Goal: Task Accomplishment & Management: Manage account settings

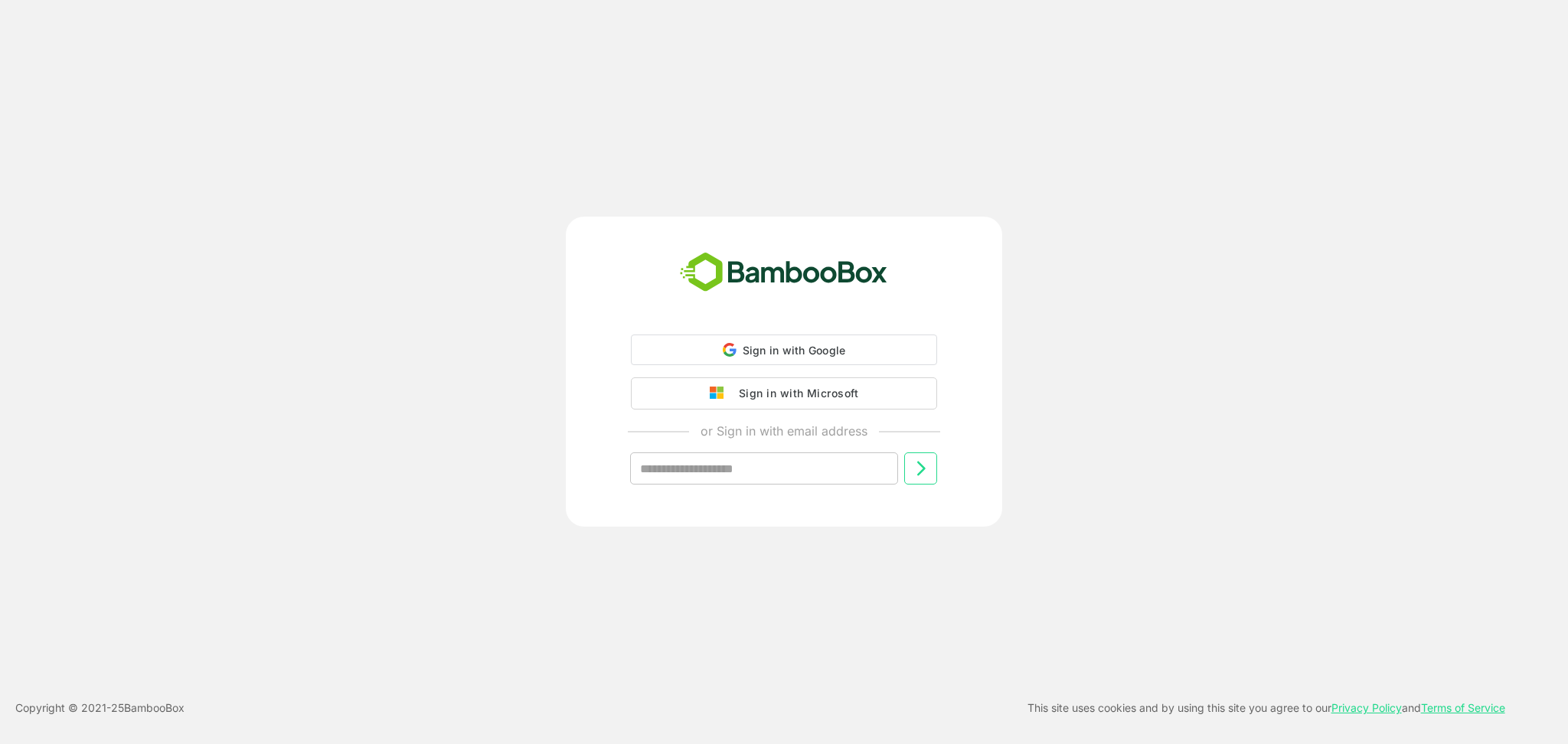
click at [819, 355] on span "Sign in with Google" at bounding box center [794, 349] width 104 height 13
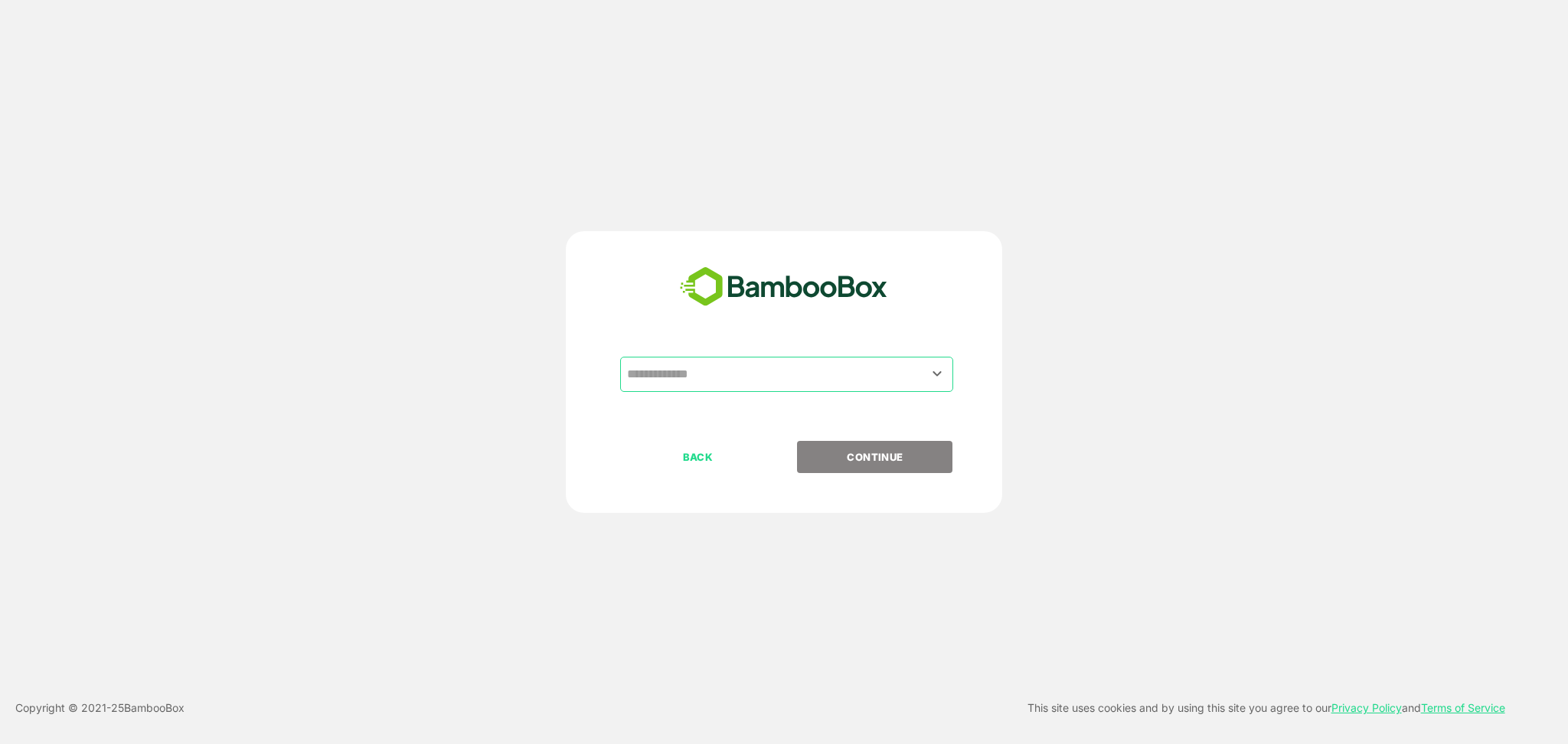
click at [699, 357] on div "​" at bounding box center [787, 374] width 333 height 35
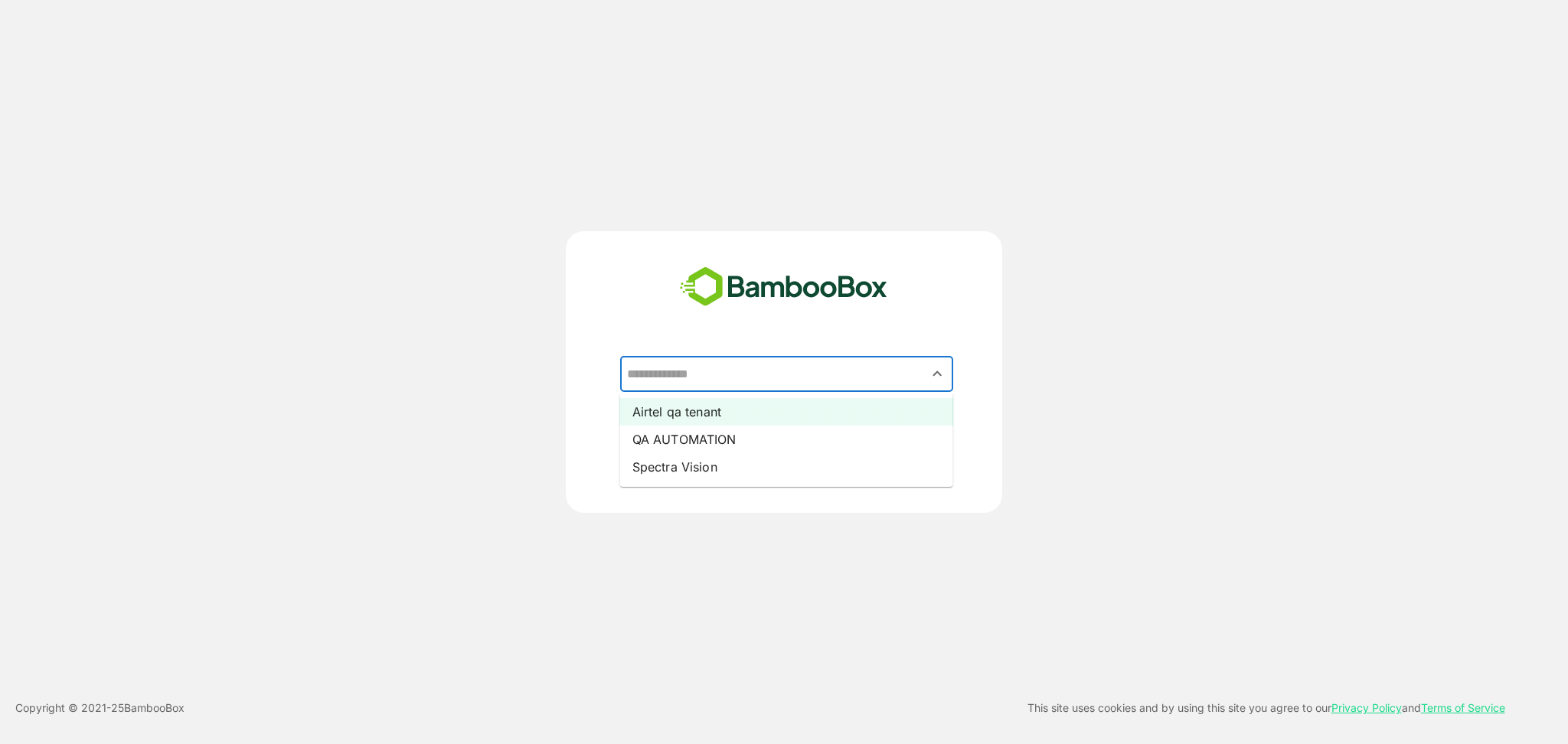
click at [694, 409] on li "Airtel qa tenant" at bounding box center [787, 411] width 333 height 27
type input "**********"
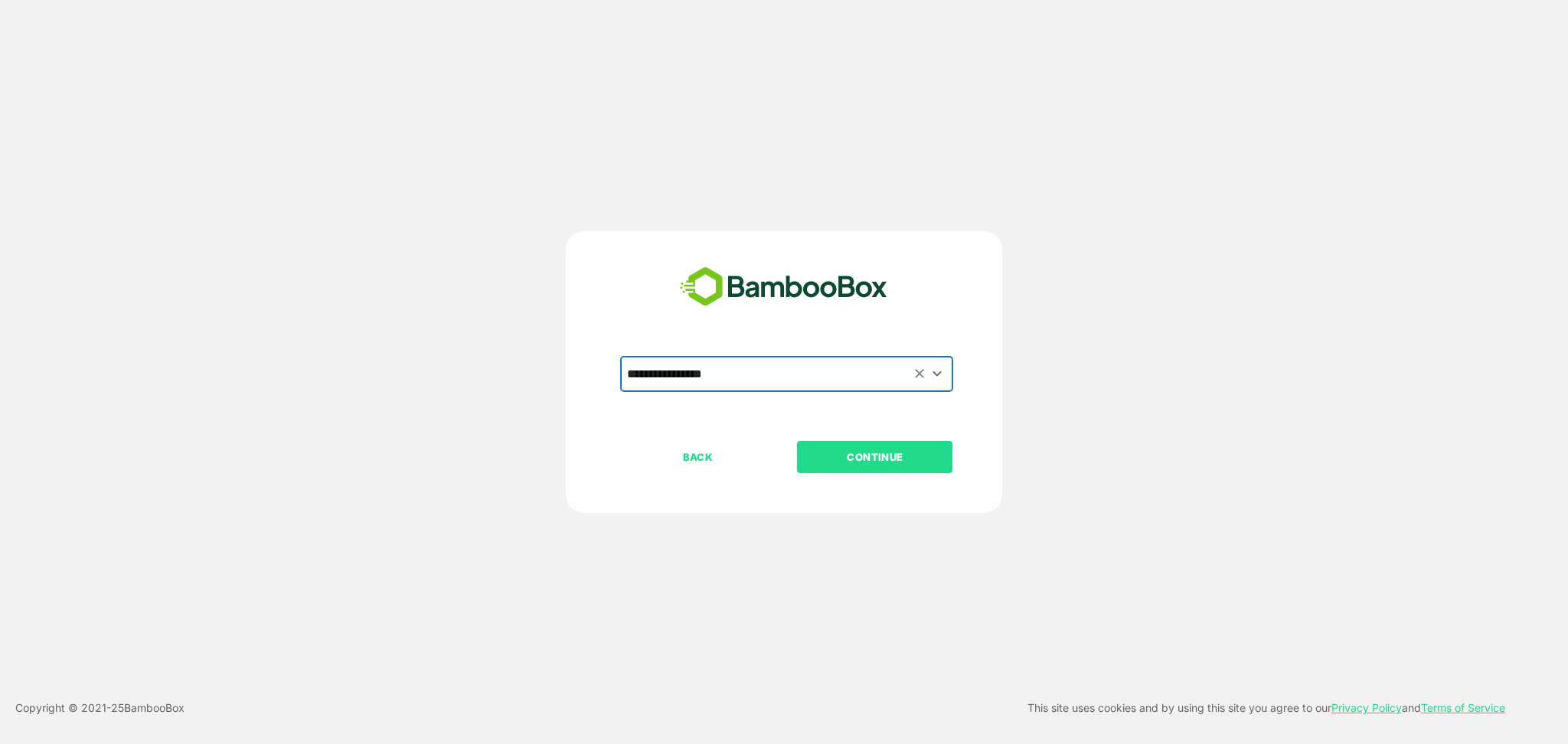
click at [876, 459] on p "CONTINUE" at bounding box center [874, 456] width 153 height 17
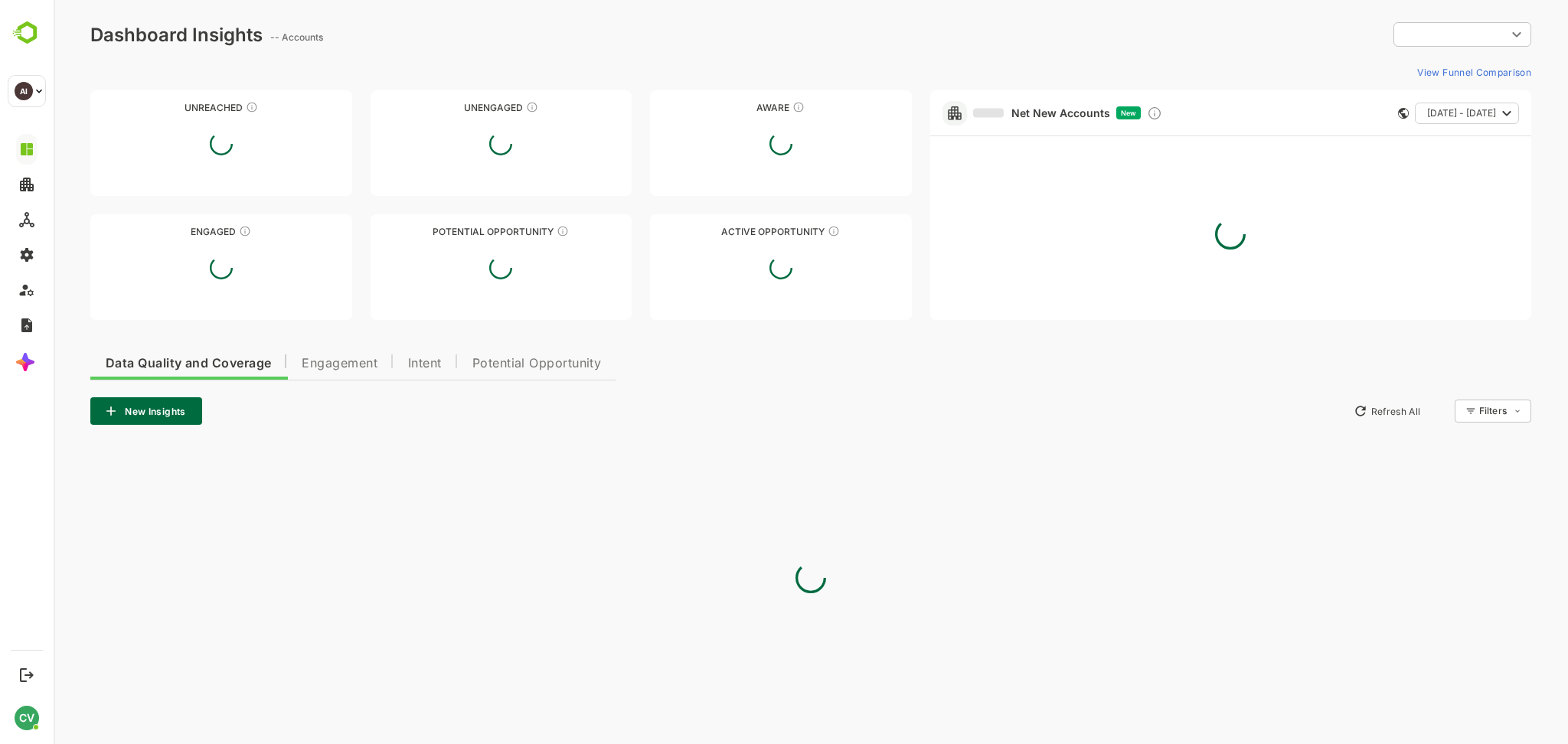
type input "**********"
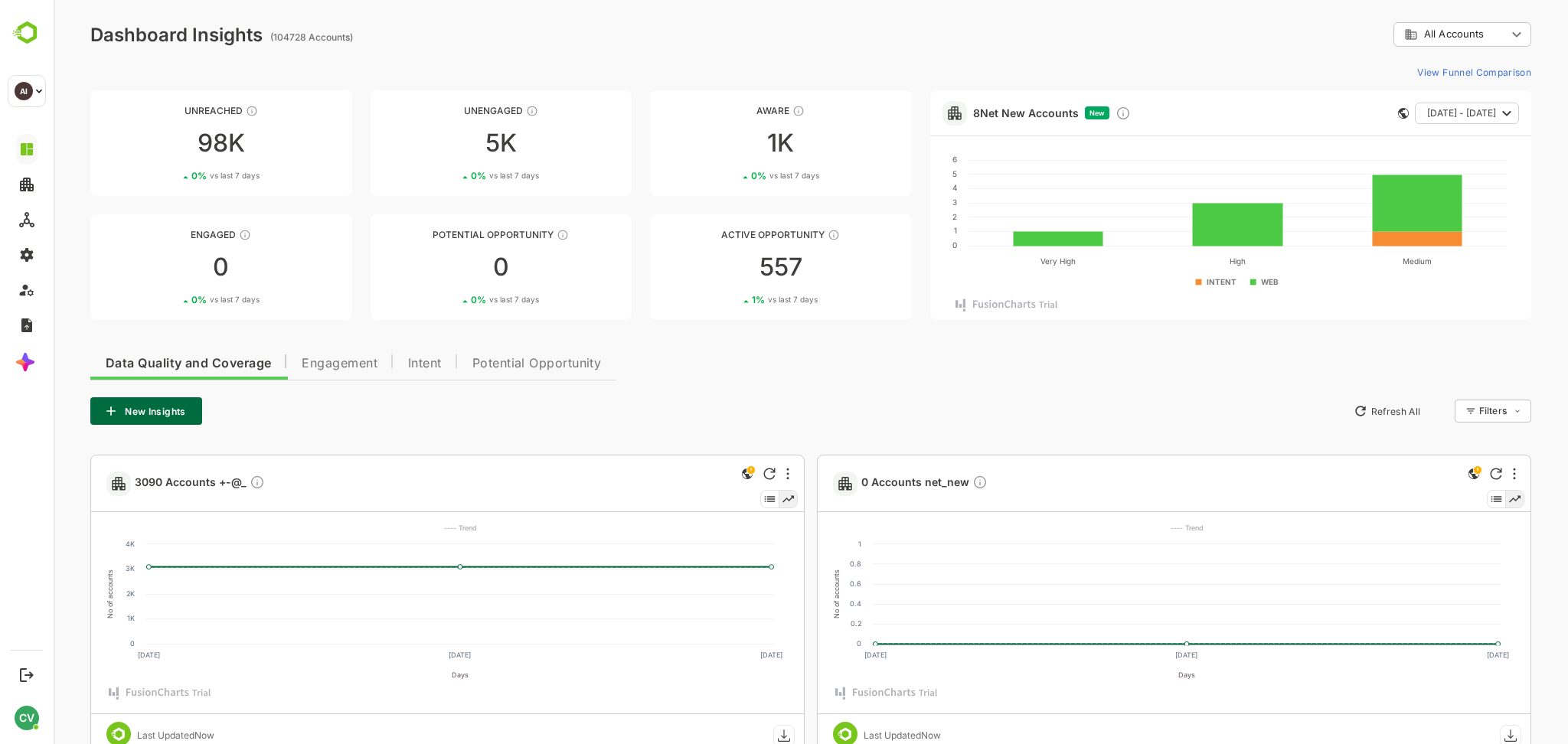
click at [1182, 27] on div "**********" at bounding box center [811, 35] width 1441 height 25
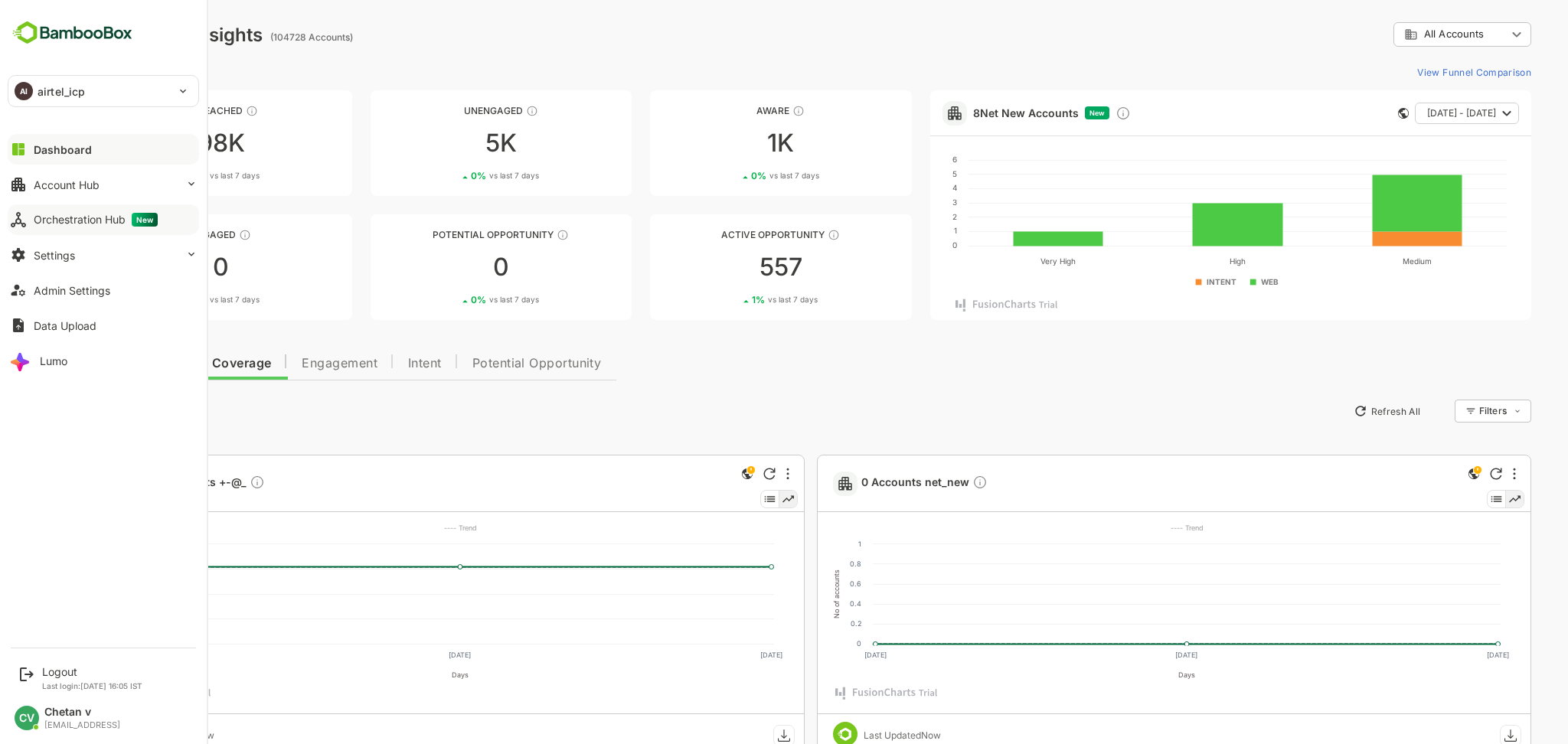
click at [73, 213] on div "Orchestration Hub New" at bounding box center [96, 220] width 124 height 14
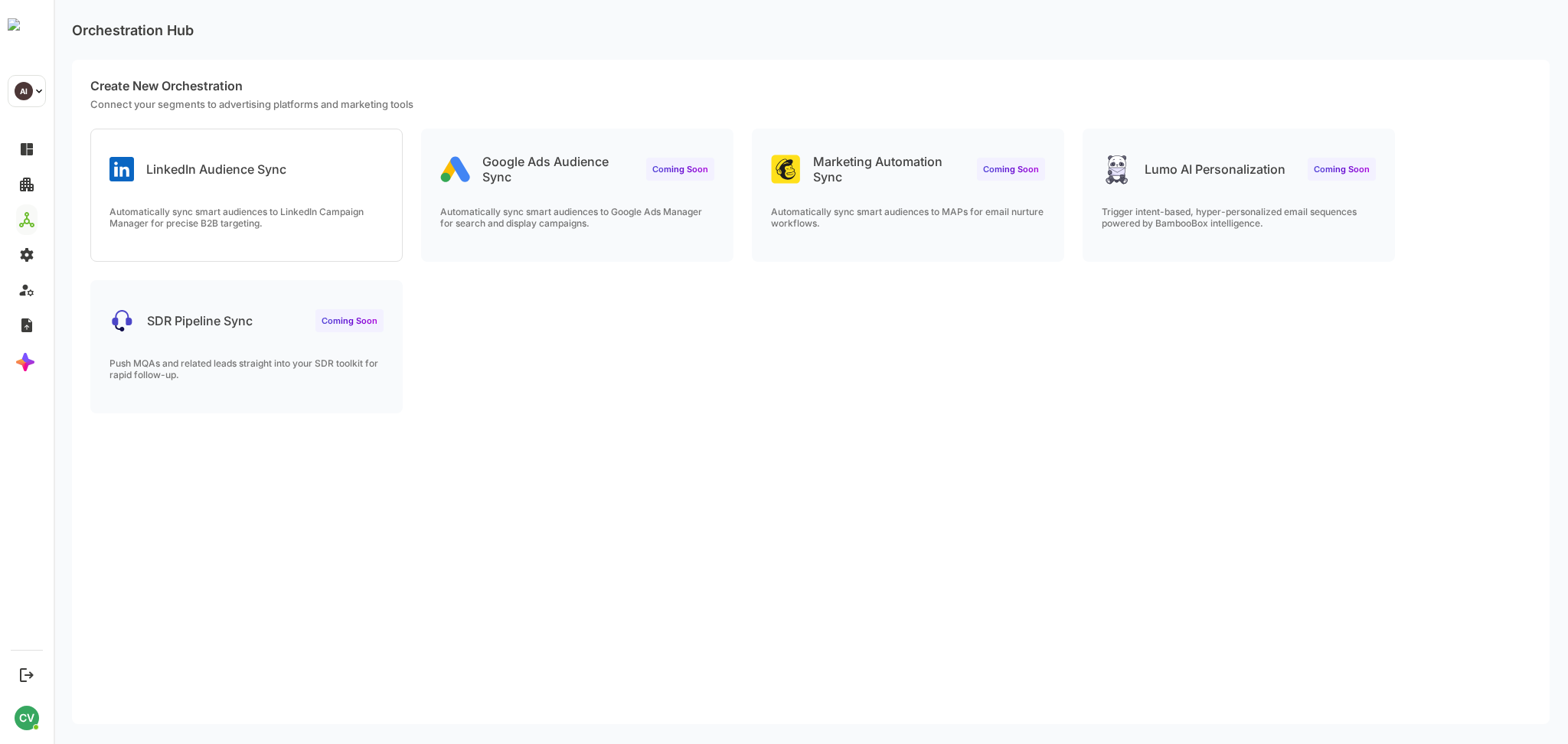
click at [213, 157] on div "LinkedIn Audience Sync" at bounding box center [198, 169] width 177 height 25
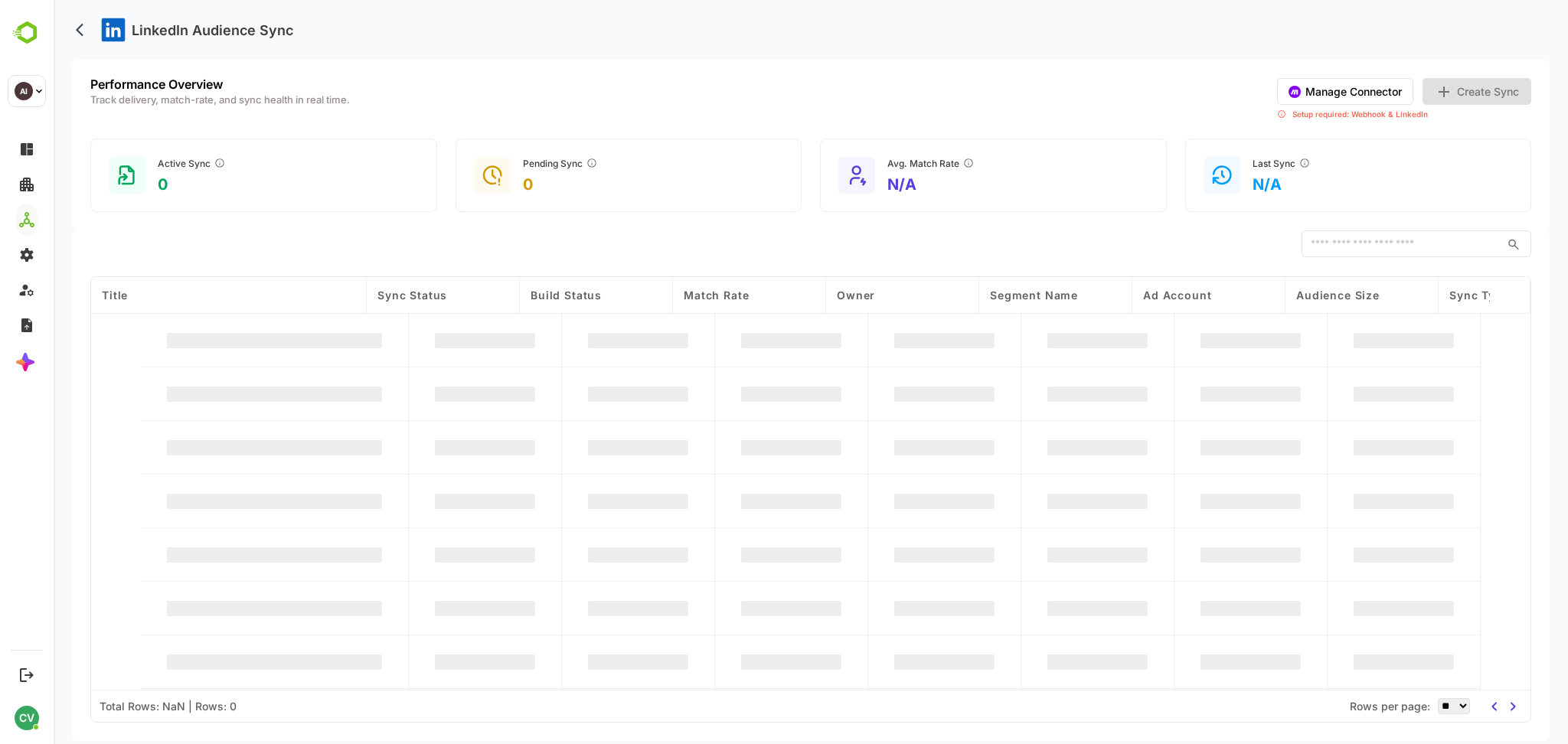
click at [1357, 94] on button "Manage Connector" at bounding box center [1345, 91] width 136 height 27
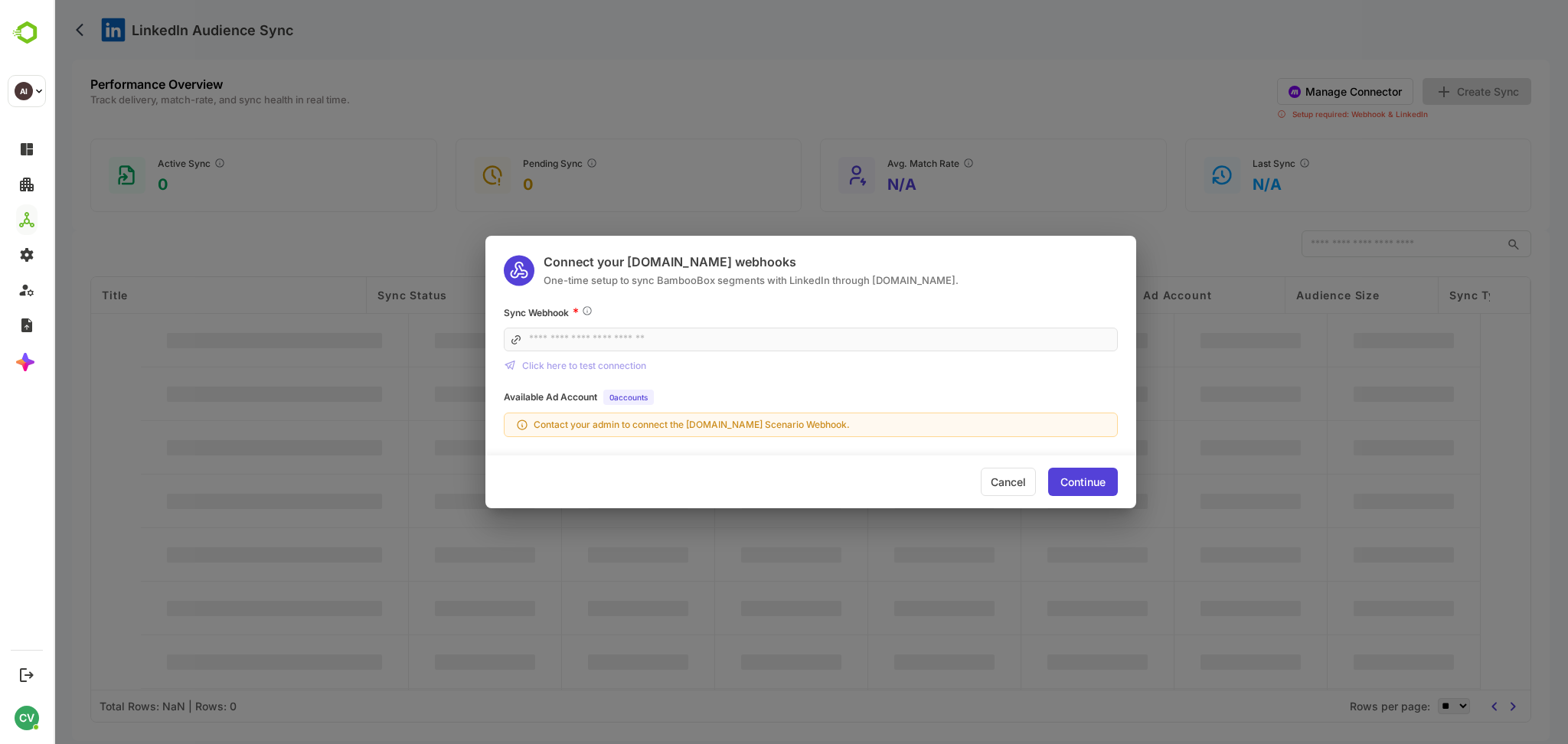
type input "**********"
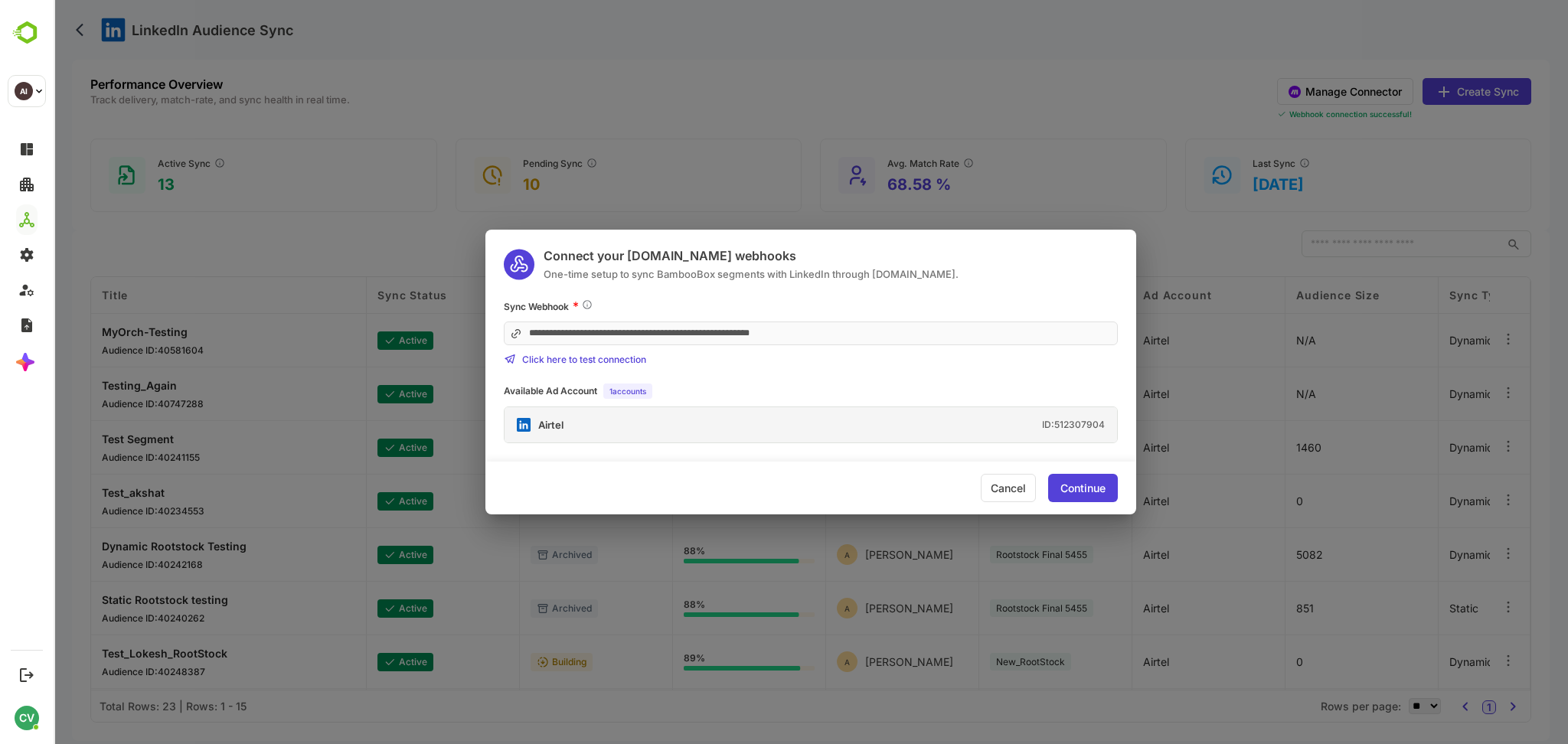
click at [1013, 484] on div "Cancel" at bounding box center [1008, 488] width 55 height 28
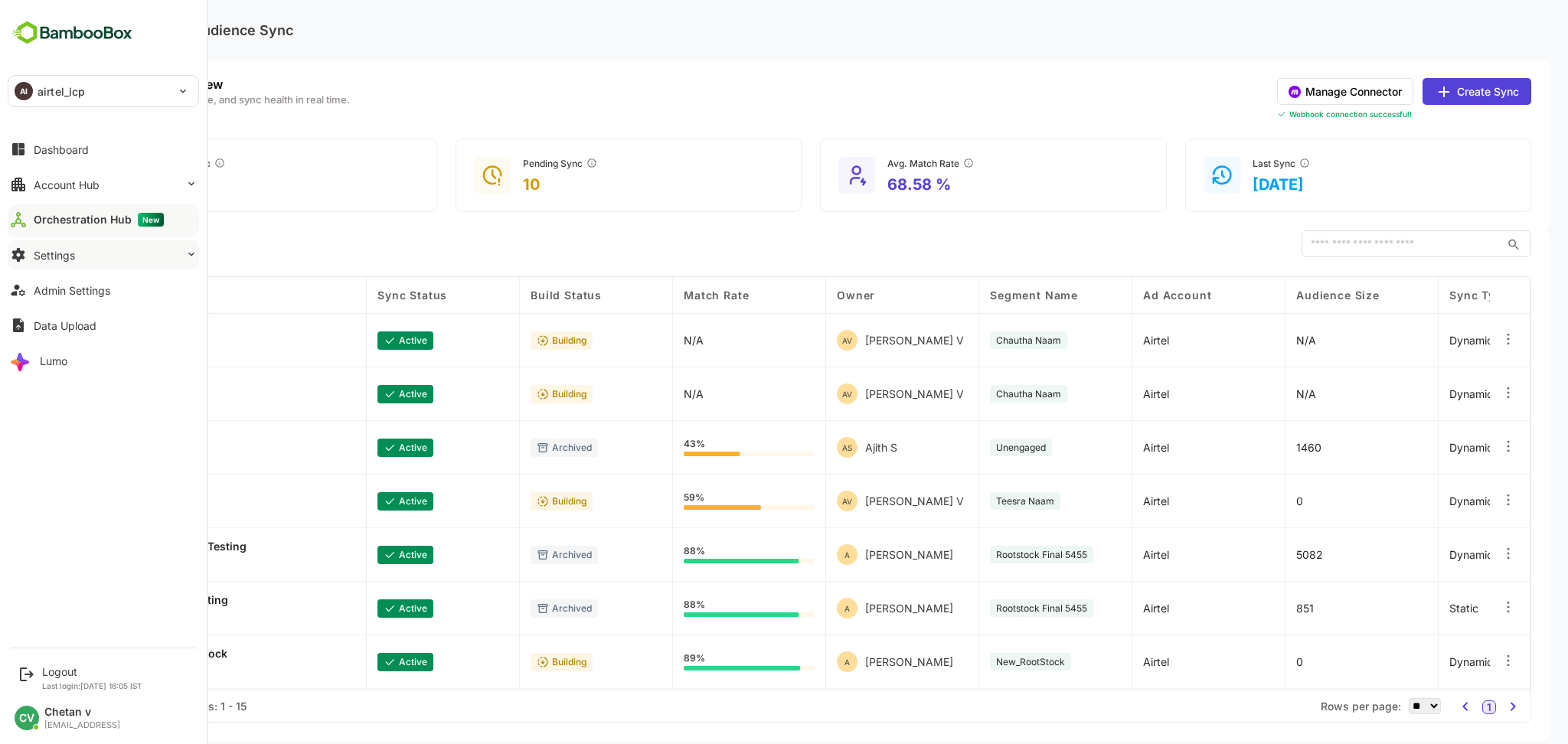
click at [42, 258] on div "Settings" at bounding box center [54, 255] width 42 height 13
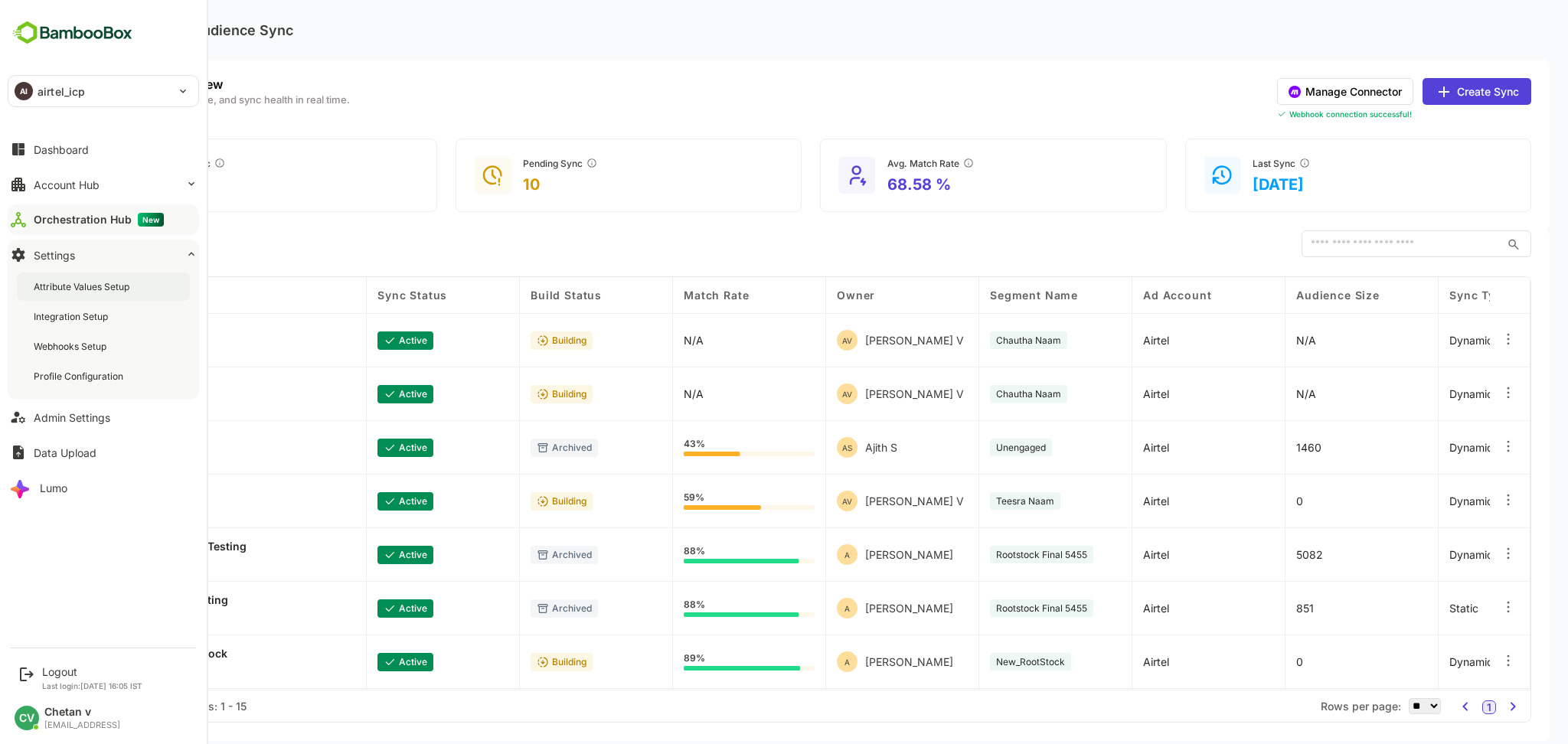
click at [55, 276] on div "Attribute Values Setup" at bounding box center [104, 287] width 173 height 28
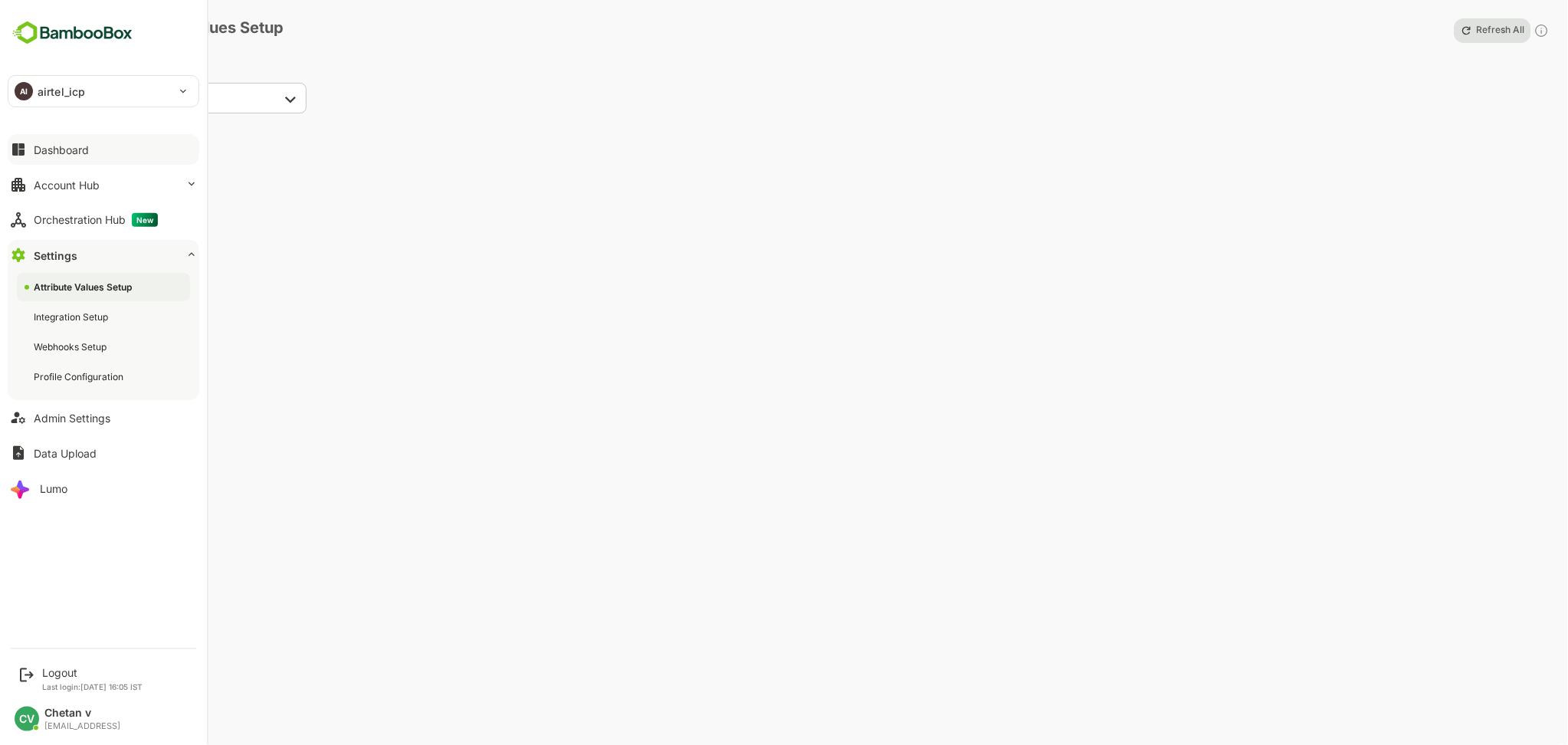
click at [80, 140] on button "Dashboard" at bounding box center [104, 149] width 191 height 31
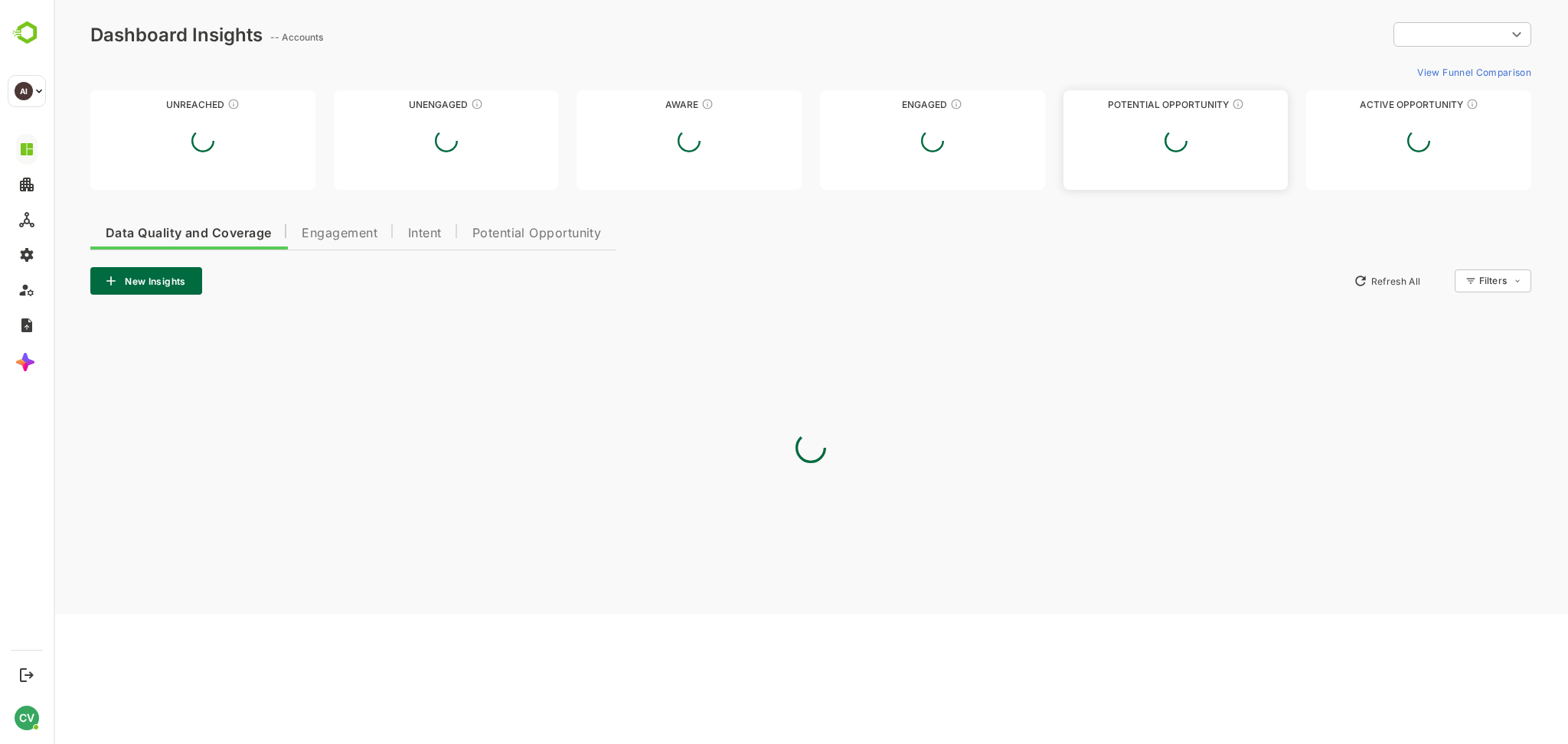
type input "**********"
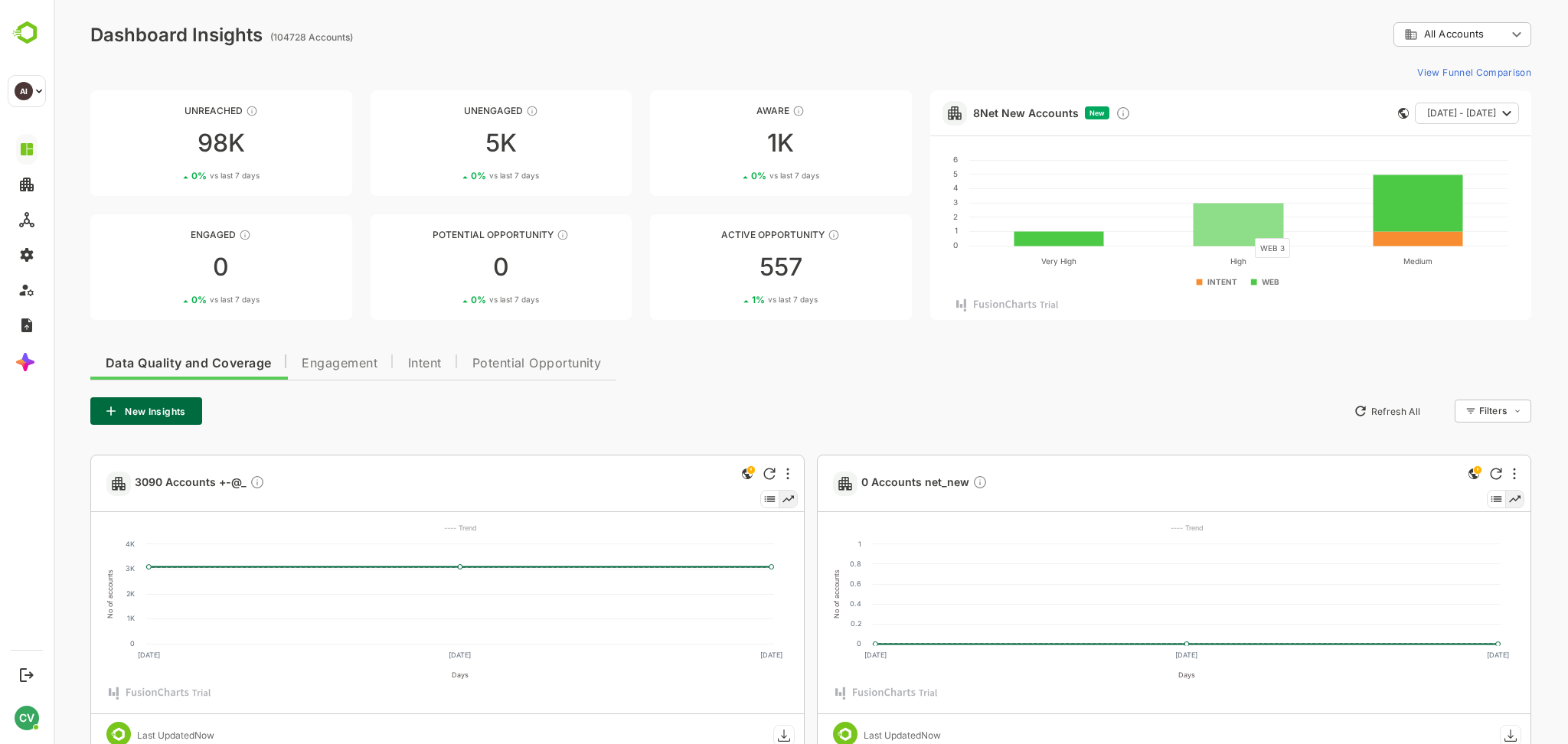
click at [1246, 230] on rect at bounding box center [1238, 224] width 90 height 42
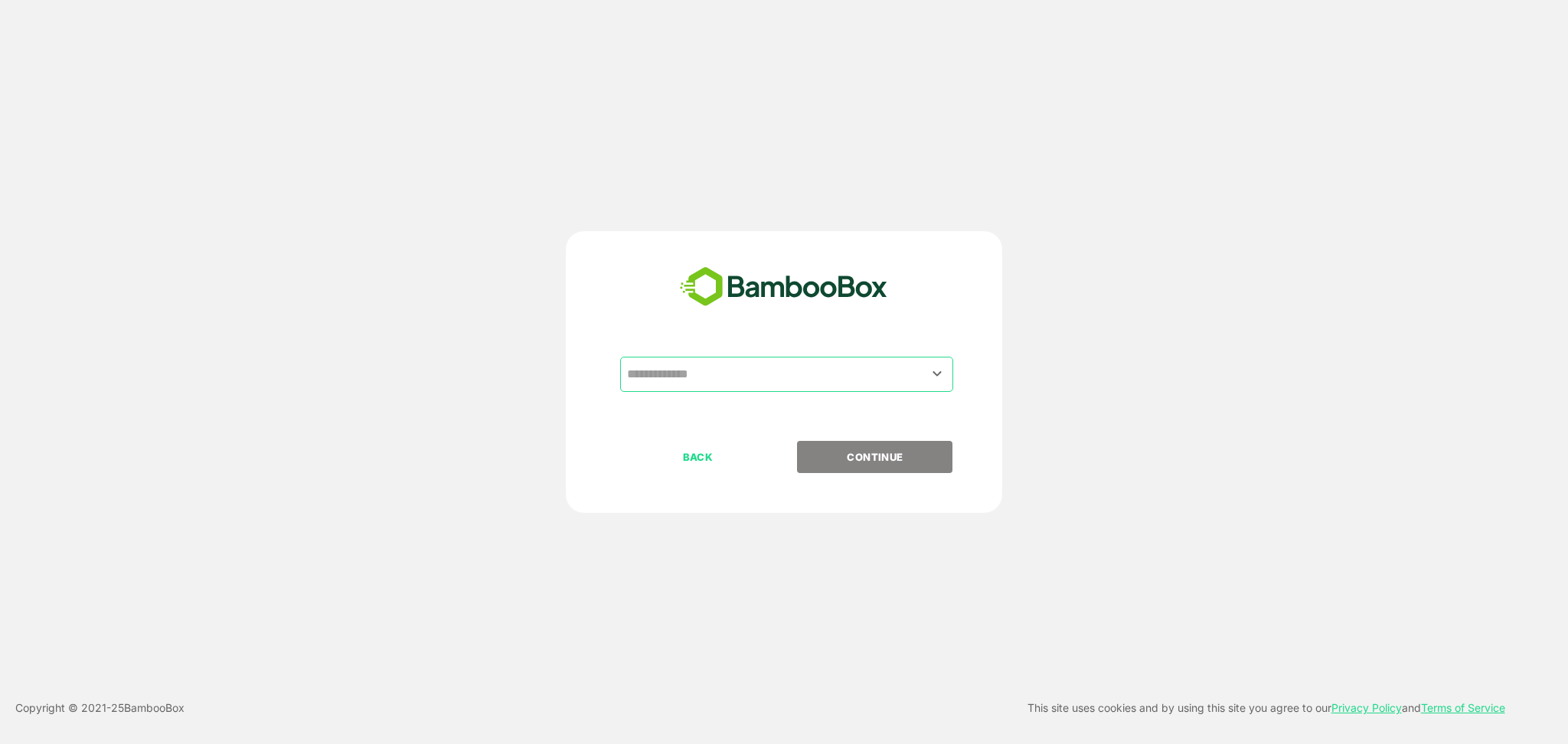
click at [679, 377] on input "text" at bounding box center [786, 374] width 327 height 29
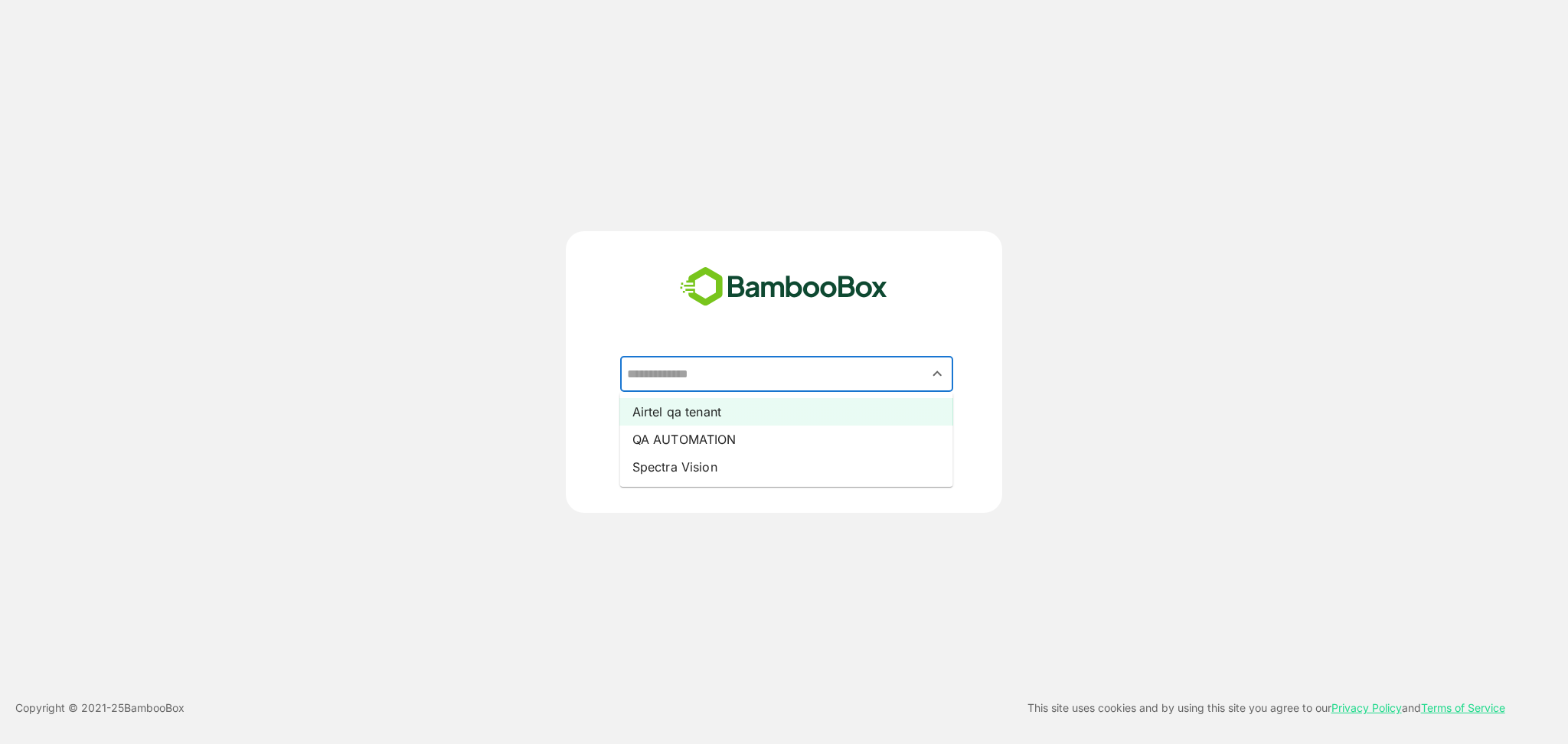
click at [680, 423] on li "Airtel qa tenant" at bounding box center [787, 411] width 333 height 27
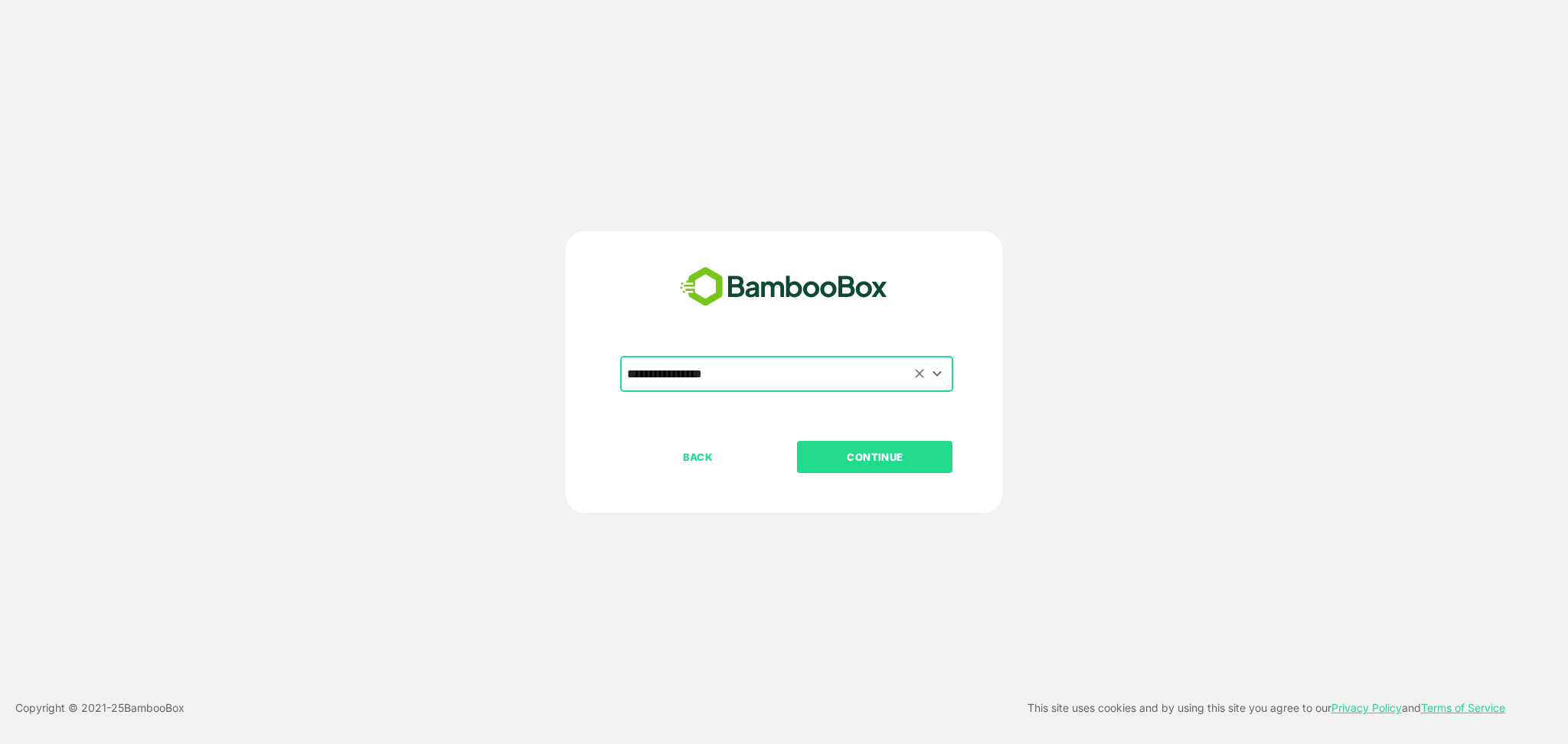
click at [746, 378] on input "**********" at bounding box center [786, 374] width 327 height 29
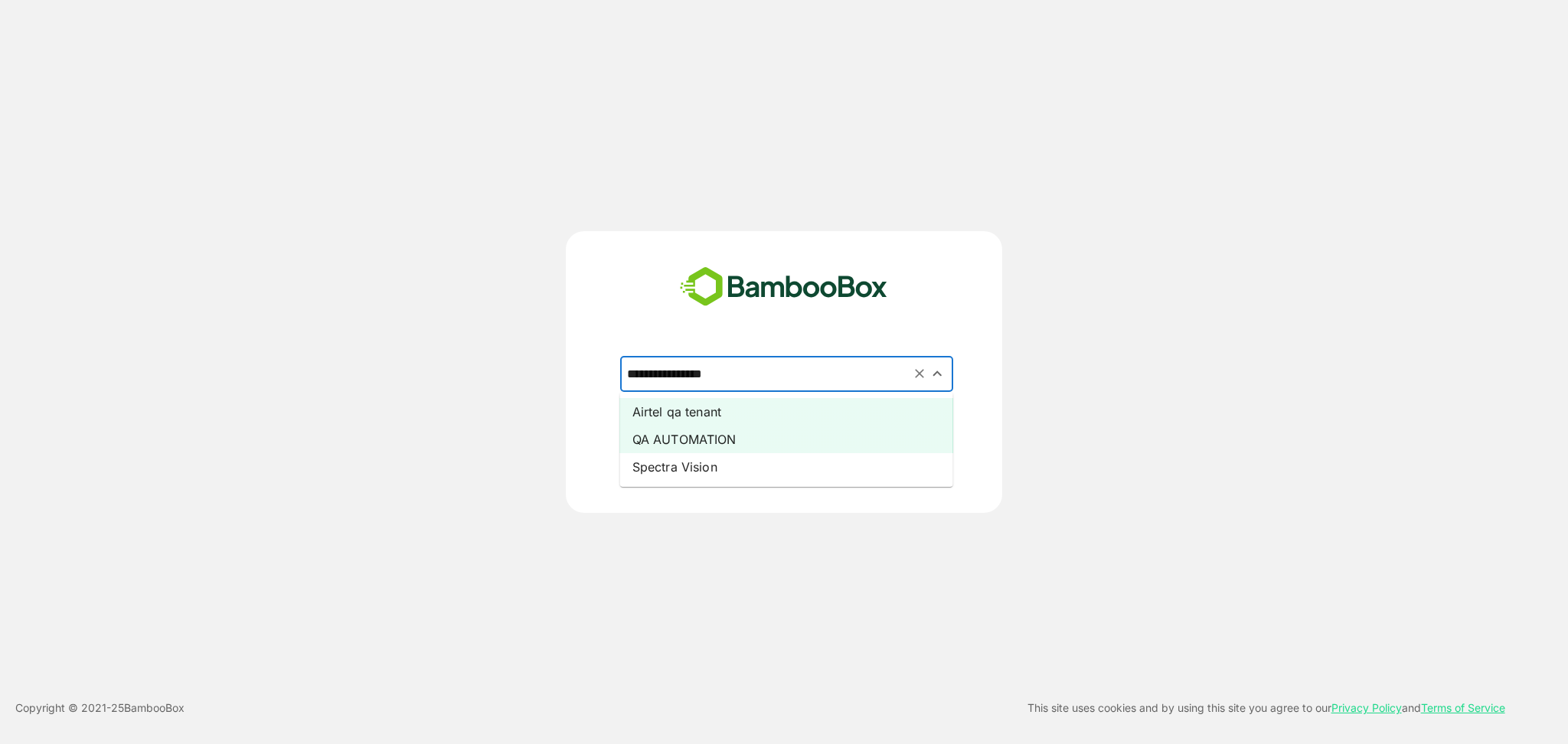
click at [736, 435] on li "QA AUTOMATION" at bounding box center [787, 439] width 333 height 27
type input "**********"
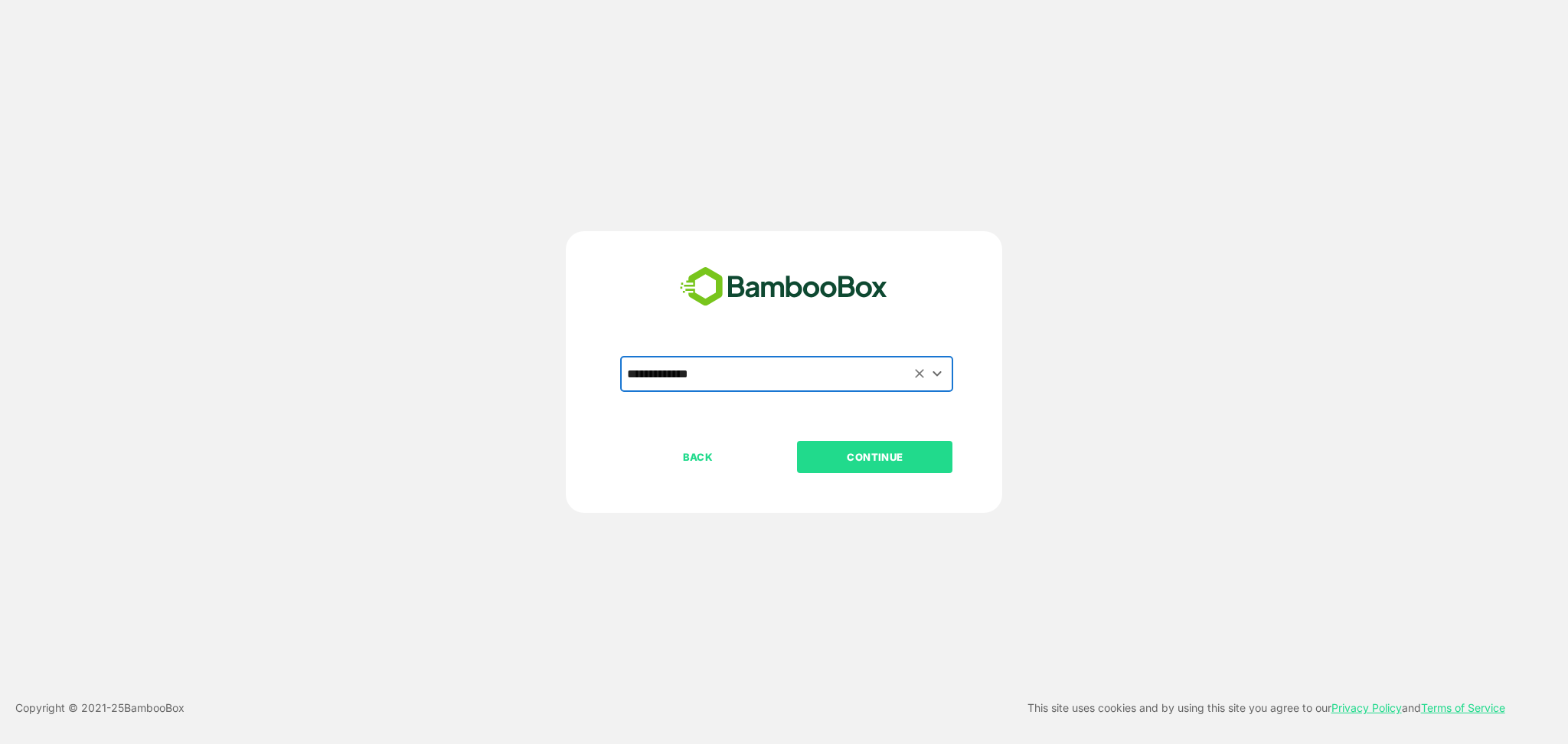
click at [853, 456] on p "CONTINUE" at bounding box center [874, 456] width 153 height 17
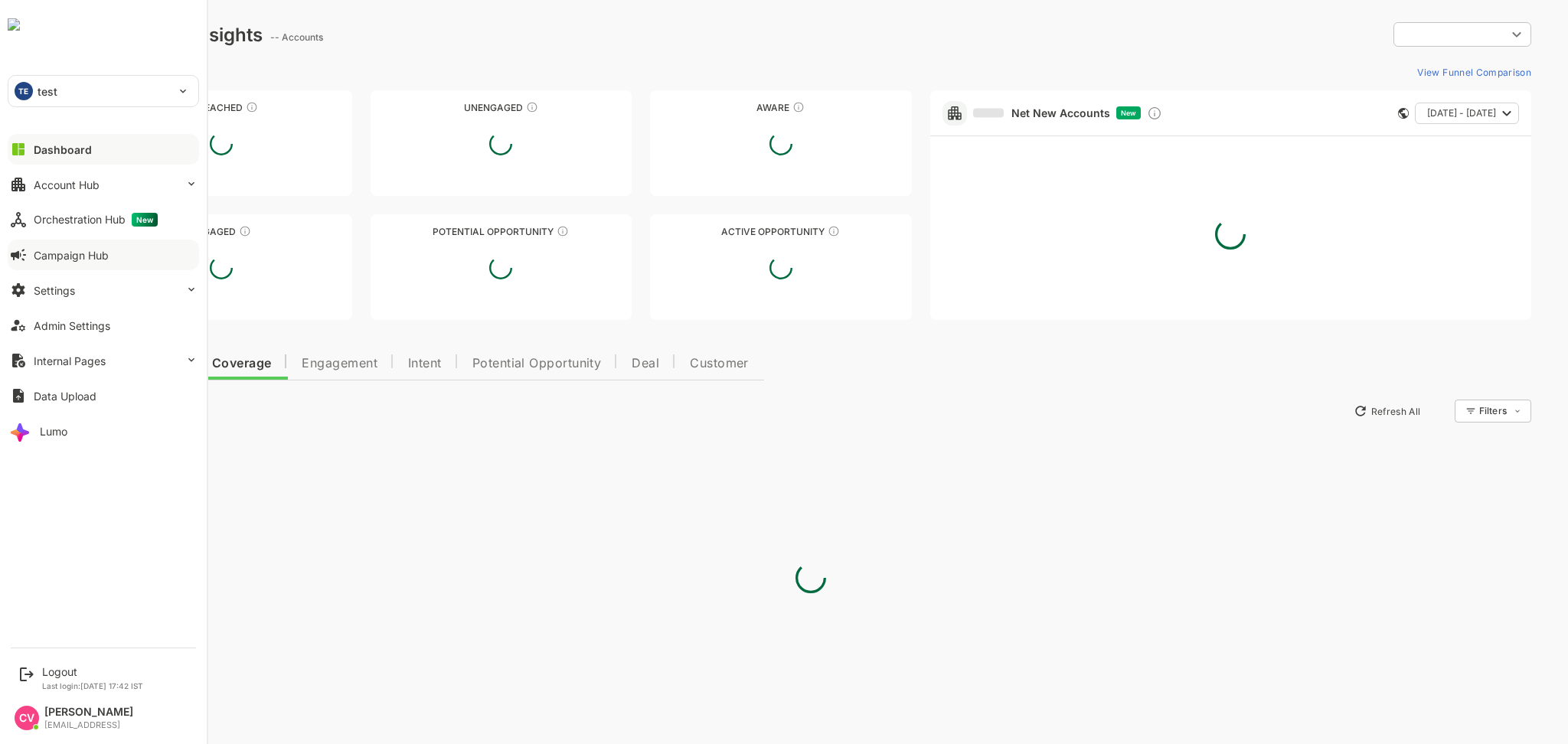
type input "**********"
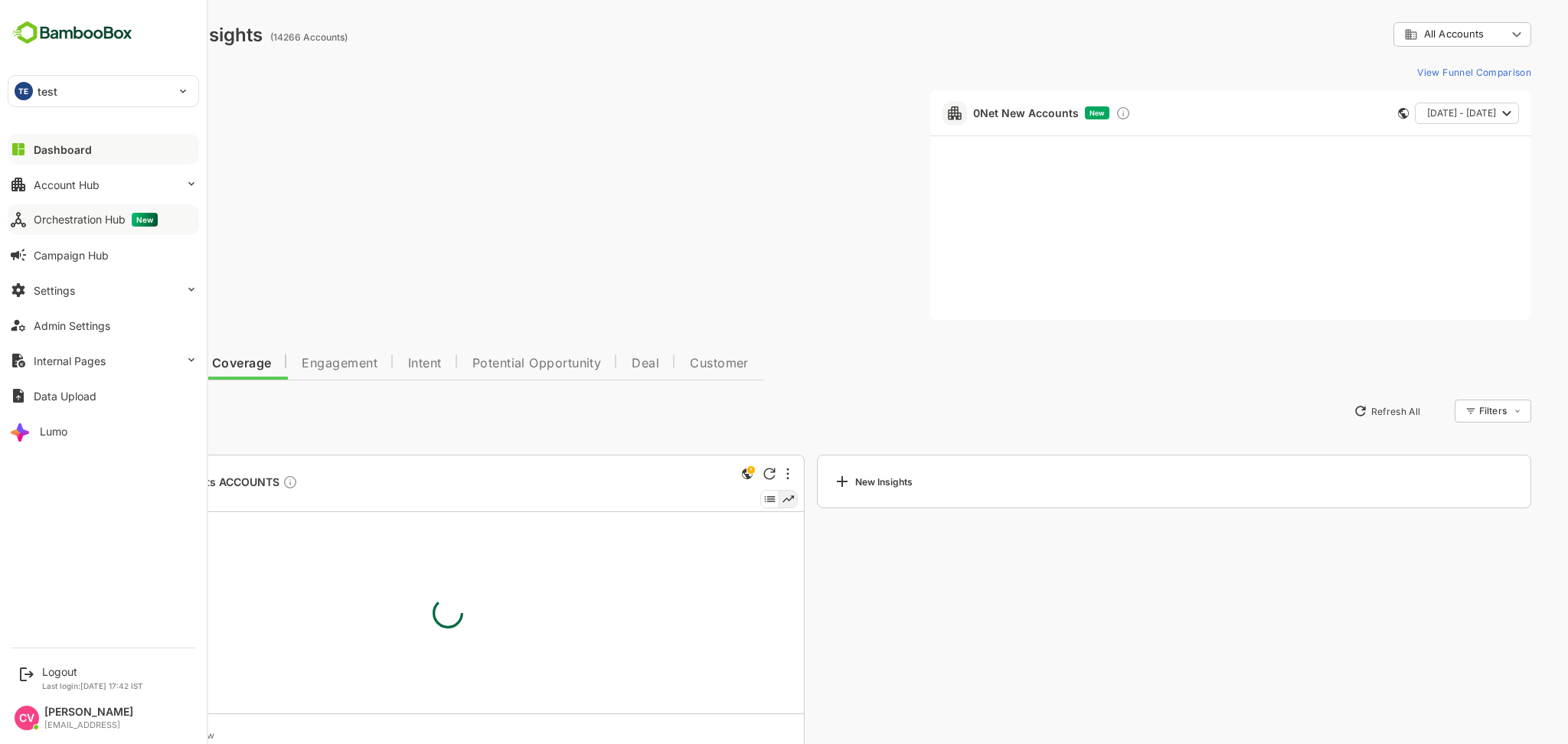
click at [107, 218] on div "Orchestration Hub New" at bounding box center [96, 220] width 124 height 14
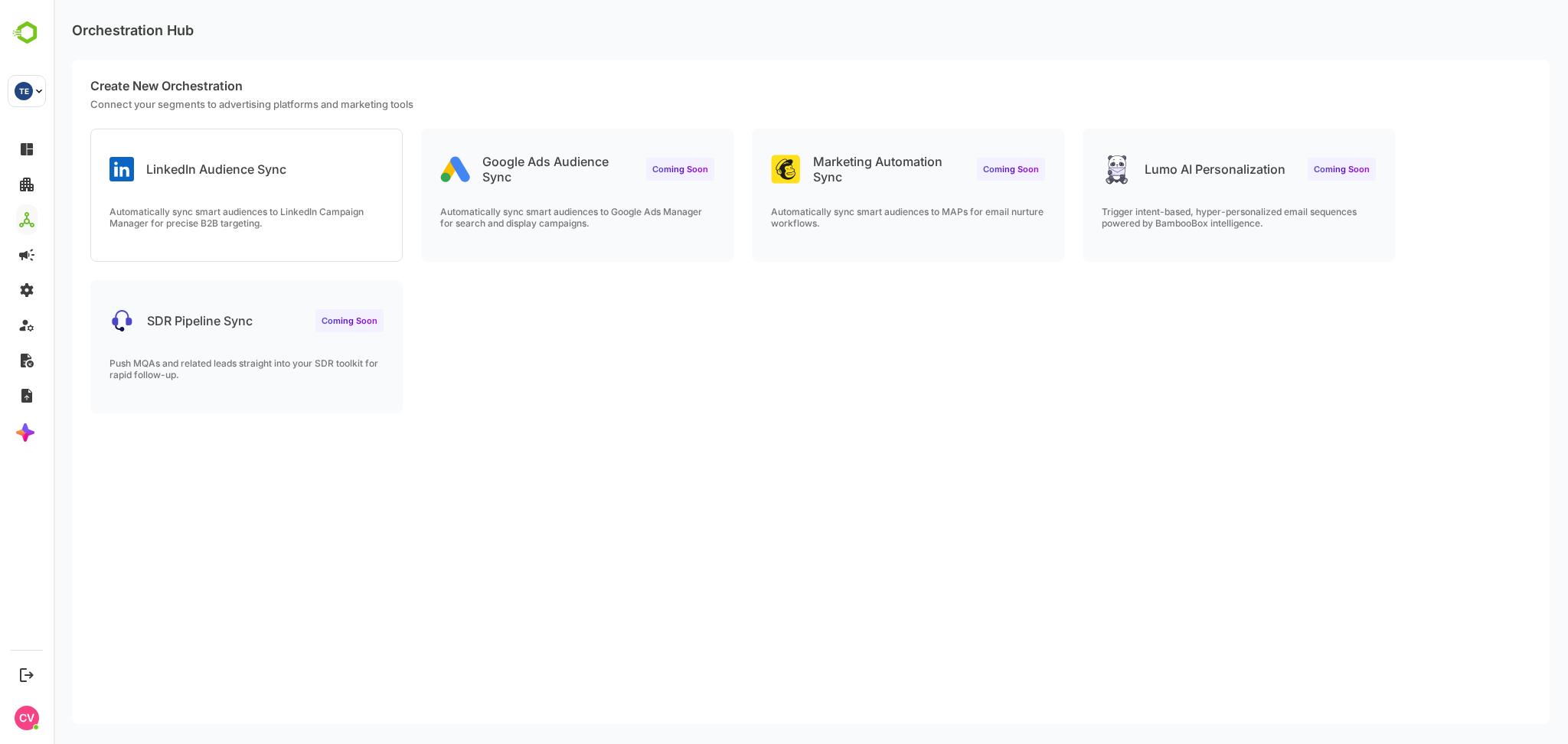
click at [351, 166] on div "LinkedIn Audience Sync" at bounding box center [246, 157] width 311 height 55
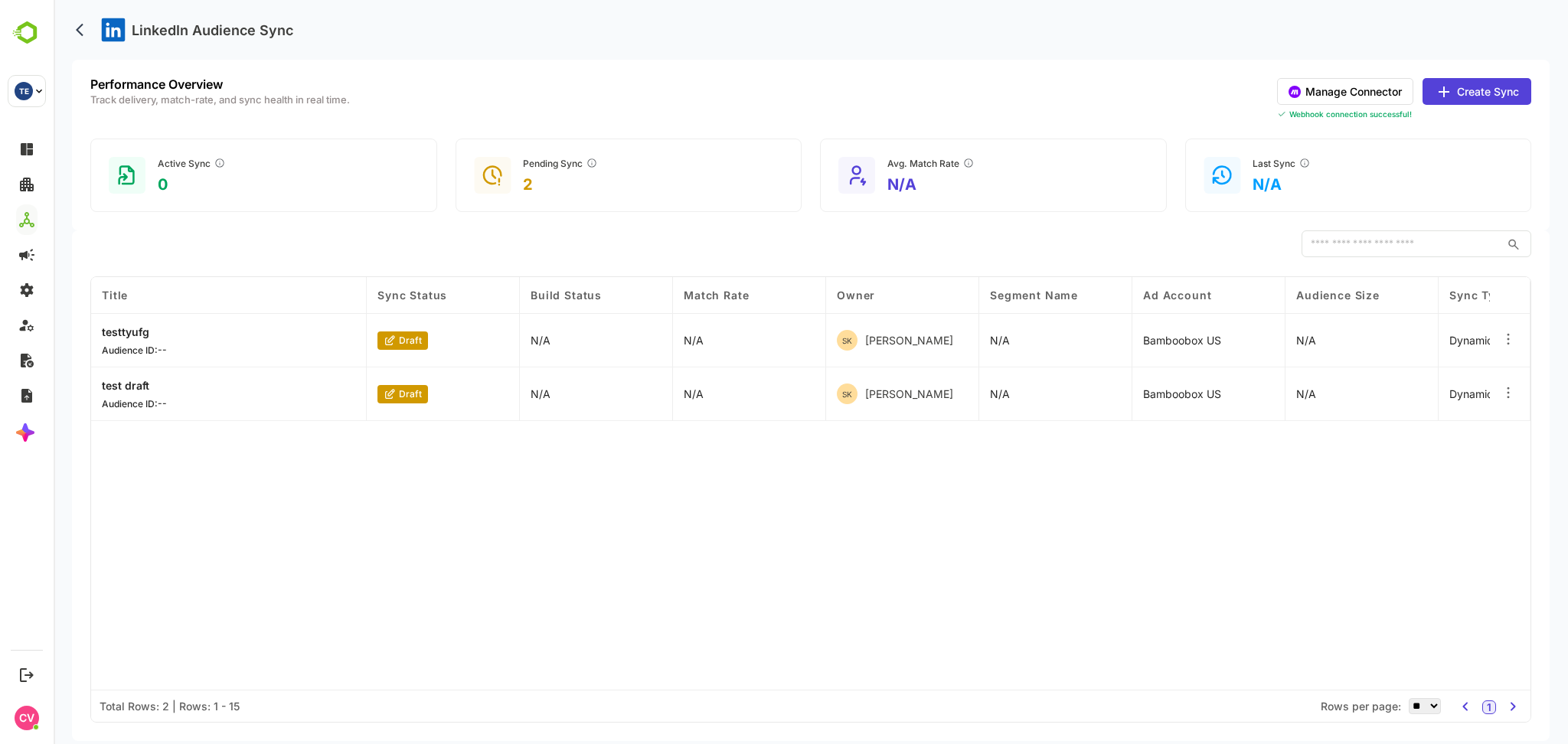
click at [1353, 93] on button "Manage Connector" at bounding box center [1345, 91] width 136 height 27
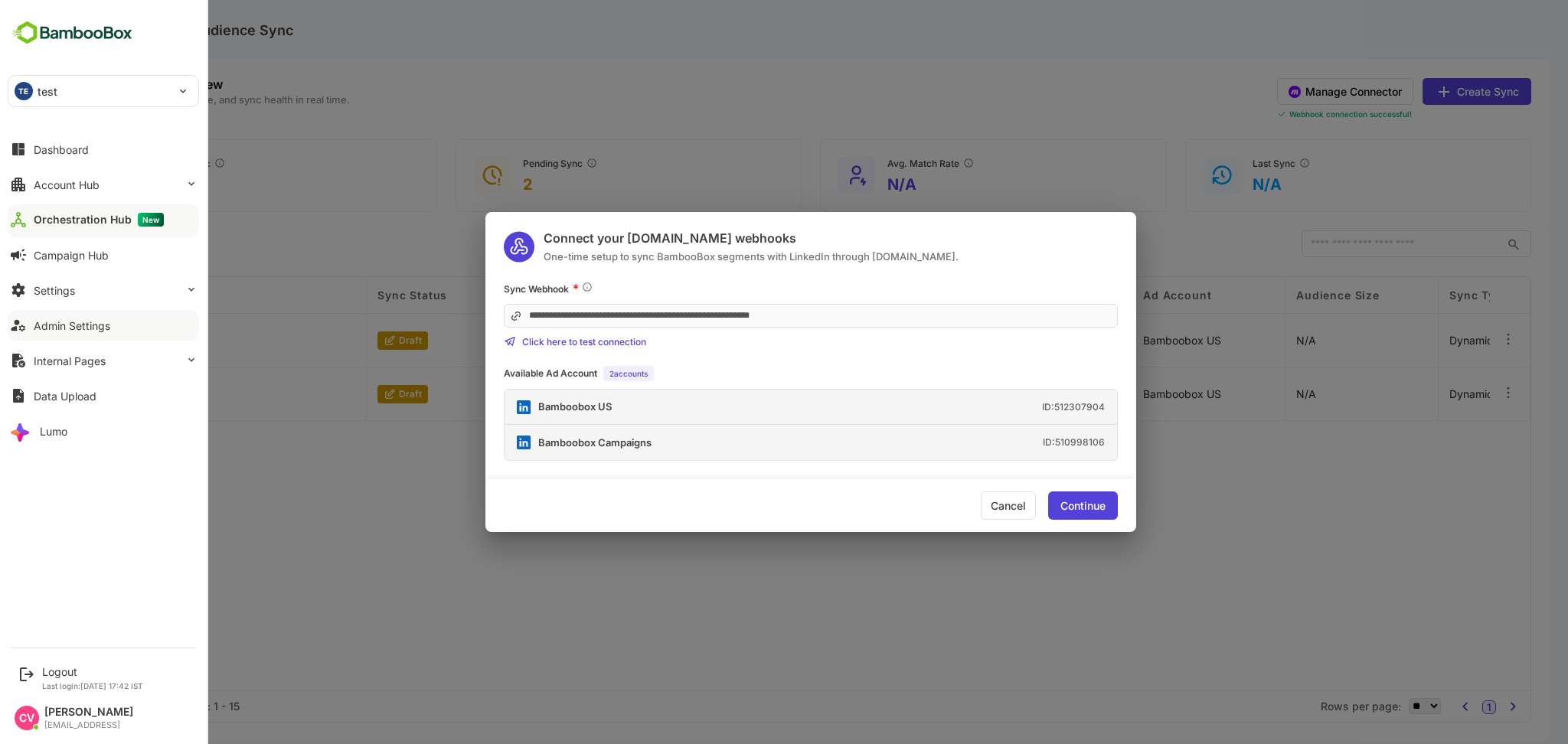
click at [89, 322] on div "Admin Settings" at bounding box center [72, 326] width 77 height 13
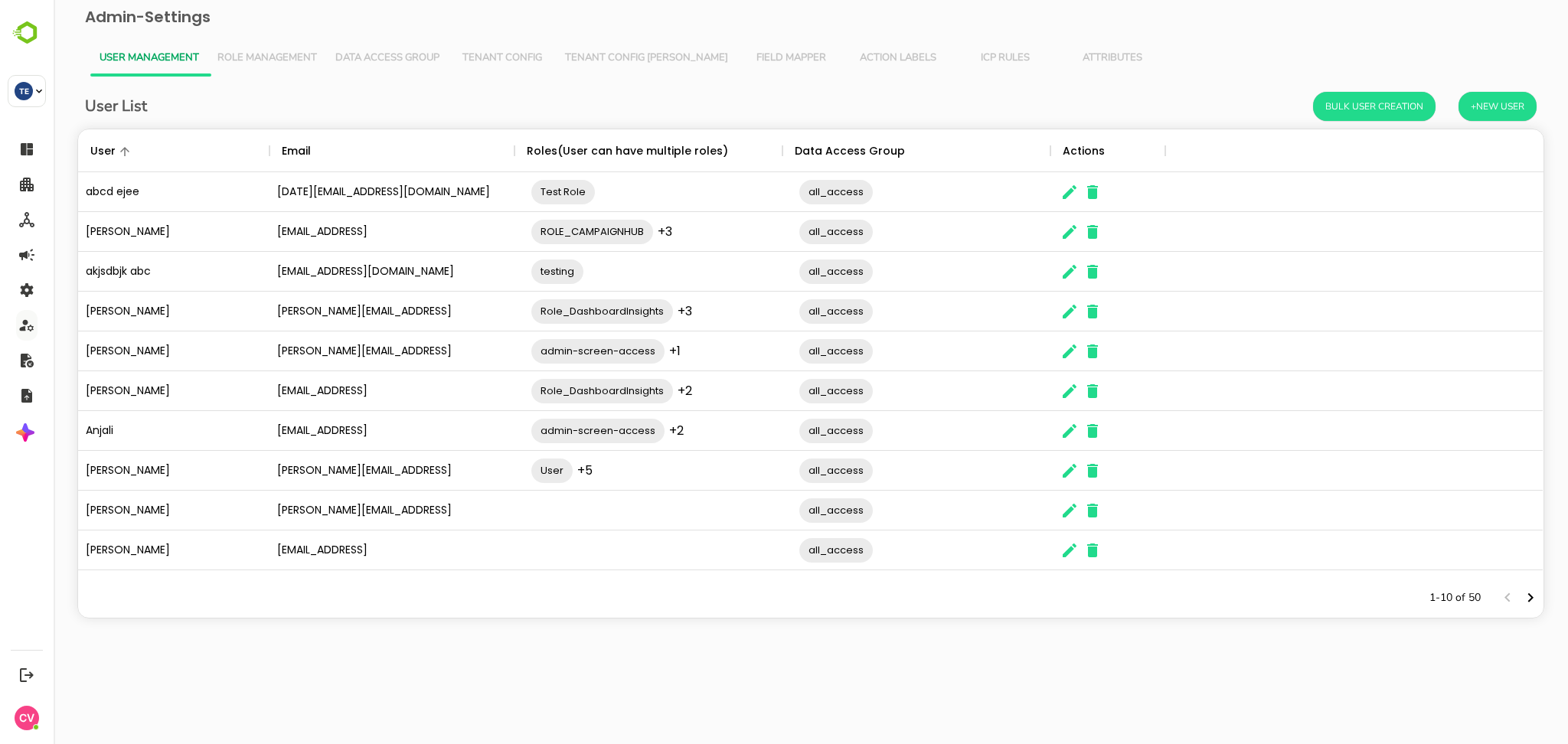
scroll to position [433, 1449]
click at [1527, 599] on icon "Next page" at bounding box center [1530, 597] width 19 height 19
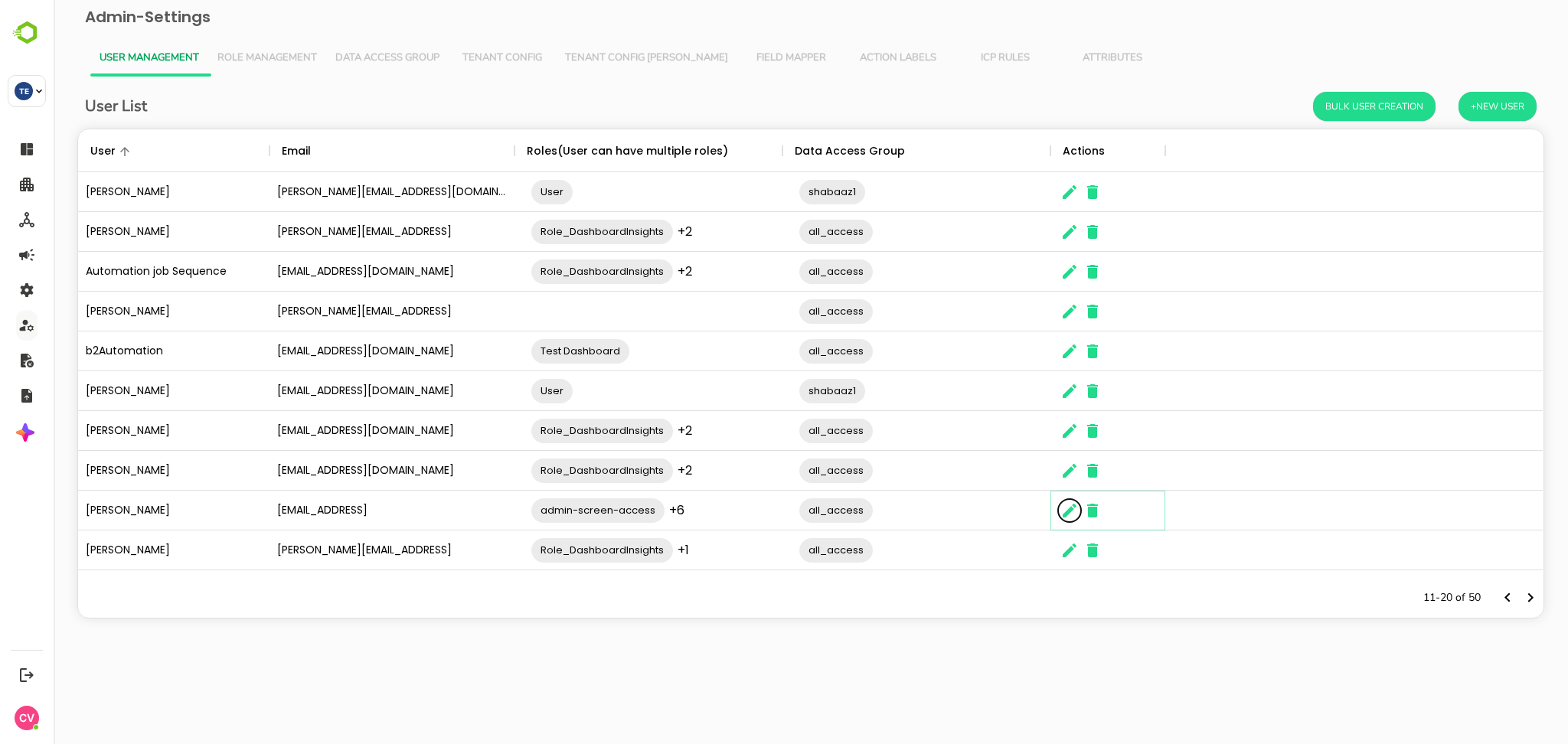
click at [1072, 512] on icon "The User Data" at bounding box center [1069, 510] width 19 height 19
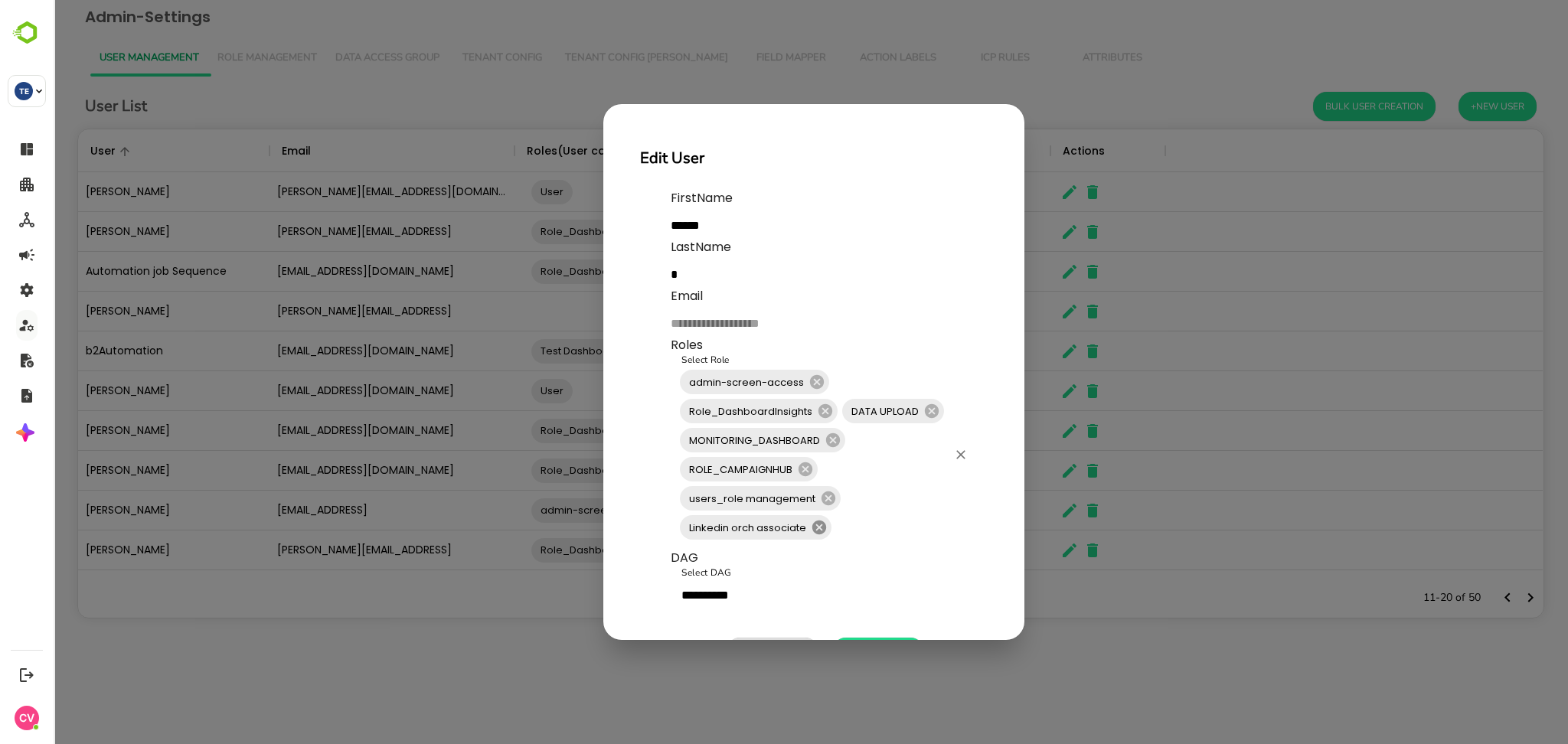
click at [813, 528] on icon at bounding box center [819, 527] width 14 height 14
click at [875, 492] on input "Select Role" at bounding box center [895, 498] width 104 height 29
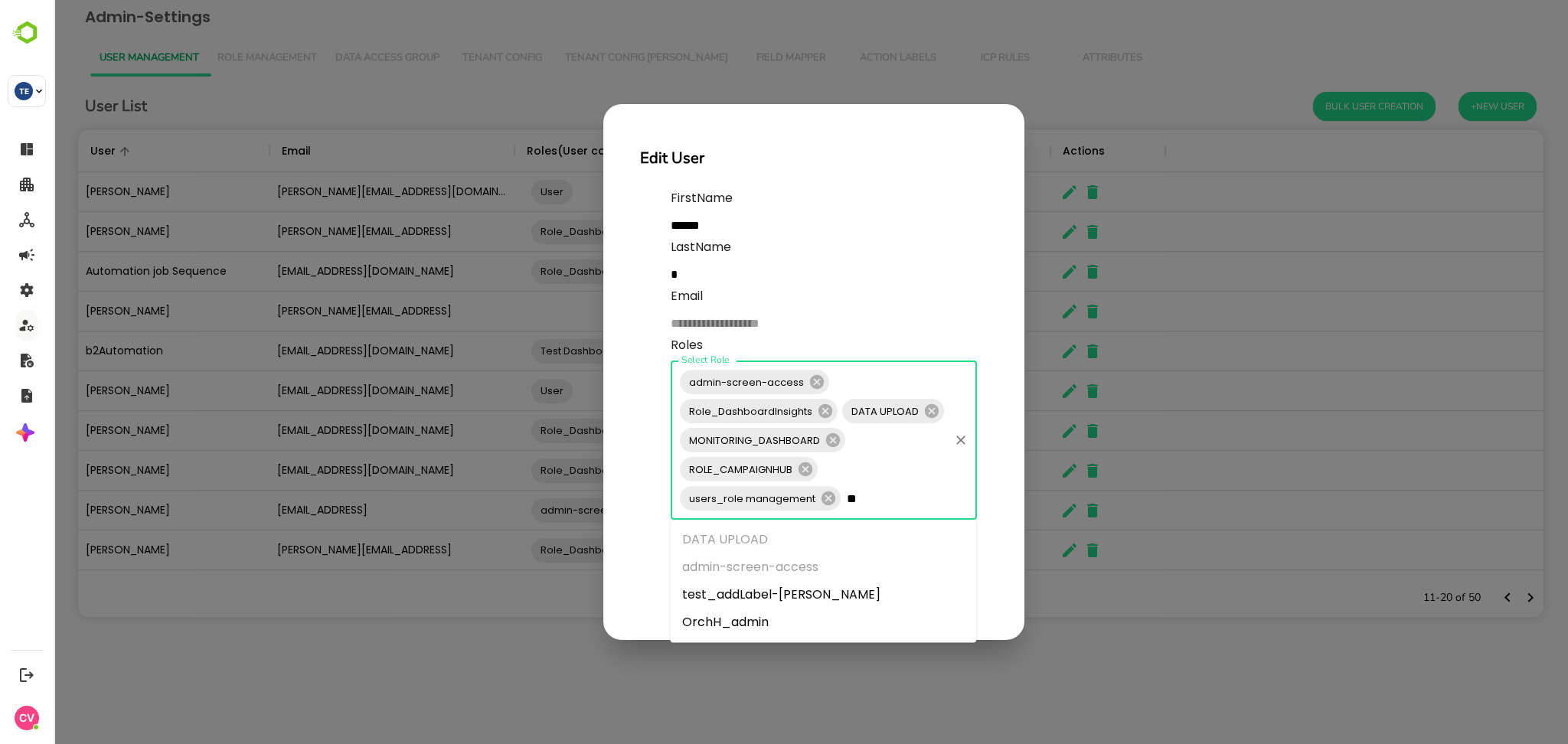
type input "***"
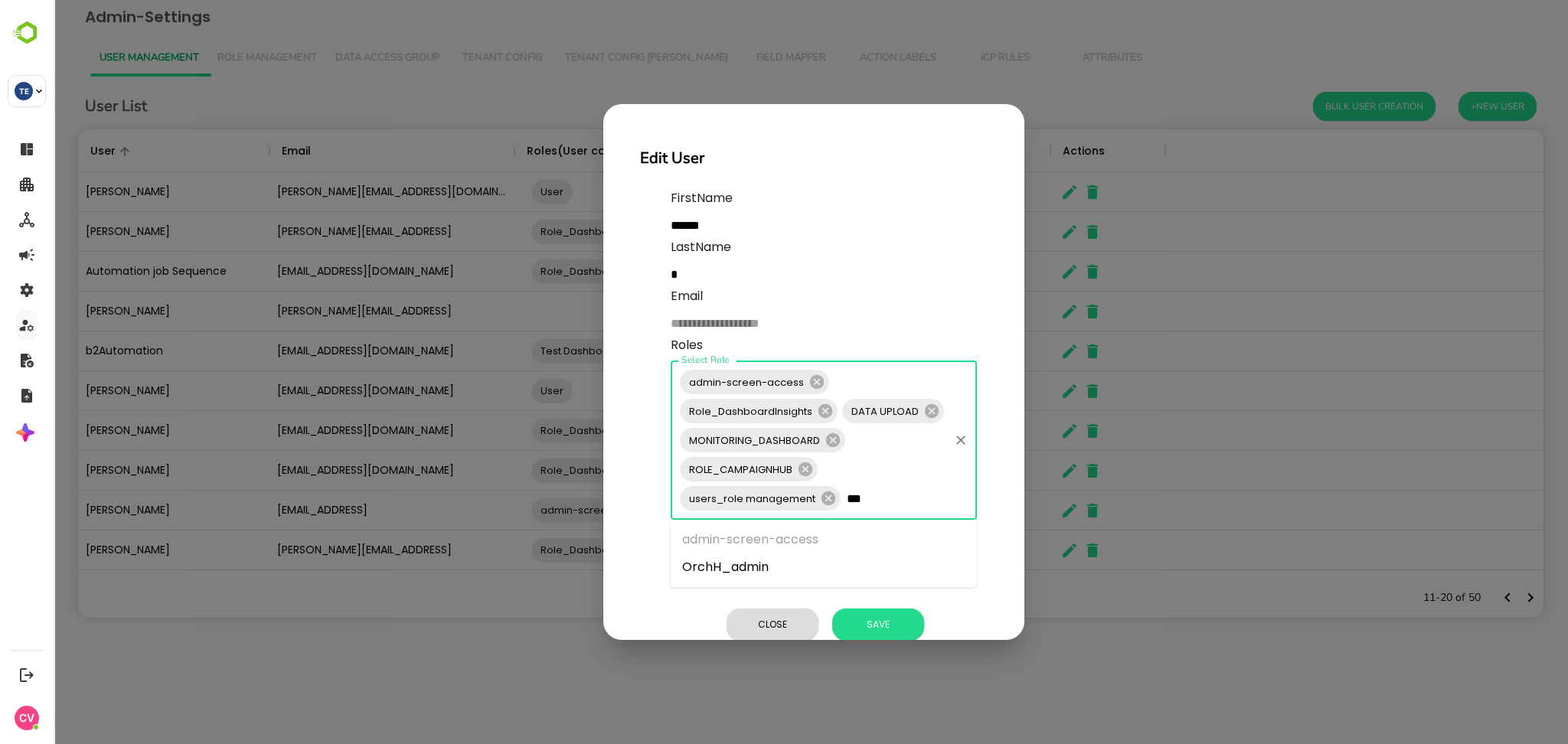
click at [770, 569] on li "OrchH_admin" at bounding box center [823, 567] width 306 height 27
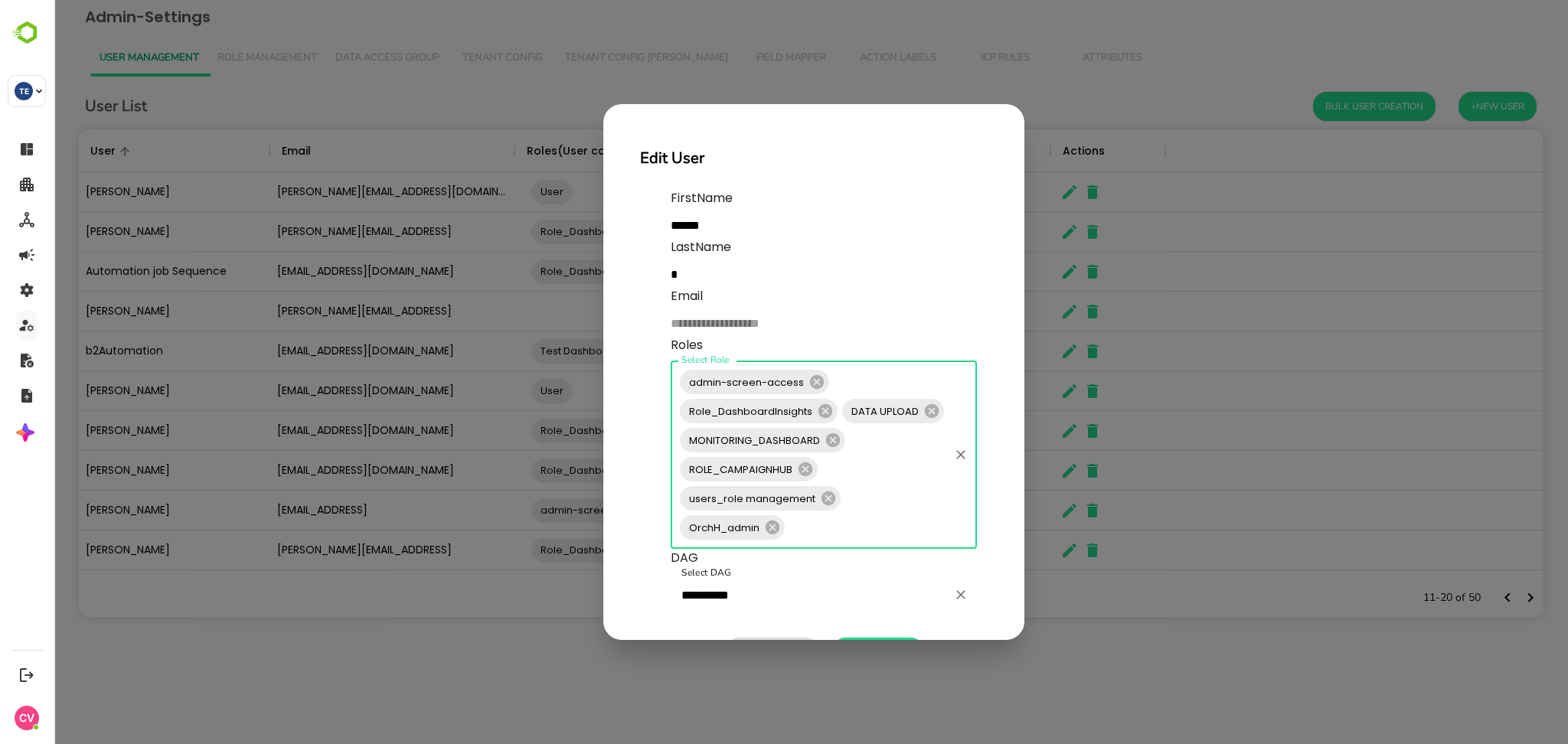
scroll to position [66, 0]
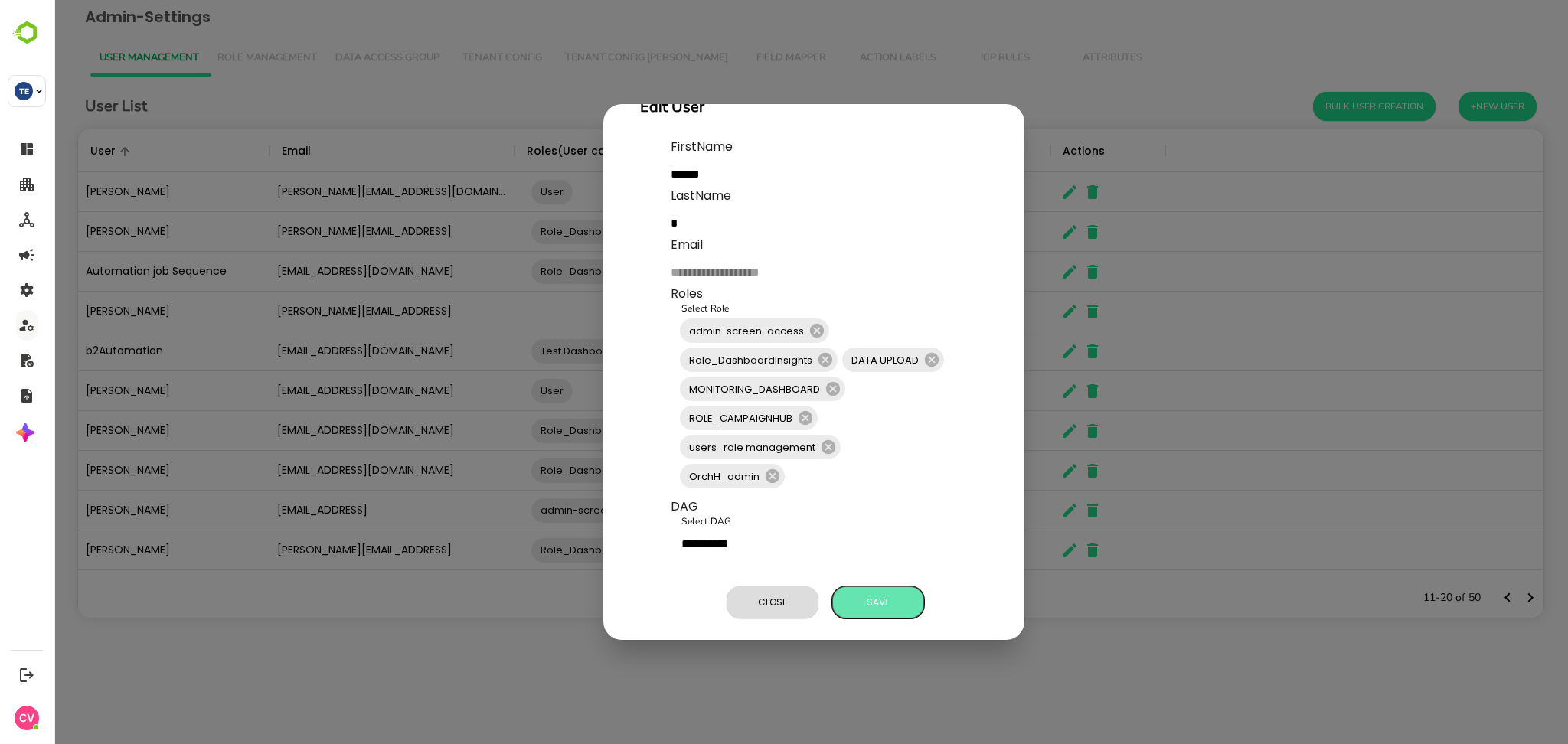
click at [865, 593] on span "Save" at bounding box center [878, 602] width 77 height 19
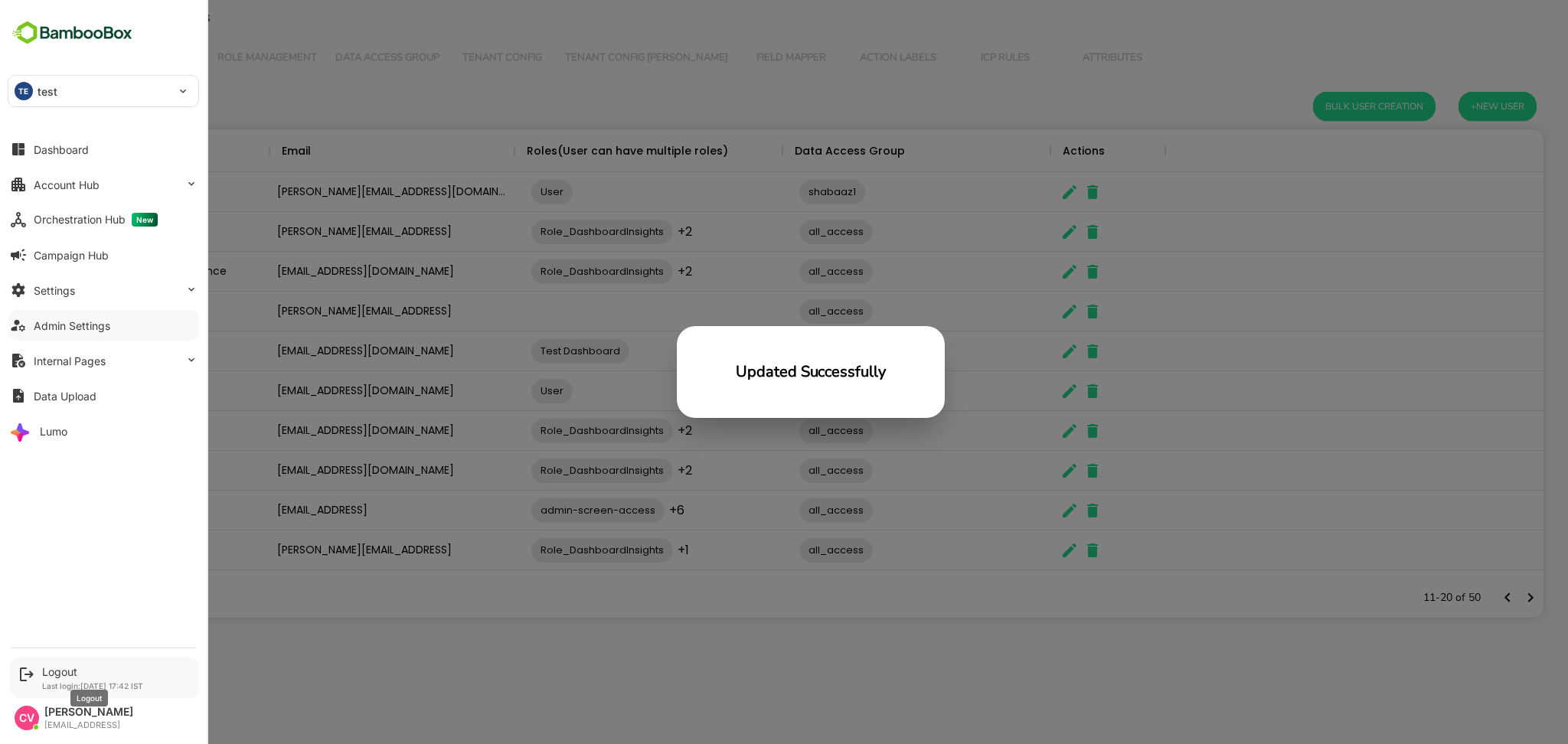
click at [79, 676] on div "Logout" at bounding box center [93, 671] width 101 height 13
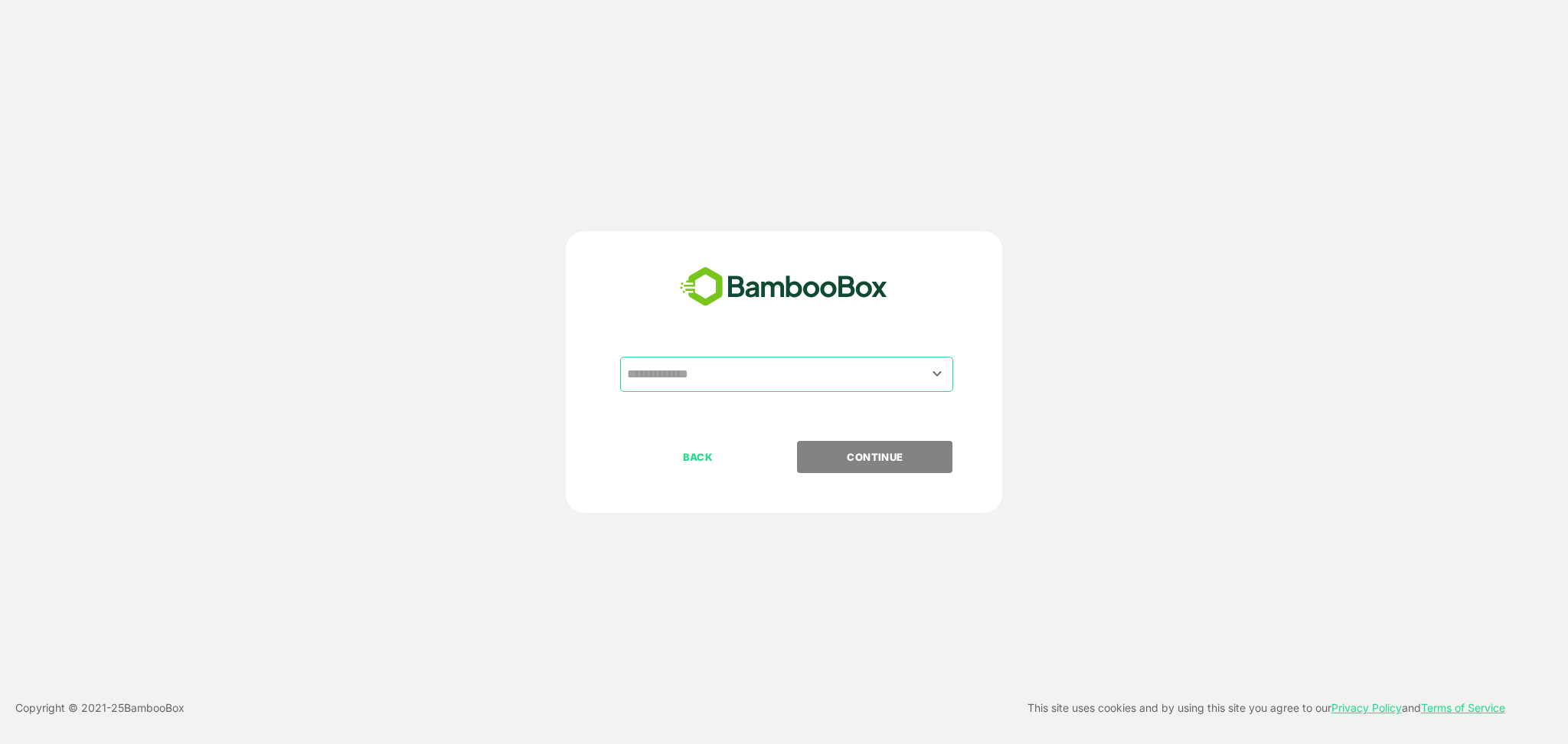
click at [730, 382] on input "text" at bounding box center [786, 374] width 327 height 29
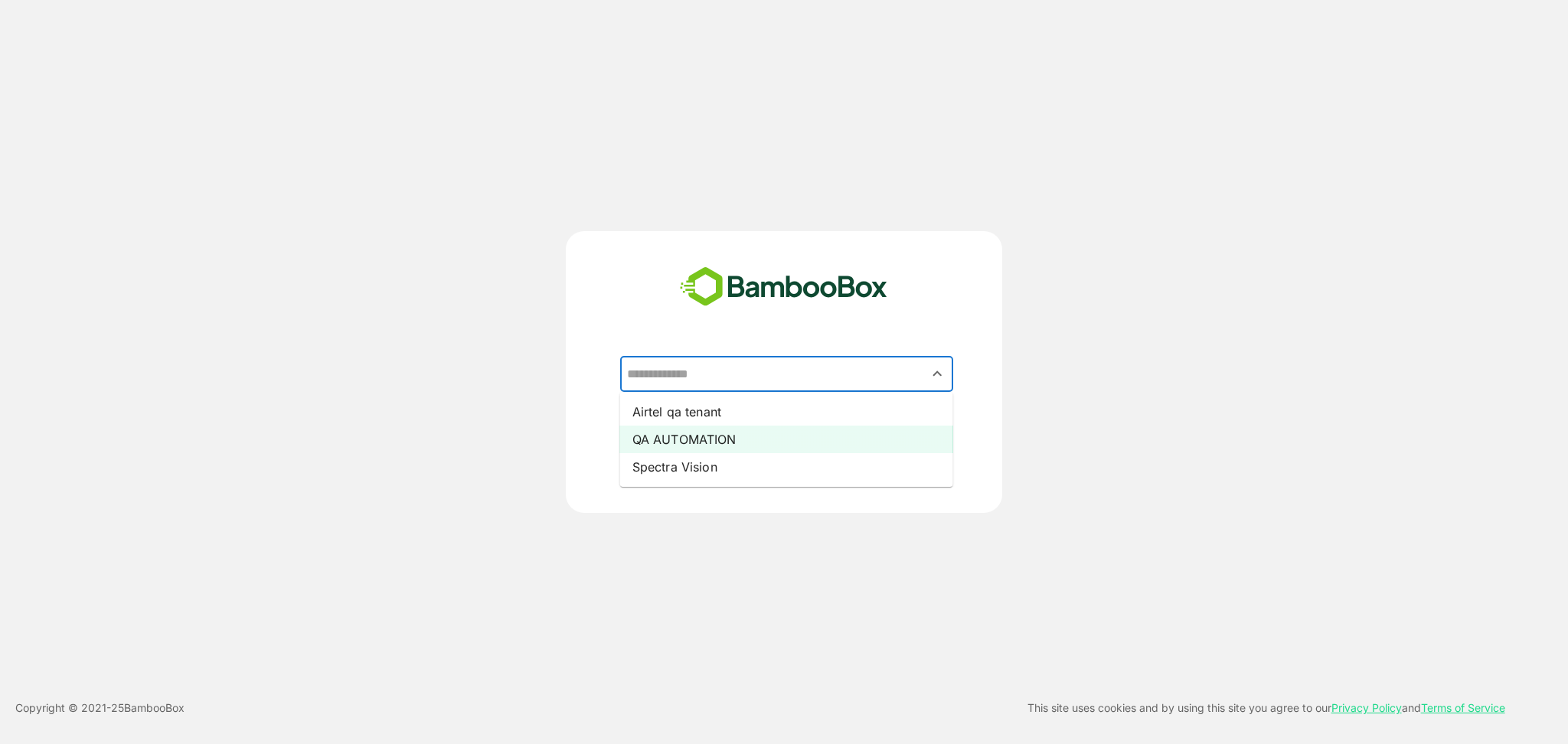
click at [761, 441] on li "QA AUTOMATION" at bounding box center [787, 439] width 333 height 27
type input "**********"
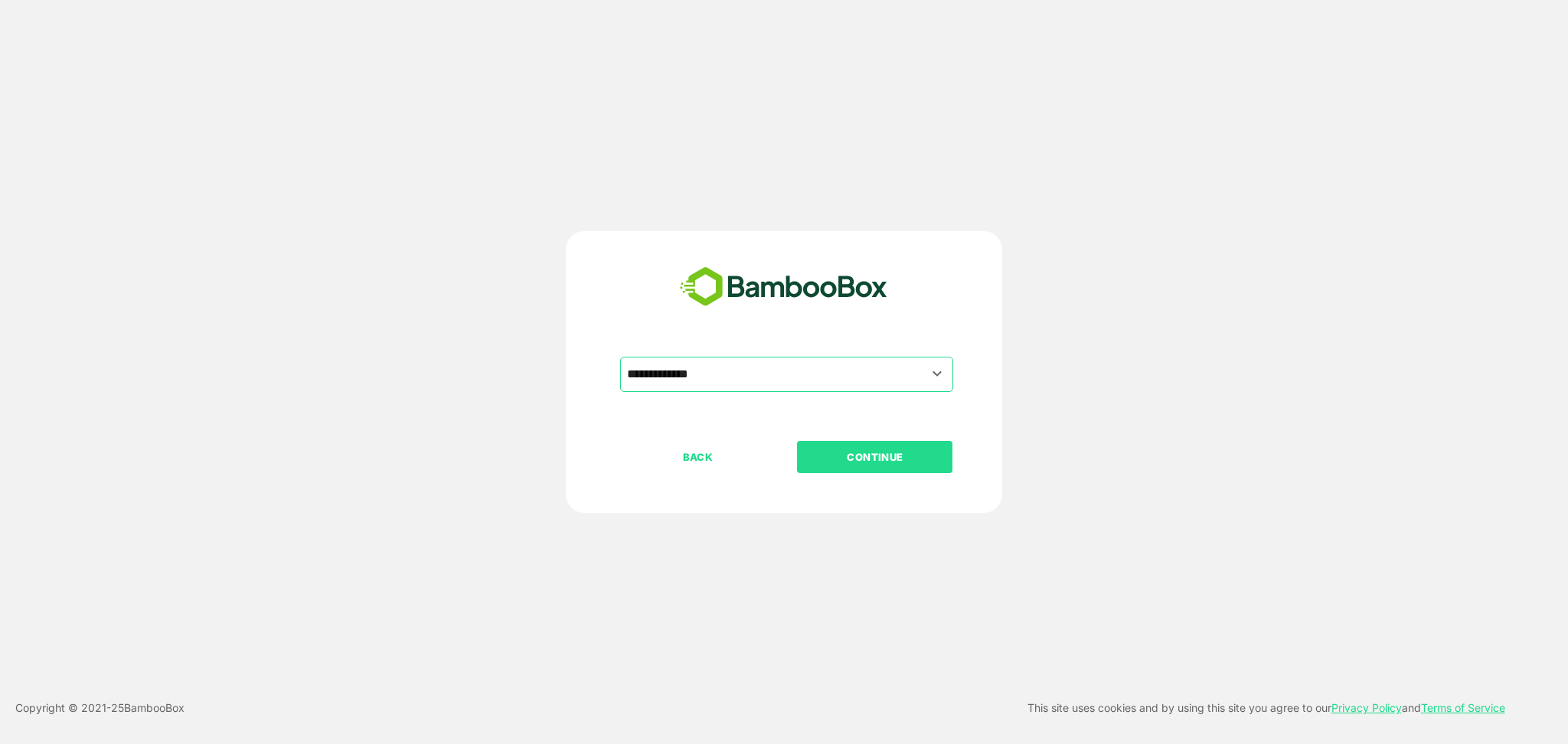
click at [870, 457] on p "CONTINUE" at bounding box center [874, 456] width 153 height 17
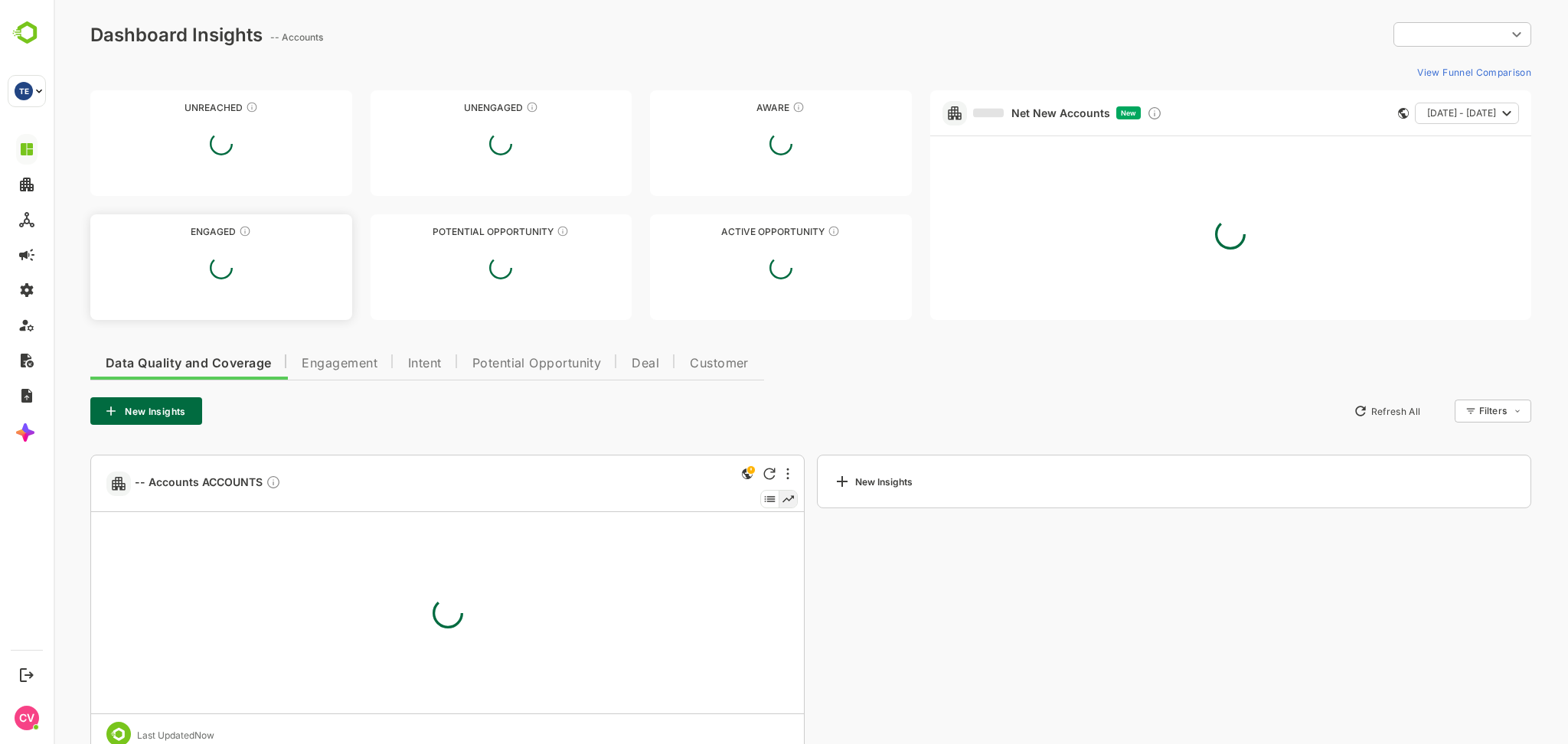
type input "**********"
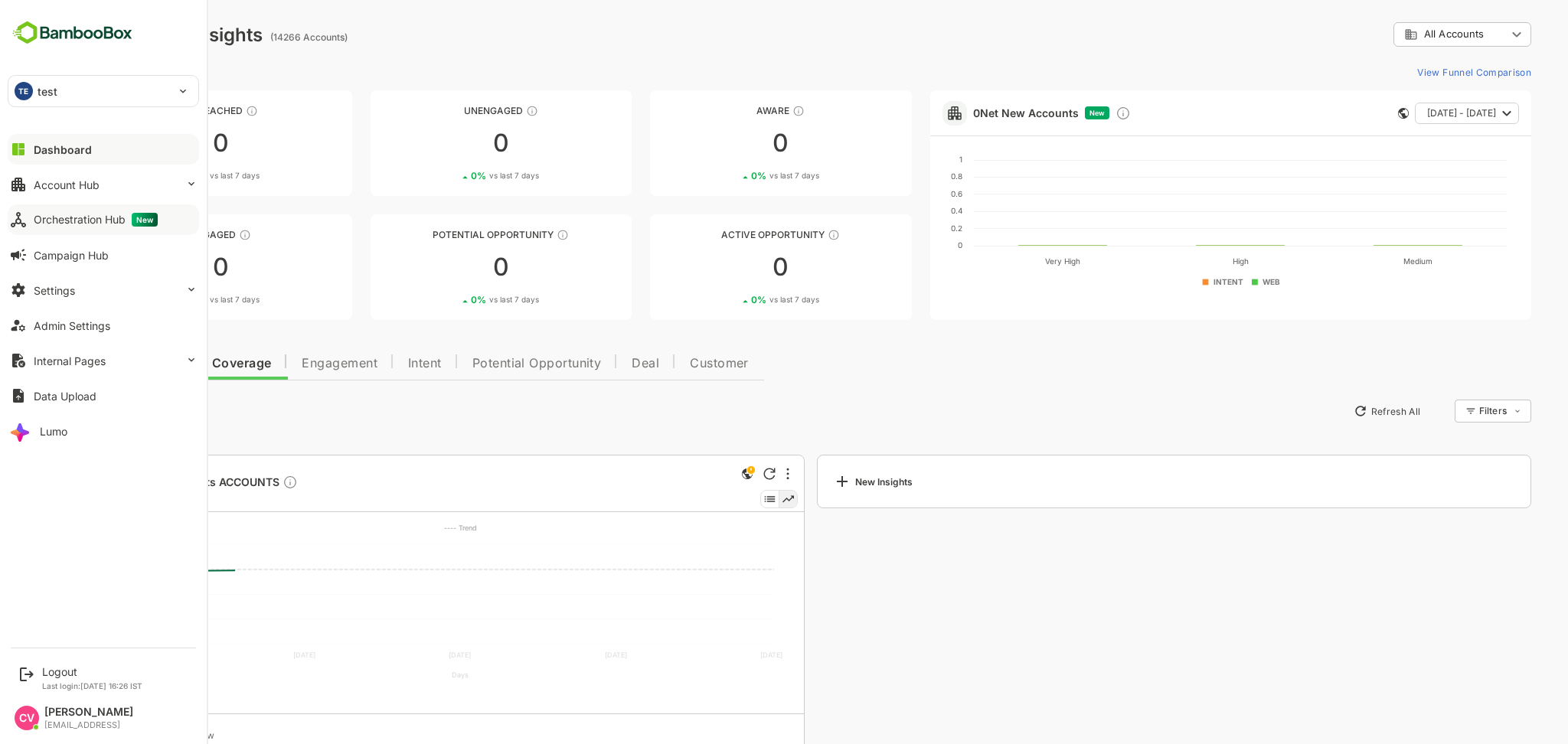
click at [49, 231] on button "Orchestration Hub New" at bounding box center [104, 219] width 191 height 31
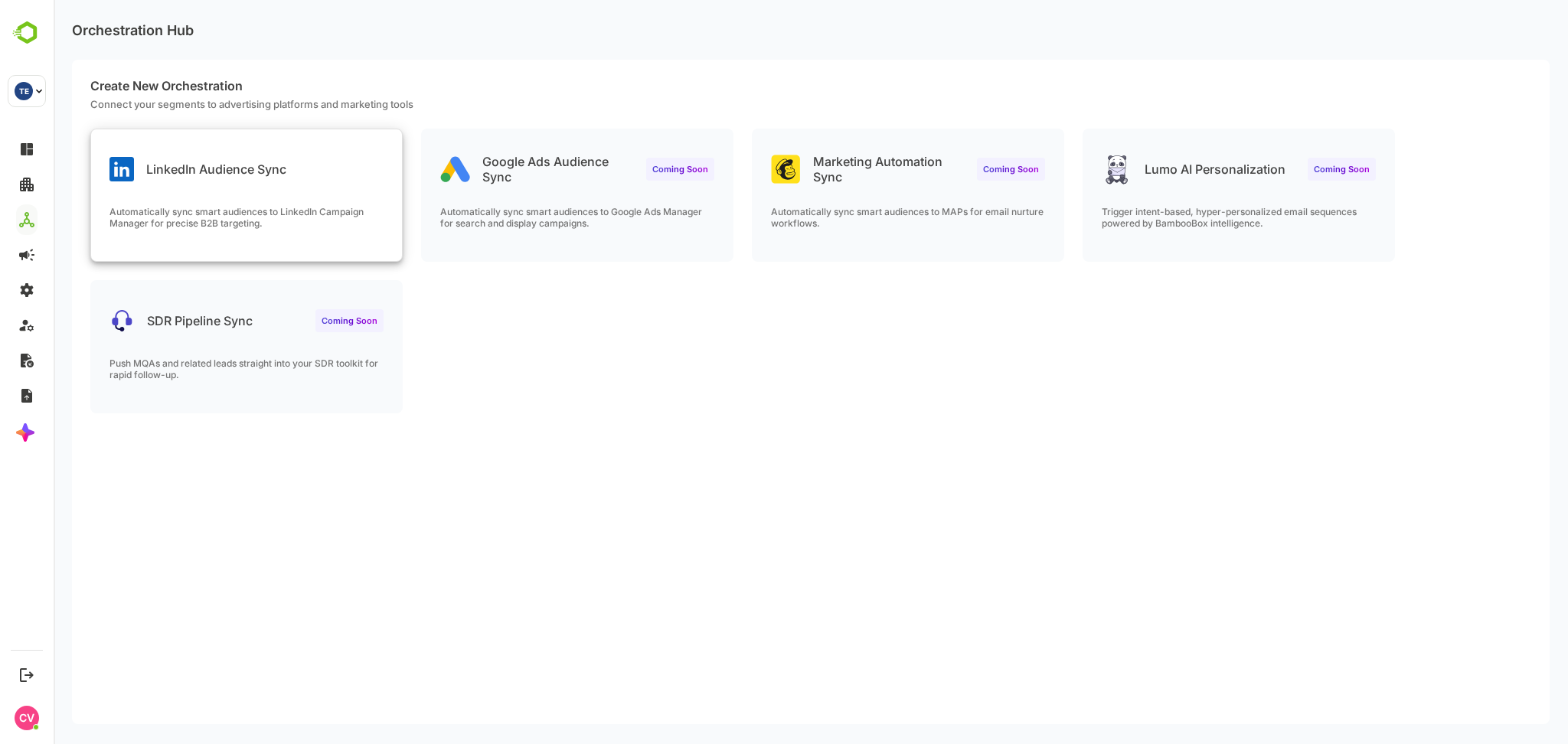
click at [345, 198] on div "LinkedIn Audience Sync Automatically sync smart audiences to LinkedIn Campaign …" at bounding box center [246, 195] width 311 height 132
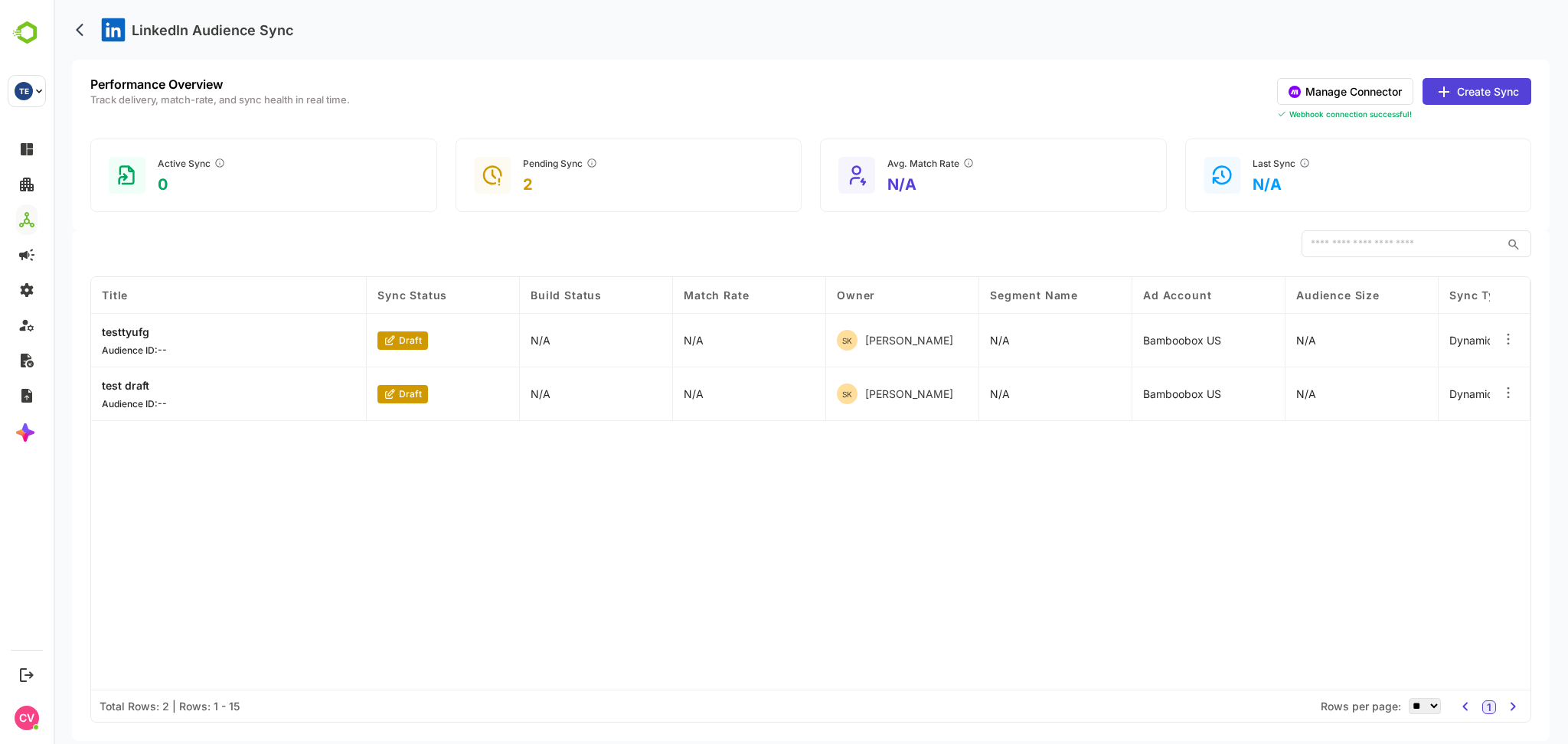
click at [1355, 89] on button "Manage Connector" at bounding box center [1345, 91] width 136 height 27
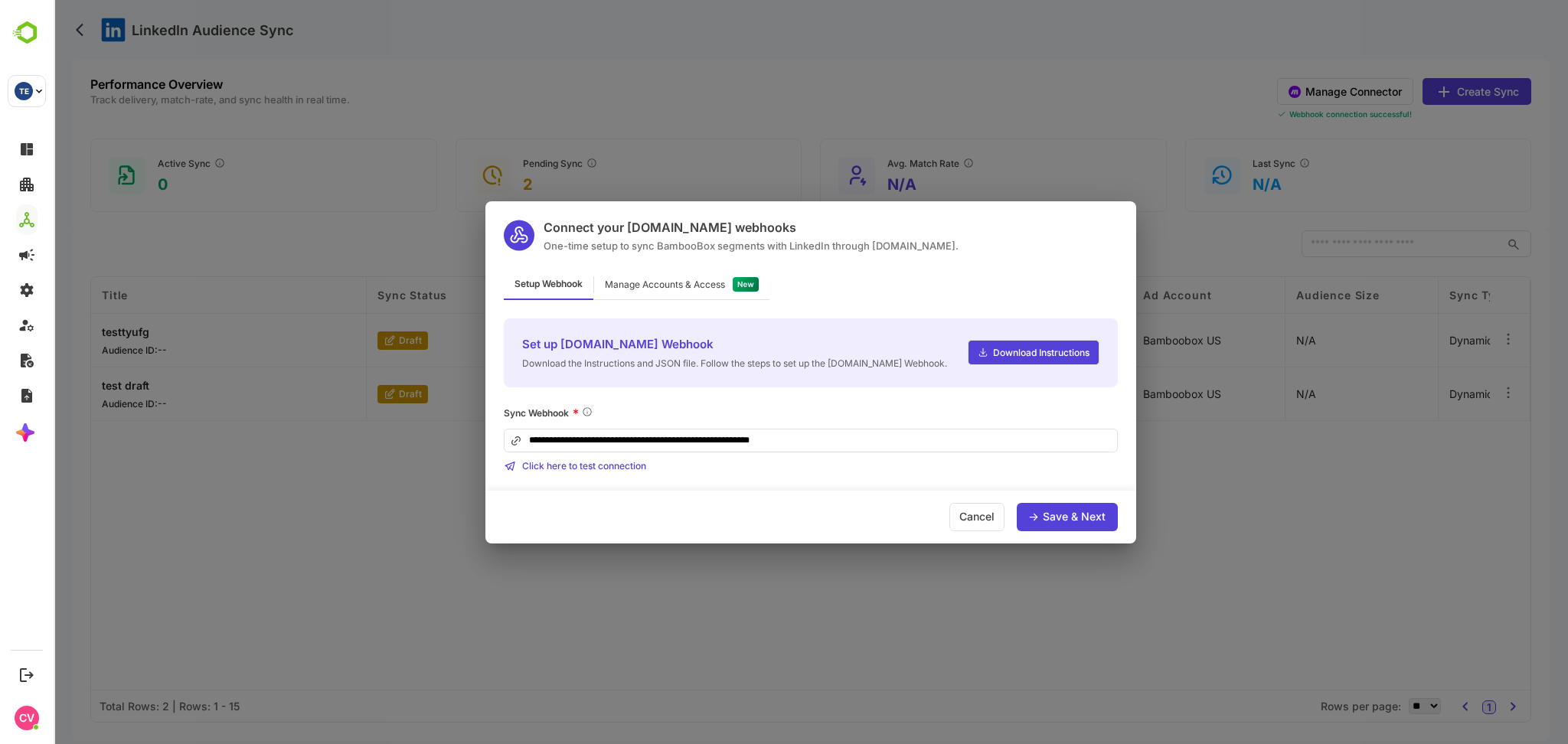
click at [838, 440] on input "**********" at bounding box center [811, 441] width 614 height 24
click at [673, 292] on div "Manage Accounts & Access" at bounding box center [681, 285] width 175 height 30
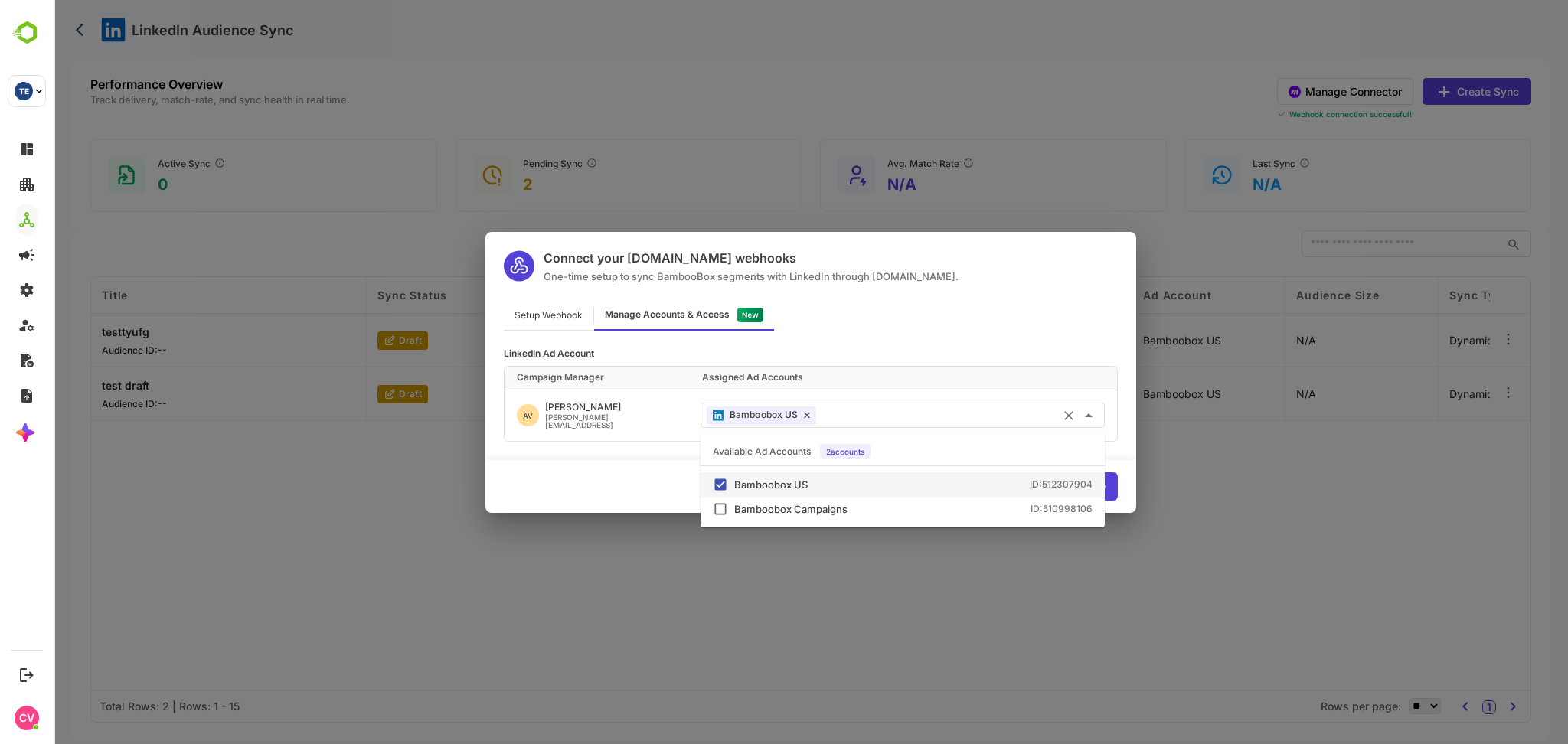
click at [902, 410] on input "text" at bounding box center [960, 415] width 276 height 26
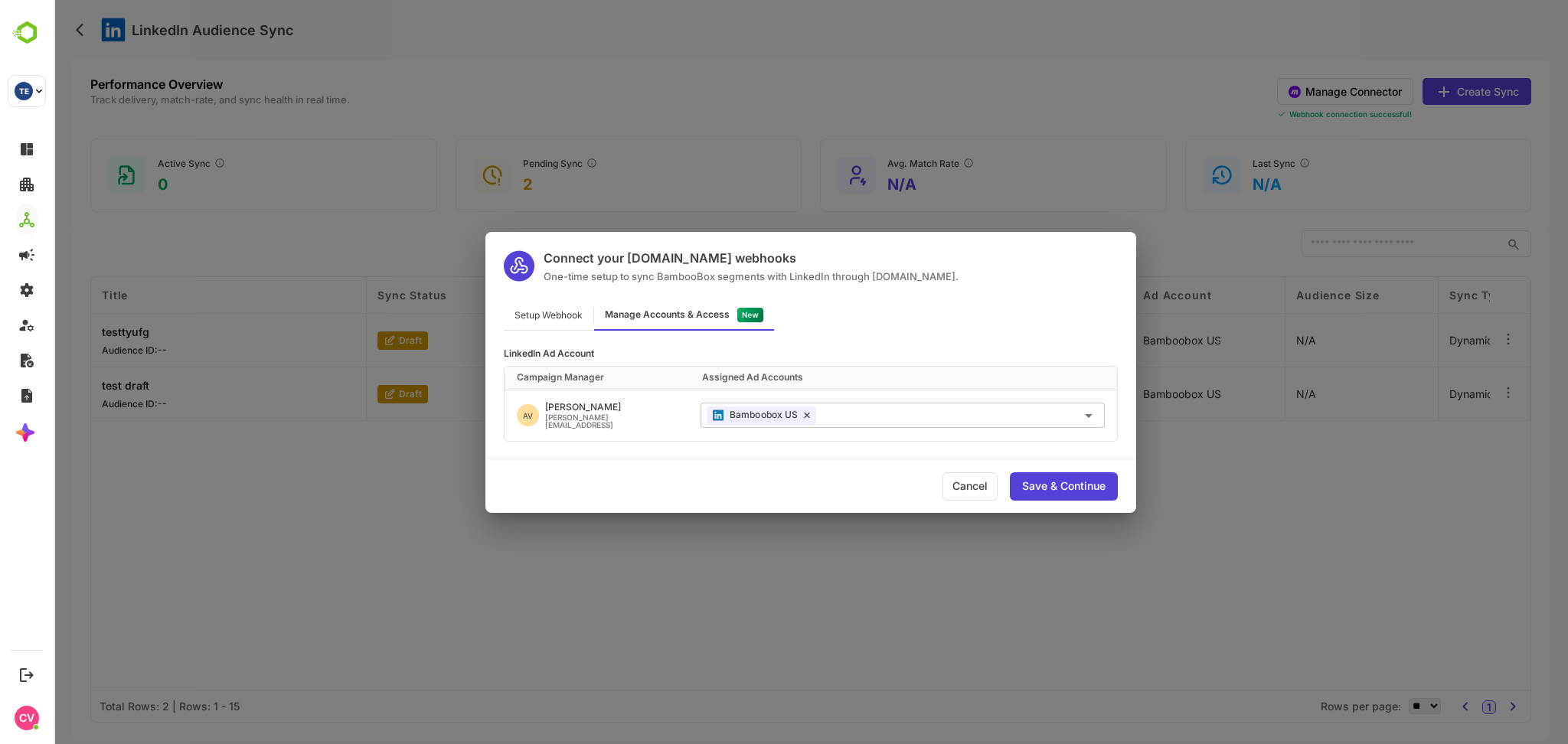
click at [893, 342] on div "LinkedIn Ad Account Campaign Manager Assigned Ad Accounts AV [PERSON_NAME] [PER…" at bounding box center [811, 386] width 650 height 111
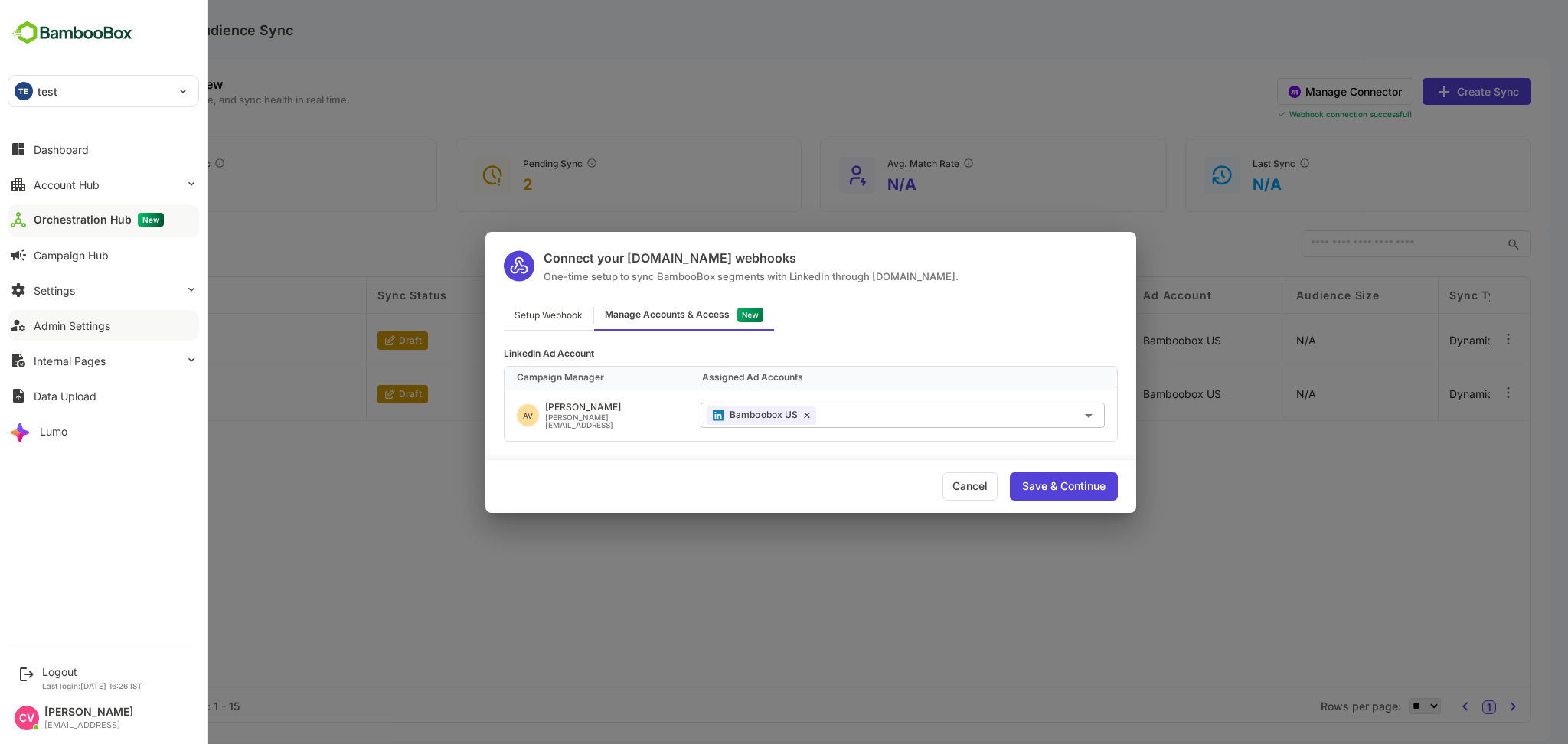
click at [59, 333] on button "Admin Settings" at bounding box center [104, 325] width 191 height 31
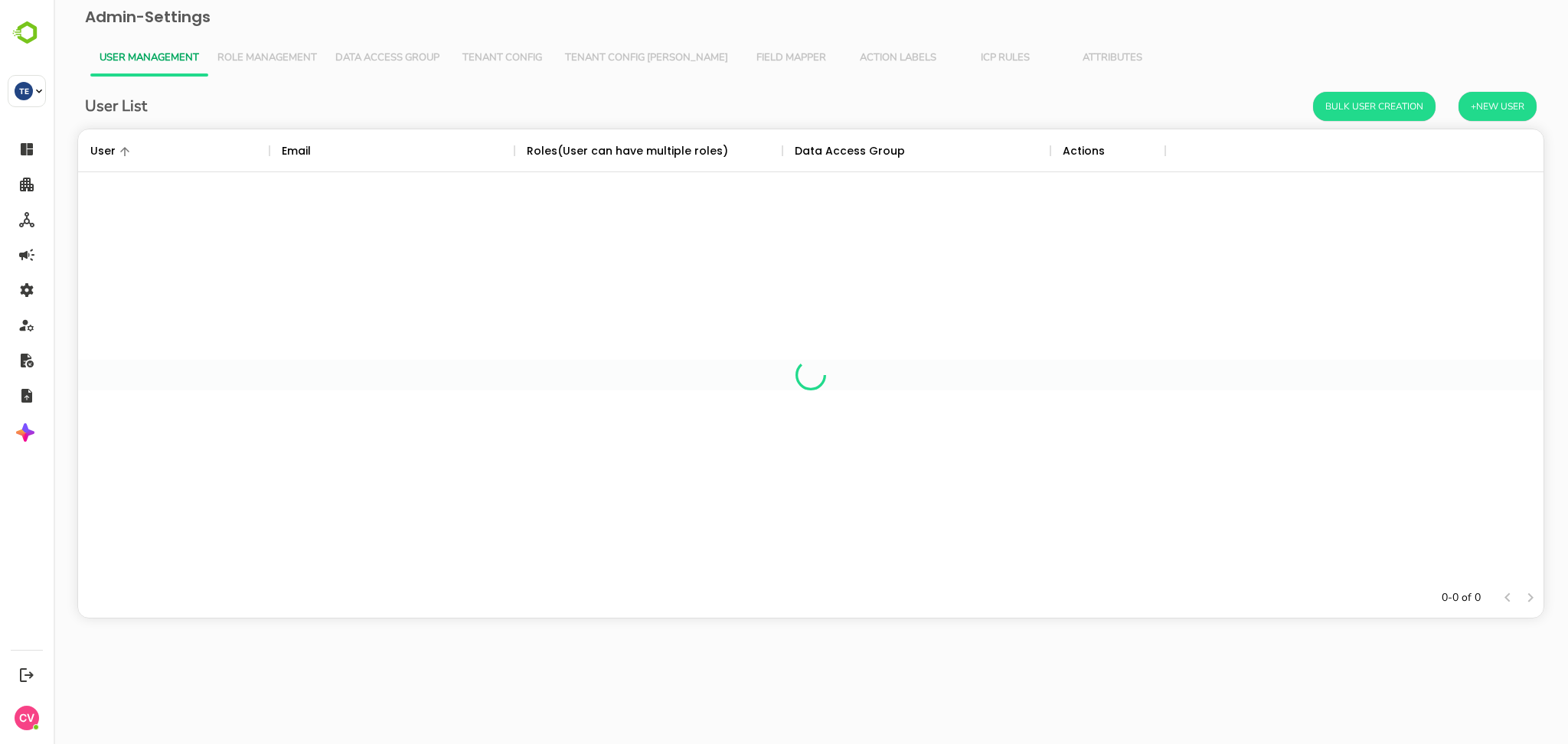
scroll to position [433, 1449]
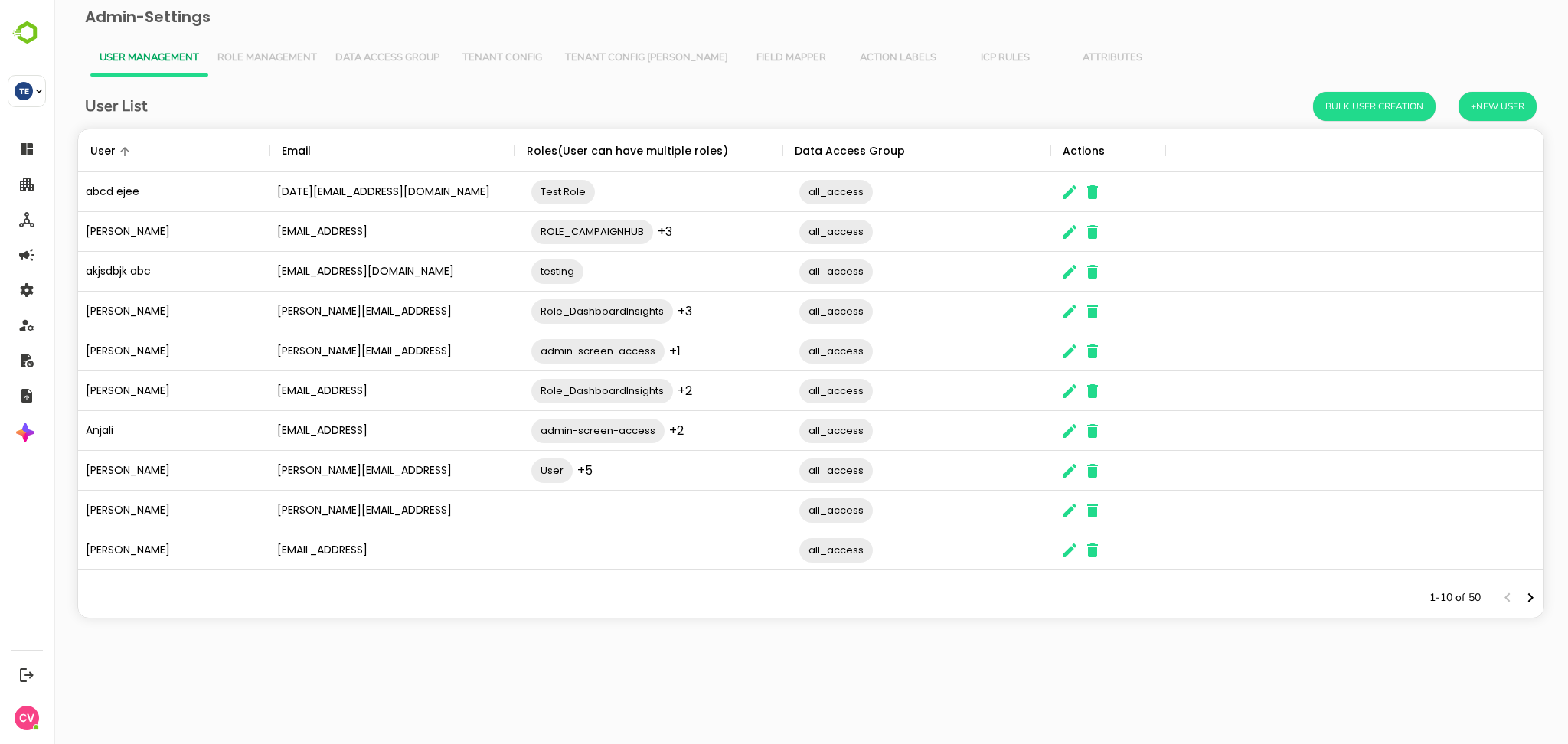
click at [267, 50] on button "Role Management" at bounding box center [266, 58] width 118 height 37
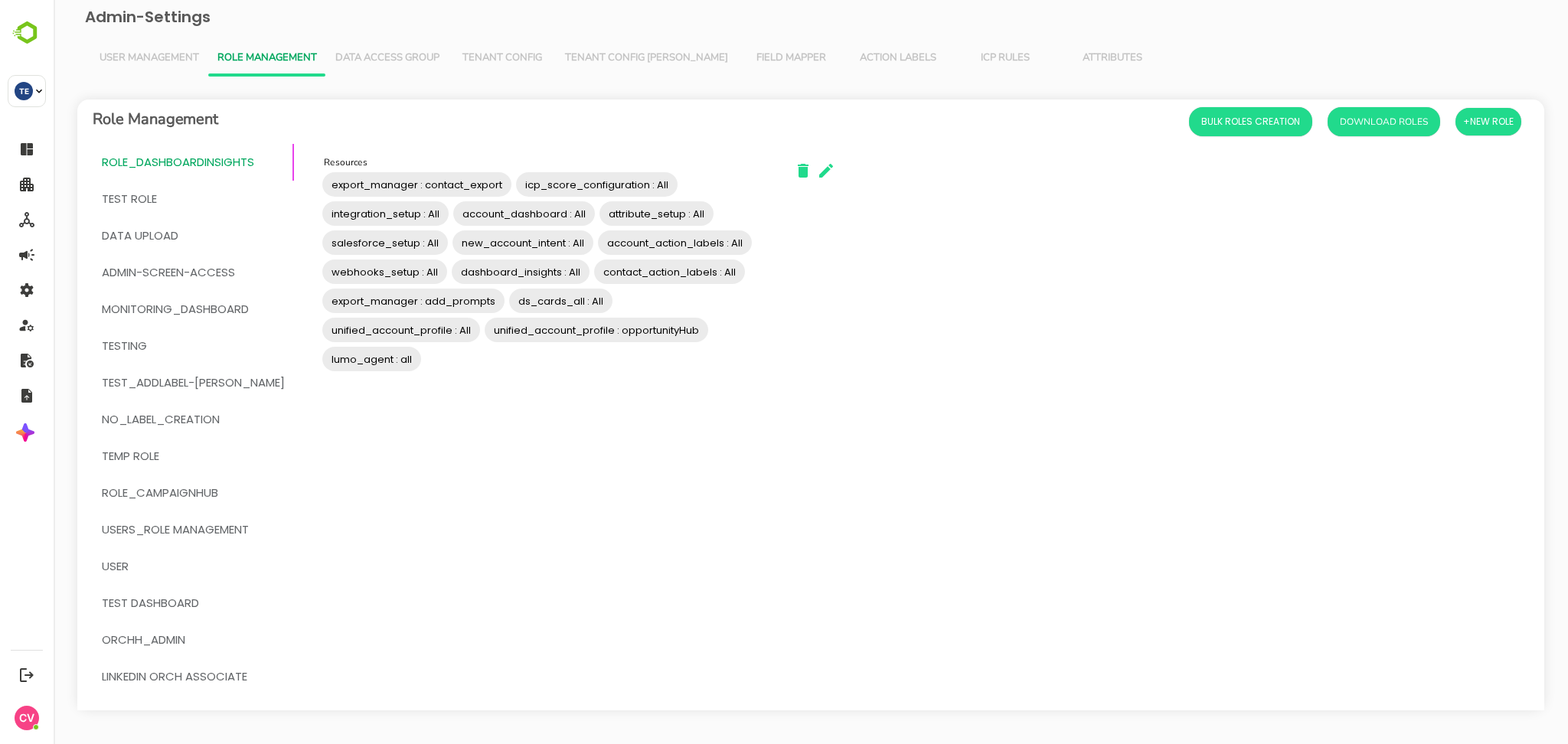
scroll to position [4, 0]
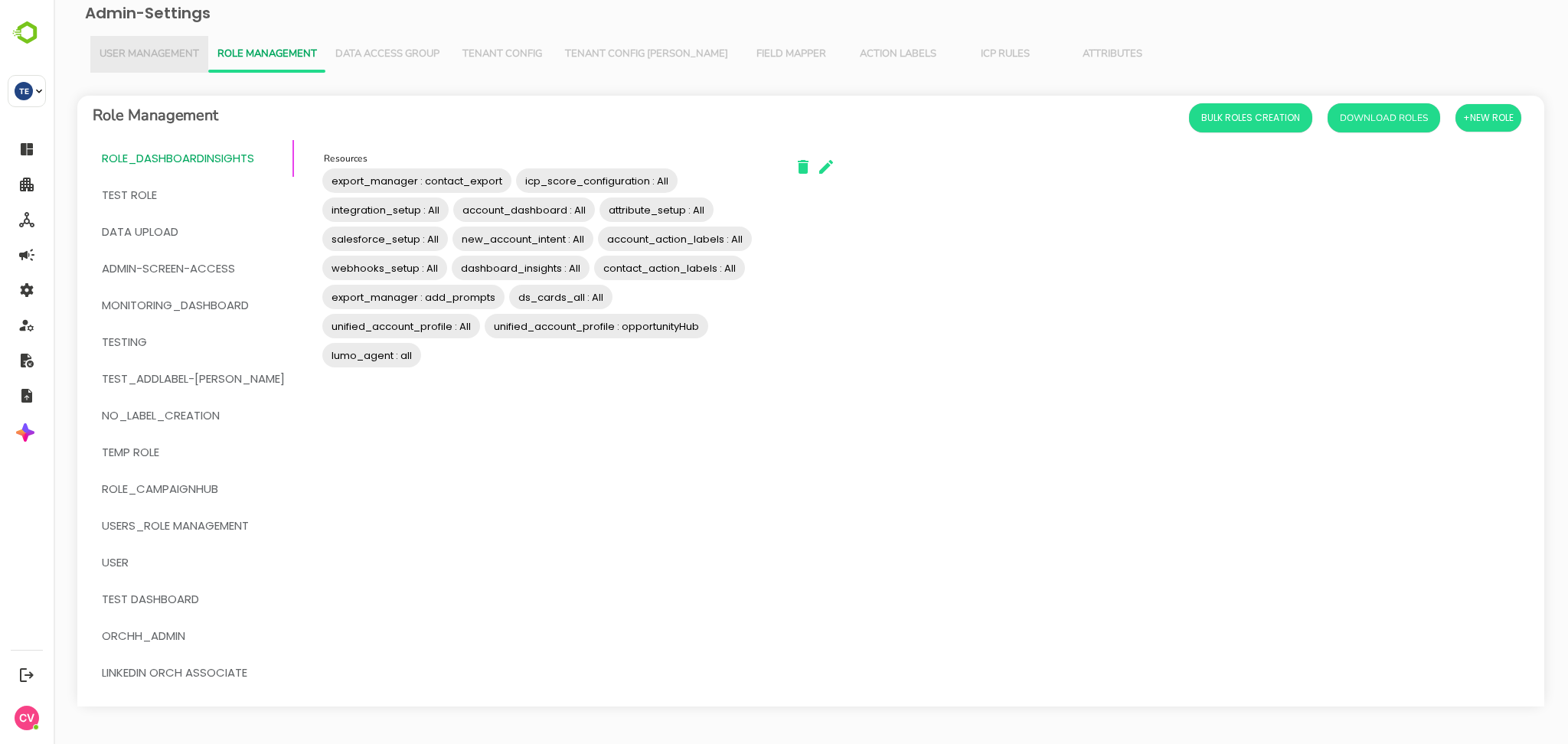
click at [168, 60] on button "User Management" at bounding box center [149, 55] width 118 height 37
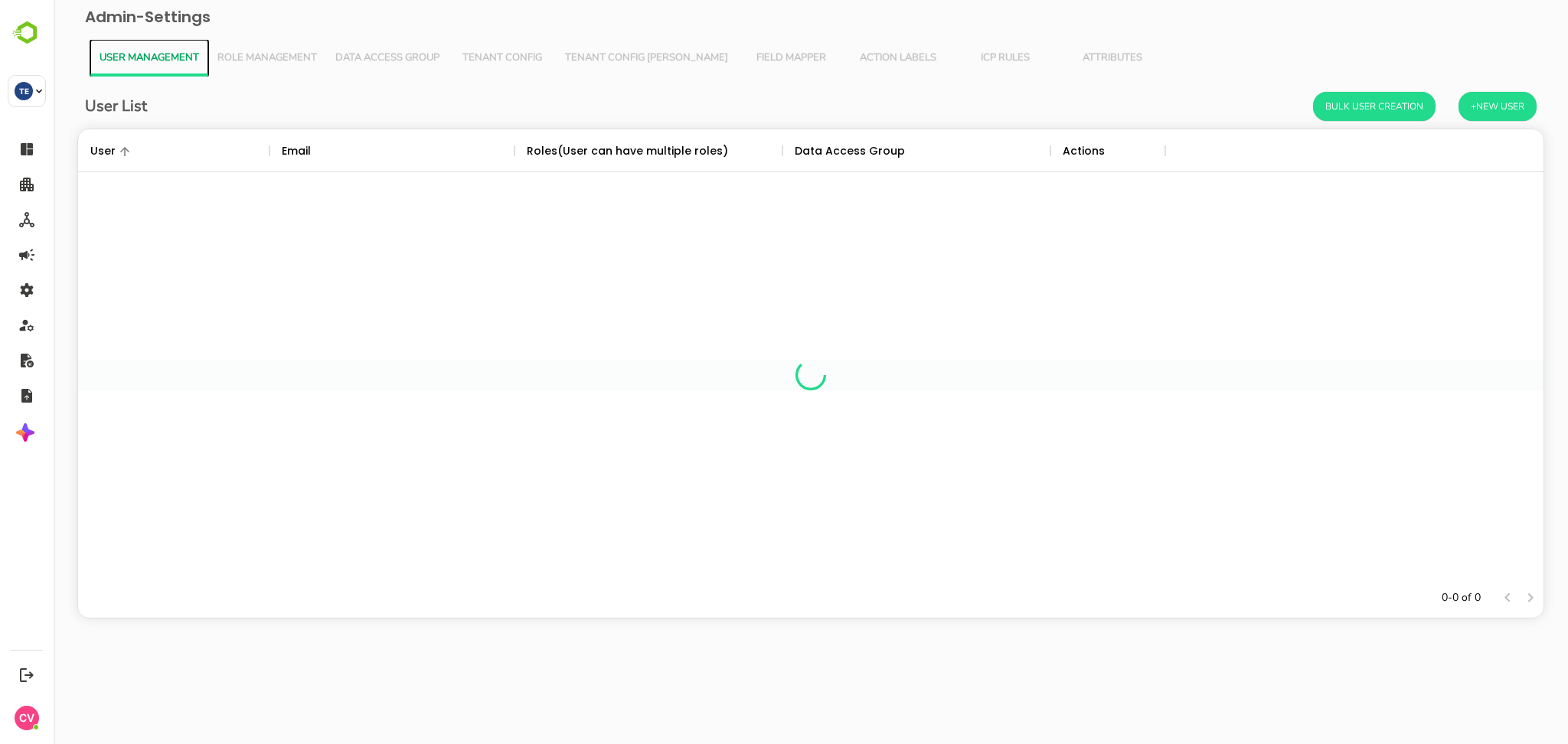
scroll to position [433, 1449]
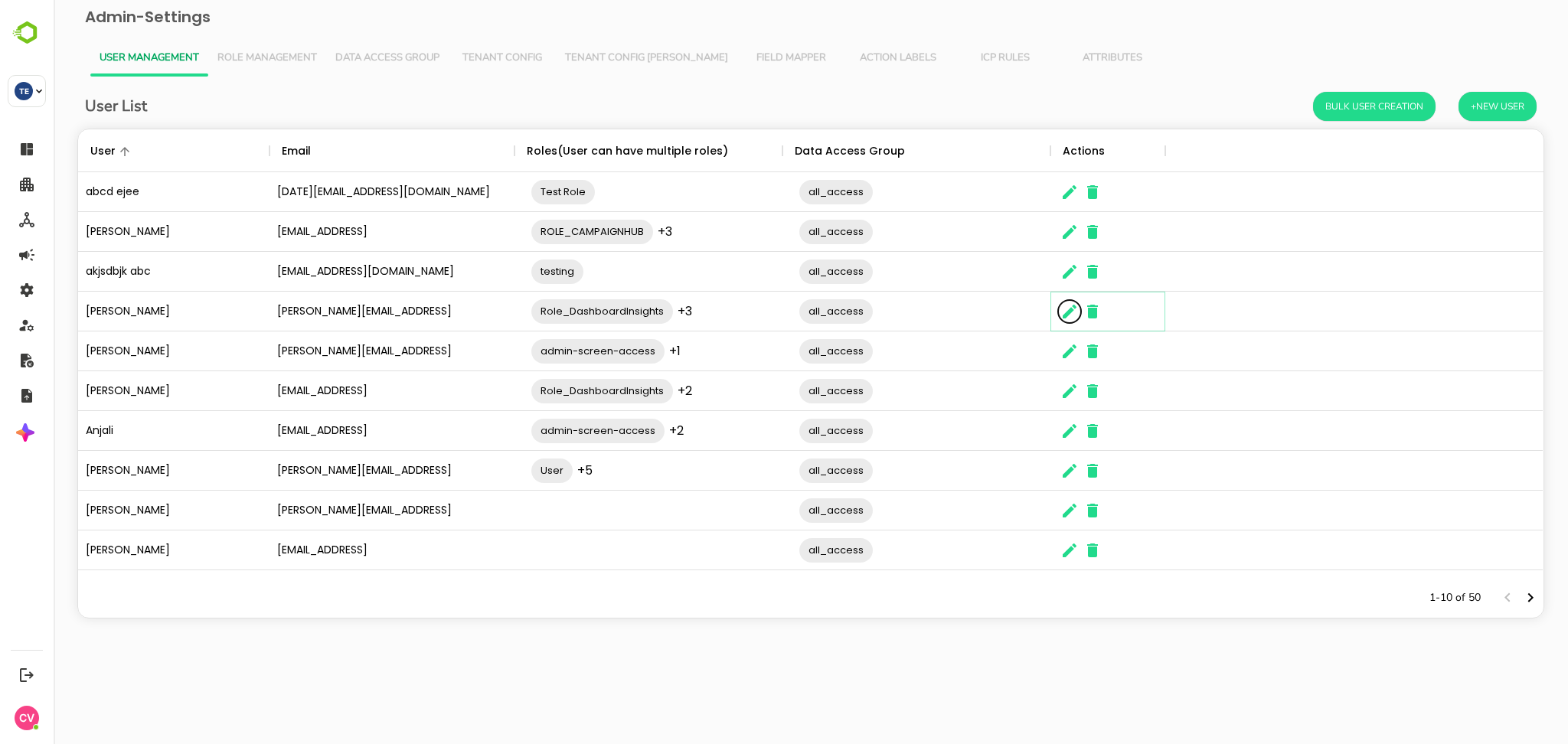
click at [1075, 311] on icon "The User Data" at bounding box center [1069, 311] width 19 height 19
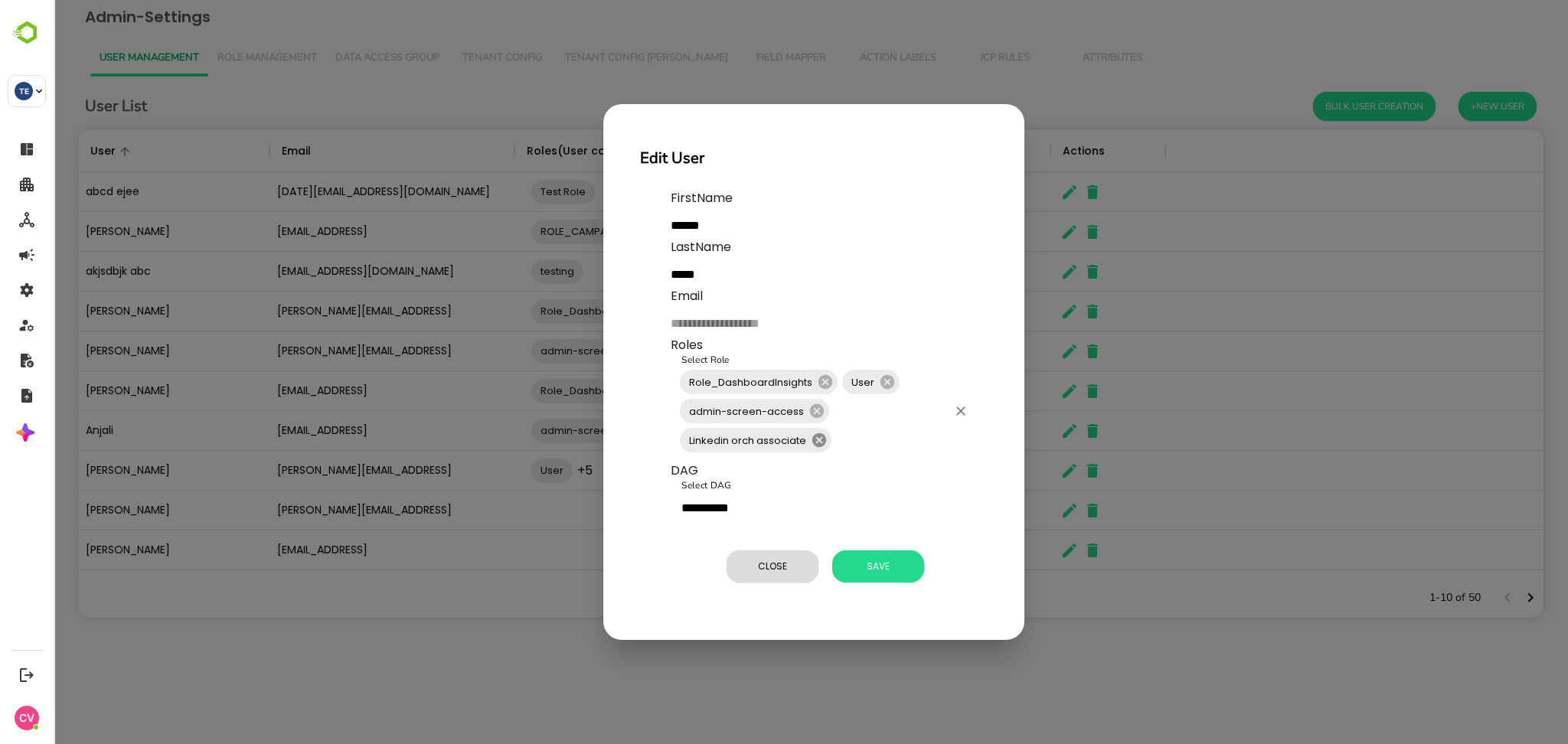
click at [815, 441] on icon at bounding box center [819, 441] width 14 height 14
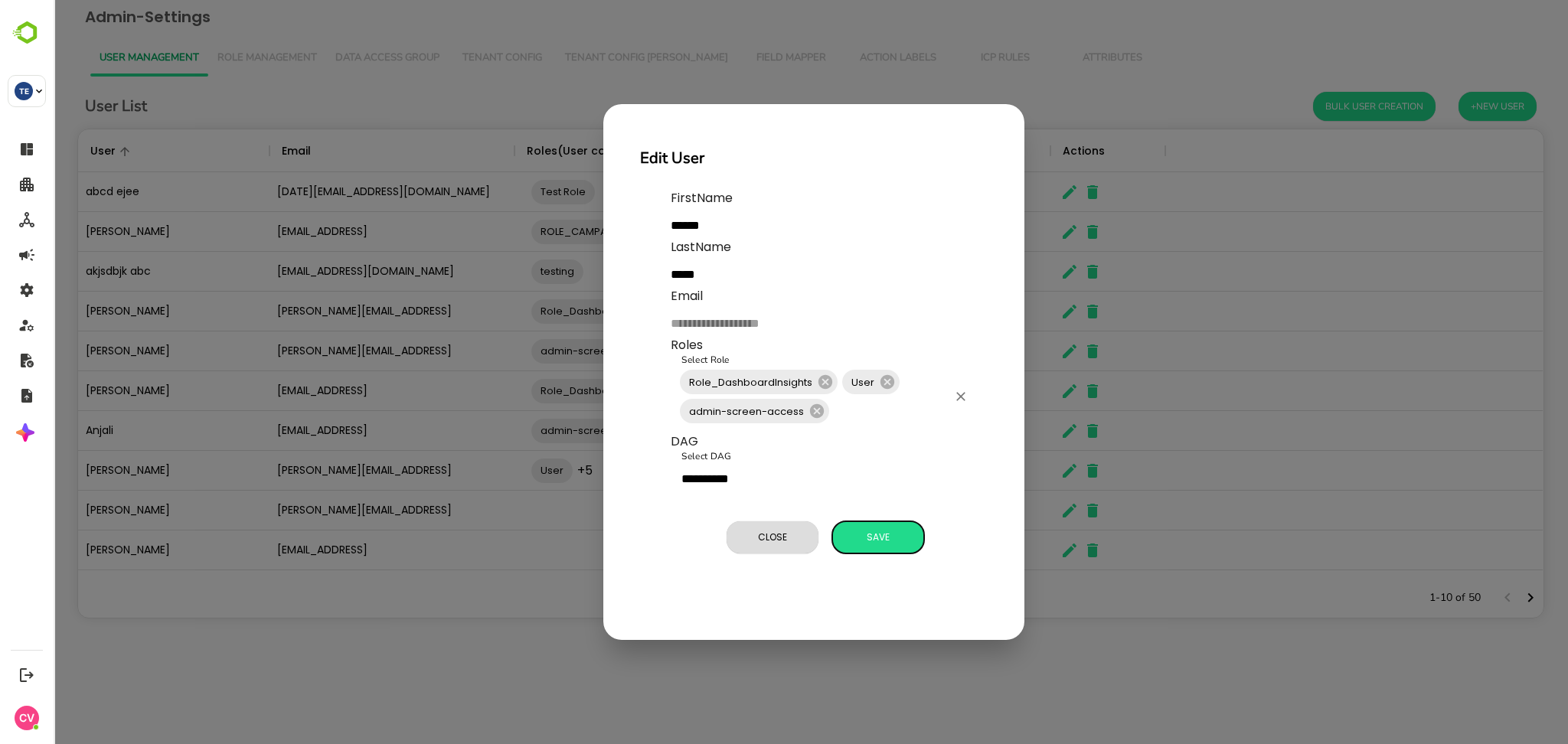
click at [884, 527] on span "Save" at bounding box center [878, 537] width 77 height 19
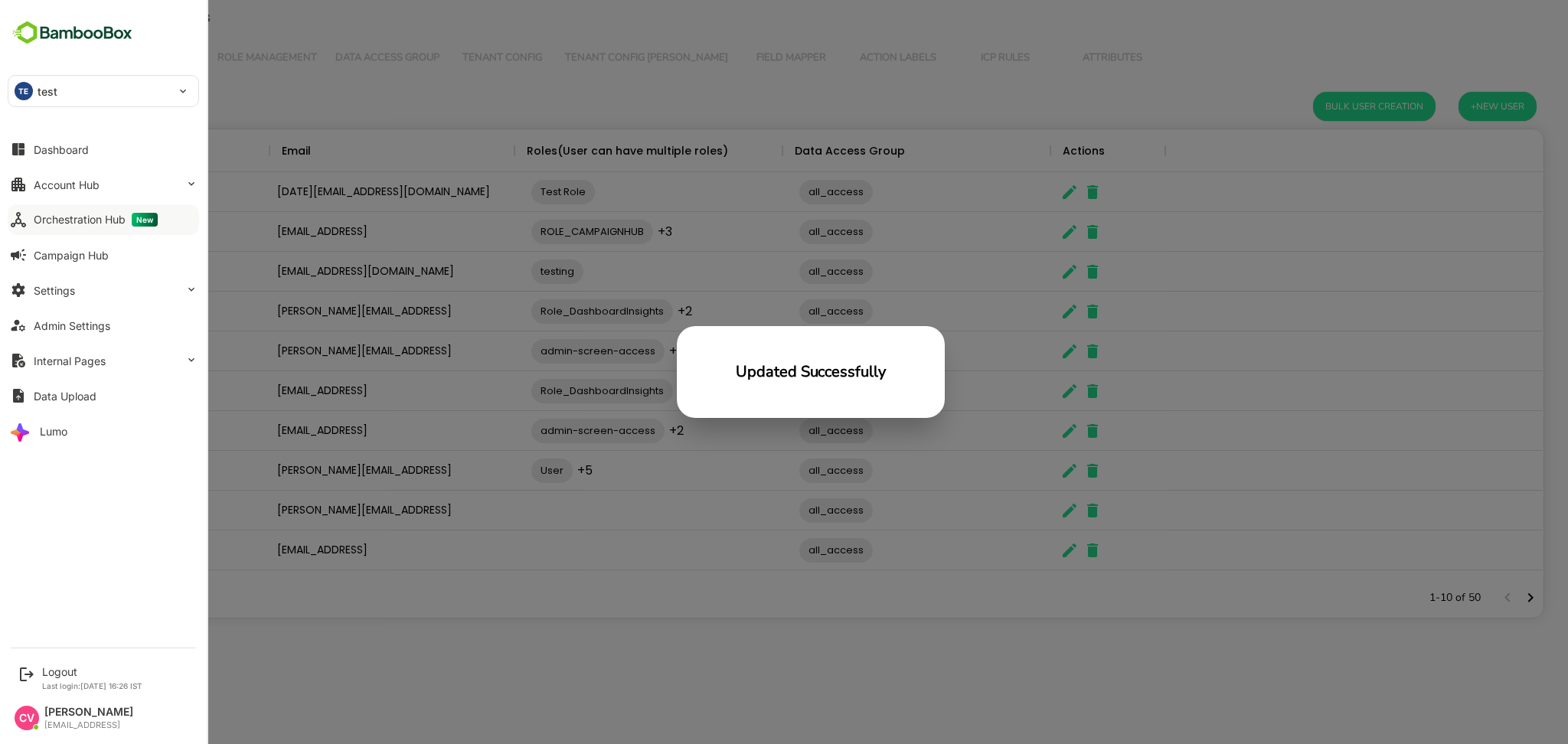
click at [109, 226] on div "Orchestration Hub New" at bounding box center [96, 220] width 124 height 14
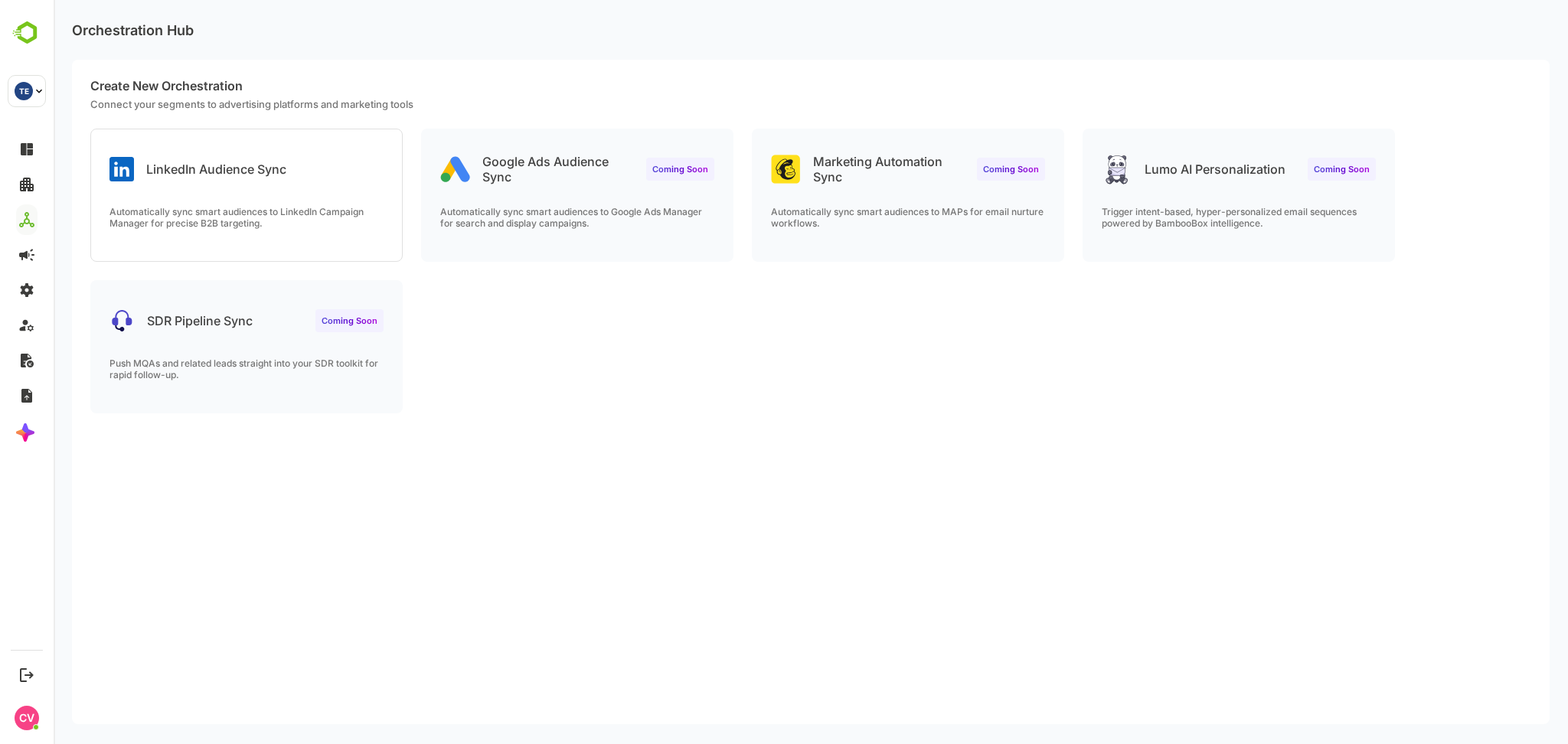
click at [270, 173] on p "LinkedIn Audience Sync" at bounding box center [216, 169] width 140 height 15
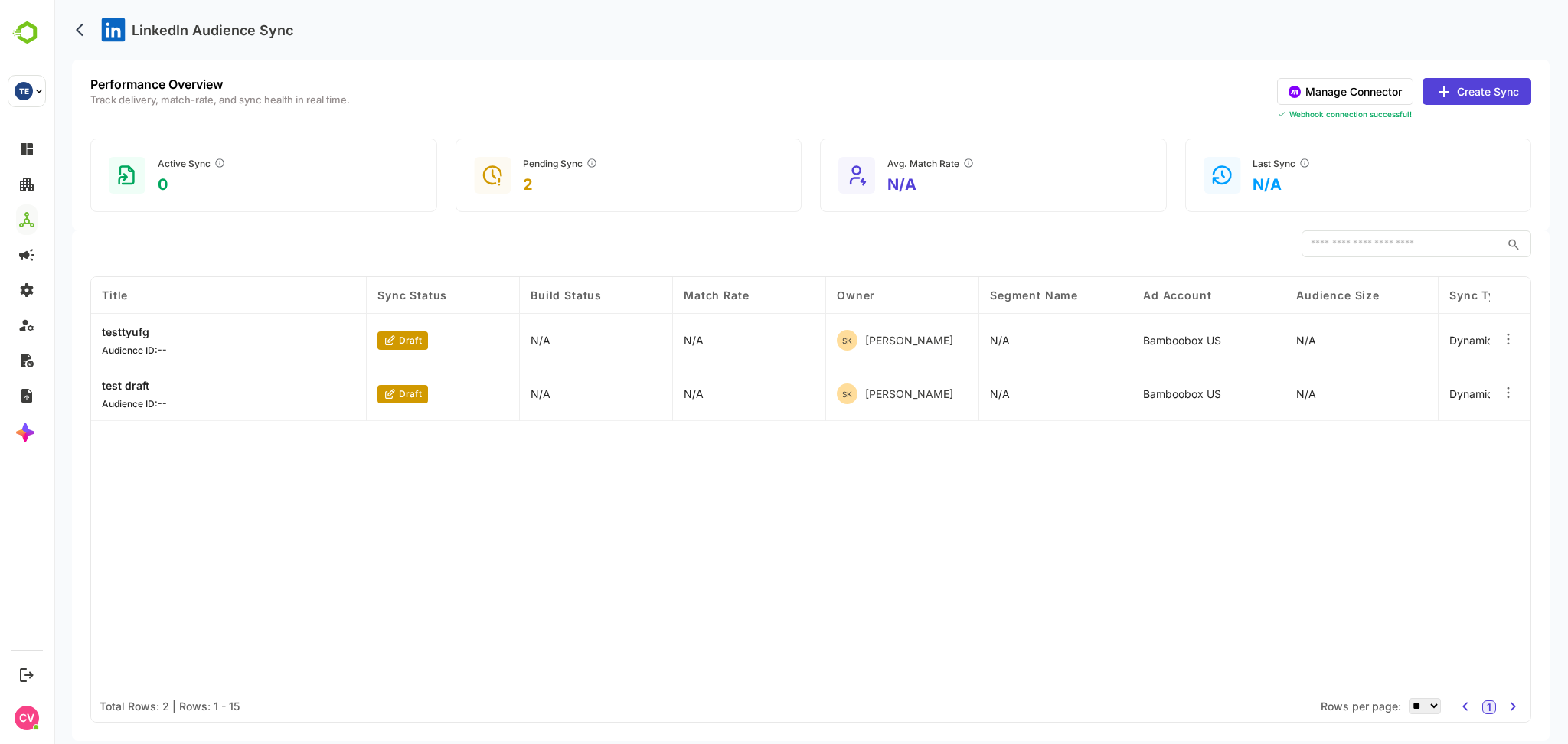
click at [1373, 97] on button "Manage Connector" at bounding box center [1345, 91] width 136 height 27
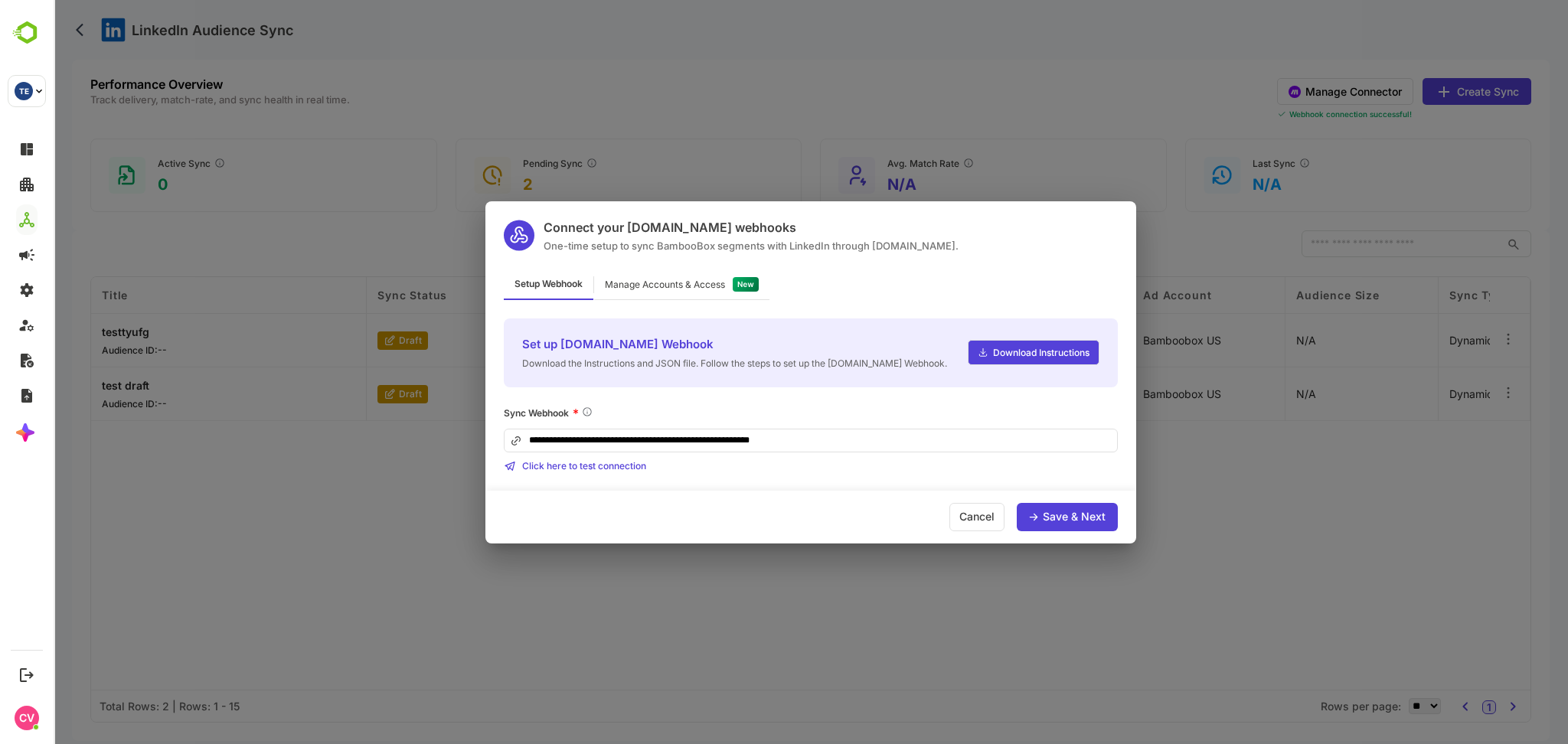
click at [627, 276] on div "Manage Accounts & Access" at bounding box center [681, 285] width 175 height 30
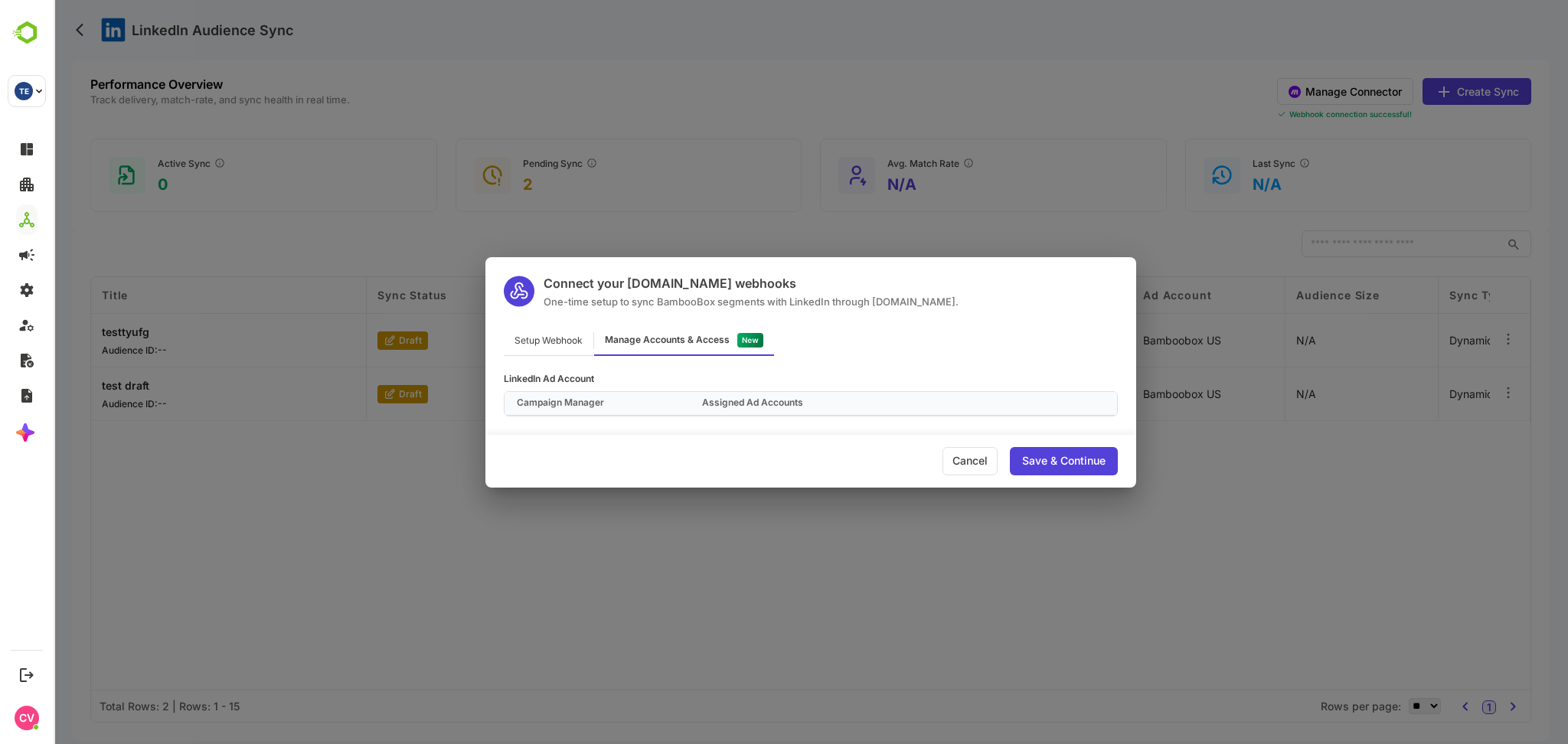
click at [898, 348] on div "Setup Webhook Manage Accounts & Access" at bounding box center [811, 341] width 650 height 30
click at [542, 336] on div "Setup Webhook" at bounding box center [548, 341] width 89 height 30
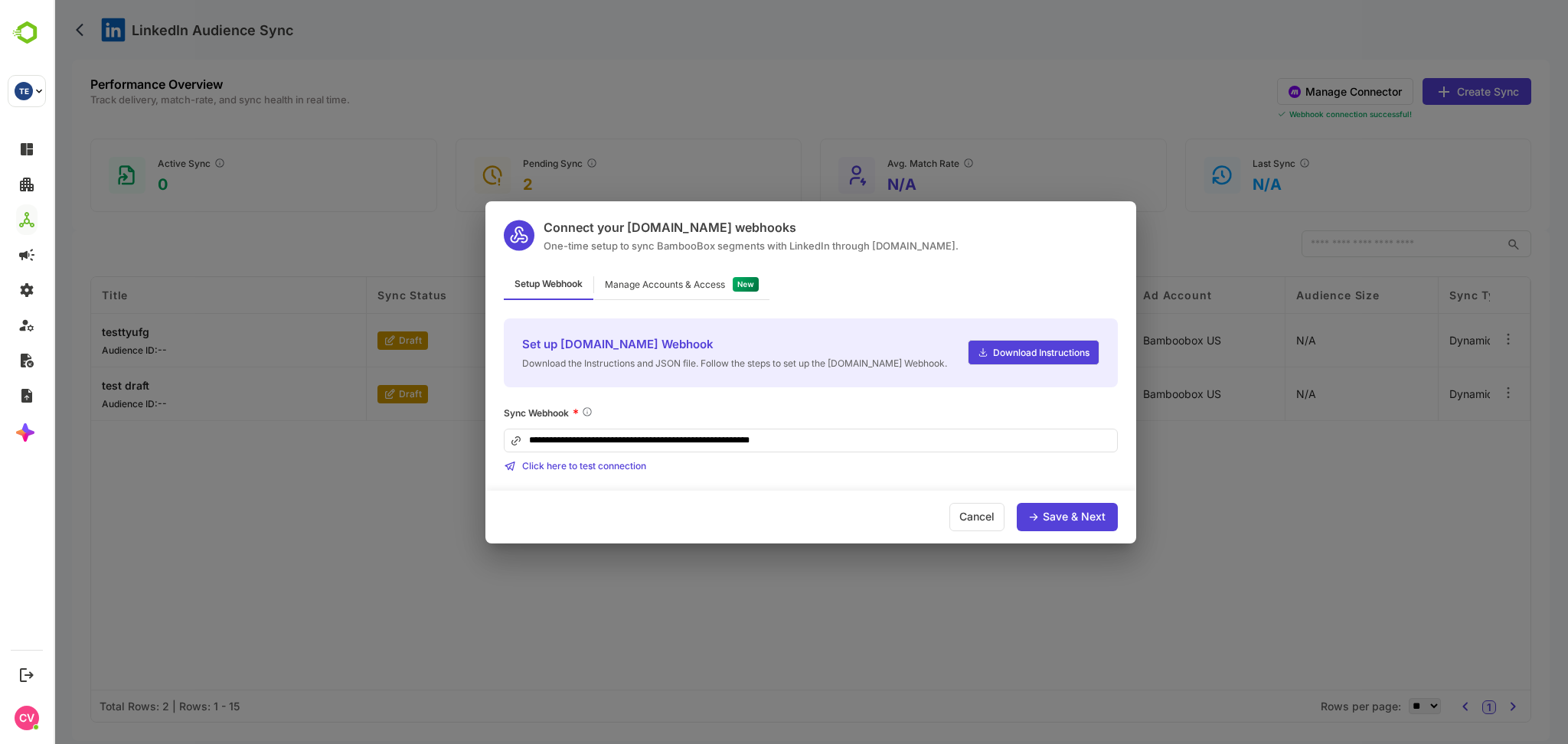
click at [711, 283] on div "Manage Accounts & Access" at bounding box center [665, 285] width 120 height 9
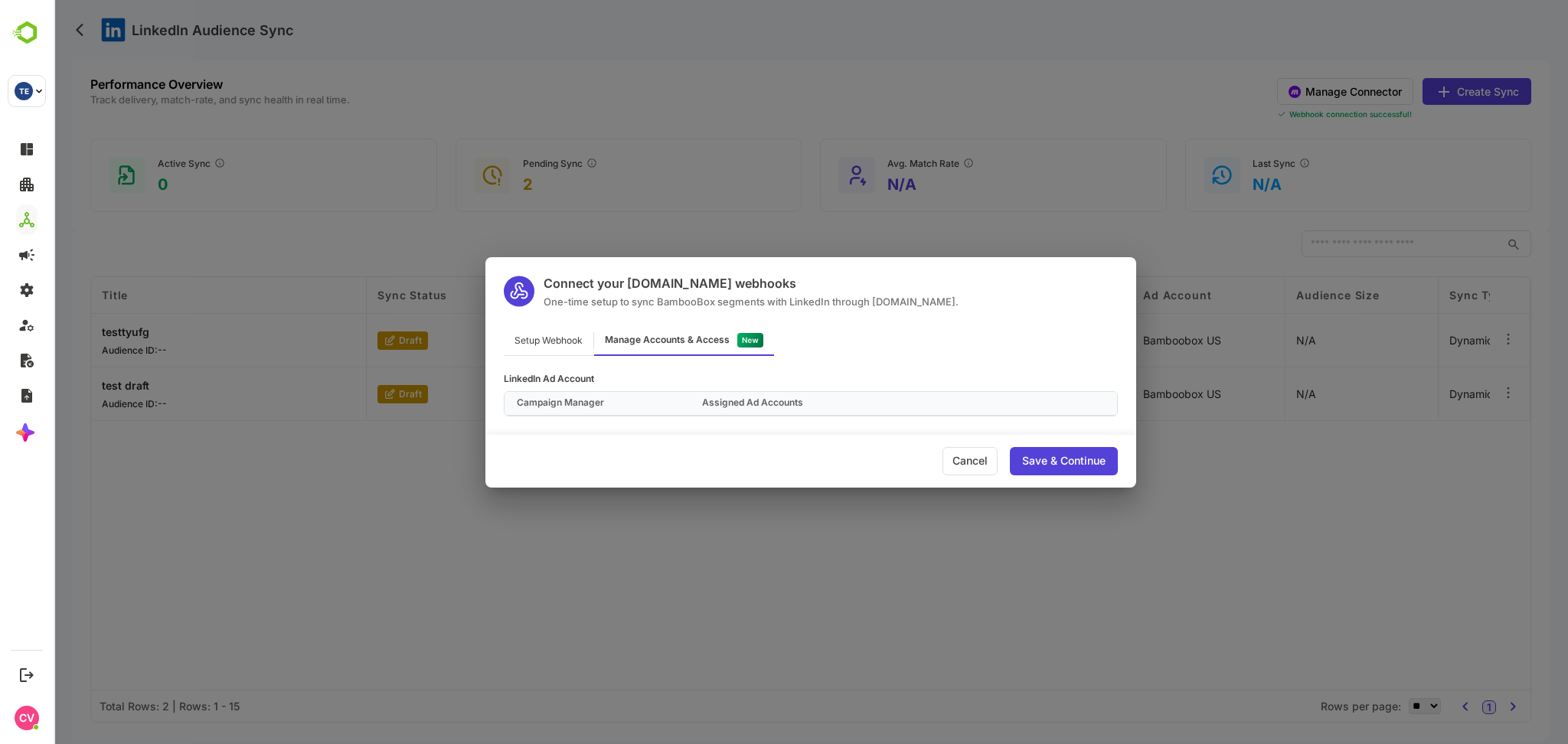
click at [942, 335] on div "Setup Webhook Manage Accounts & Access" at bounding box center [811, 341] width 650 height 30
click at [1026, 448] on div "Save & Continue" at bounding box center [1064, 461] width 108 height 28
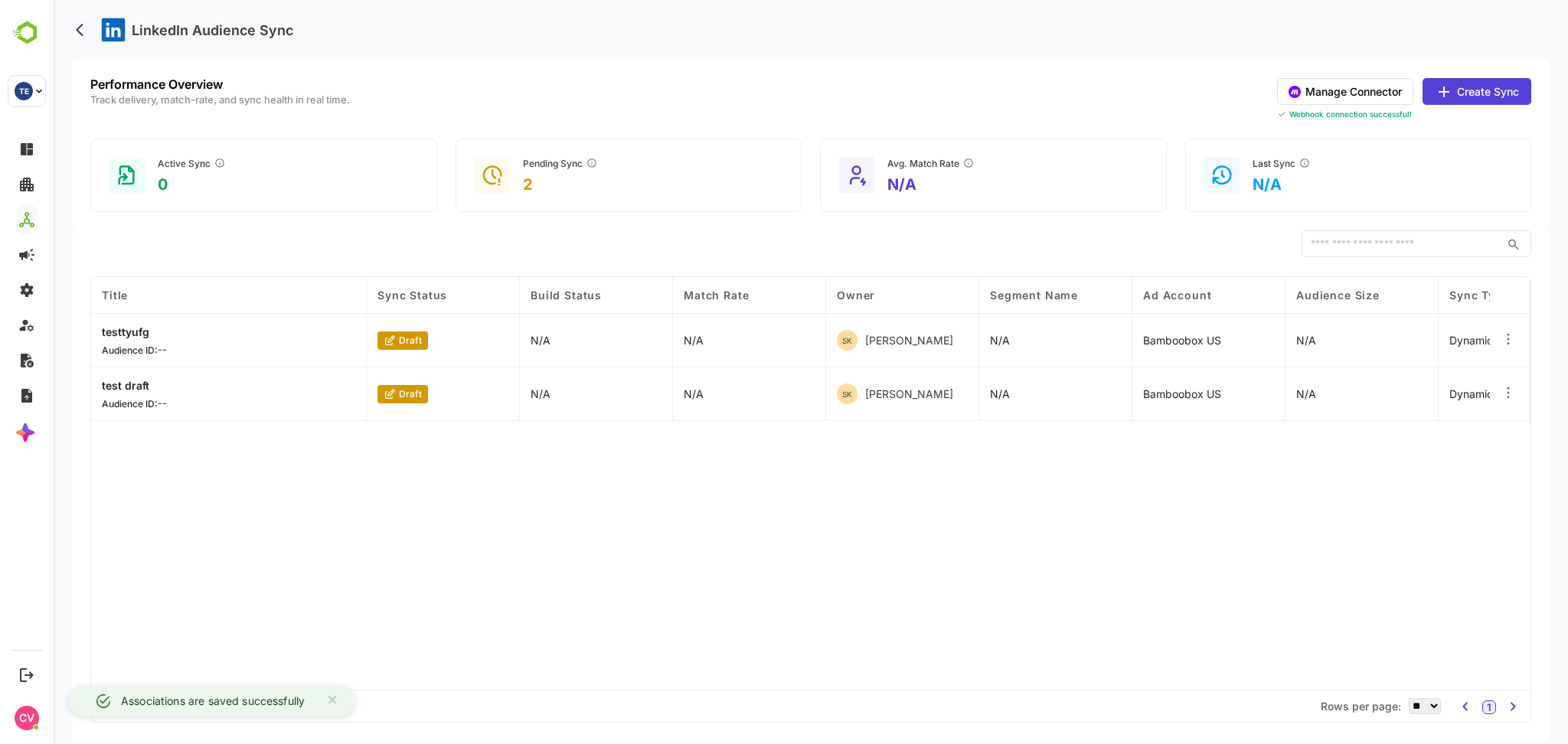
click at [1474, 76] on div "Performance Overview Track delivery, match-rate, and sync health in real time. …" at bounding box center [811, 144] width 1478 height 171
click at [1472, 92] on button "Create Sync" at bounding box center [1477, 91] width 109 height 27
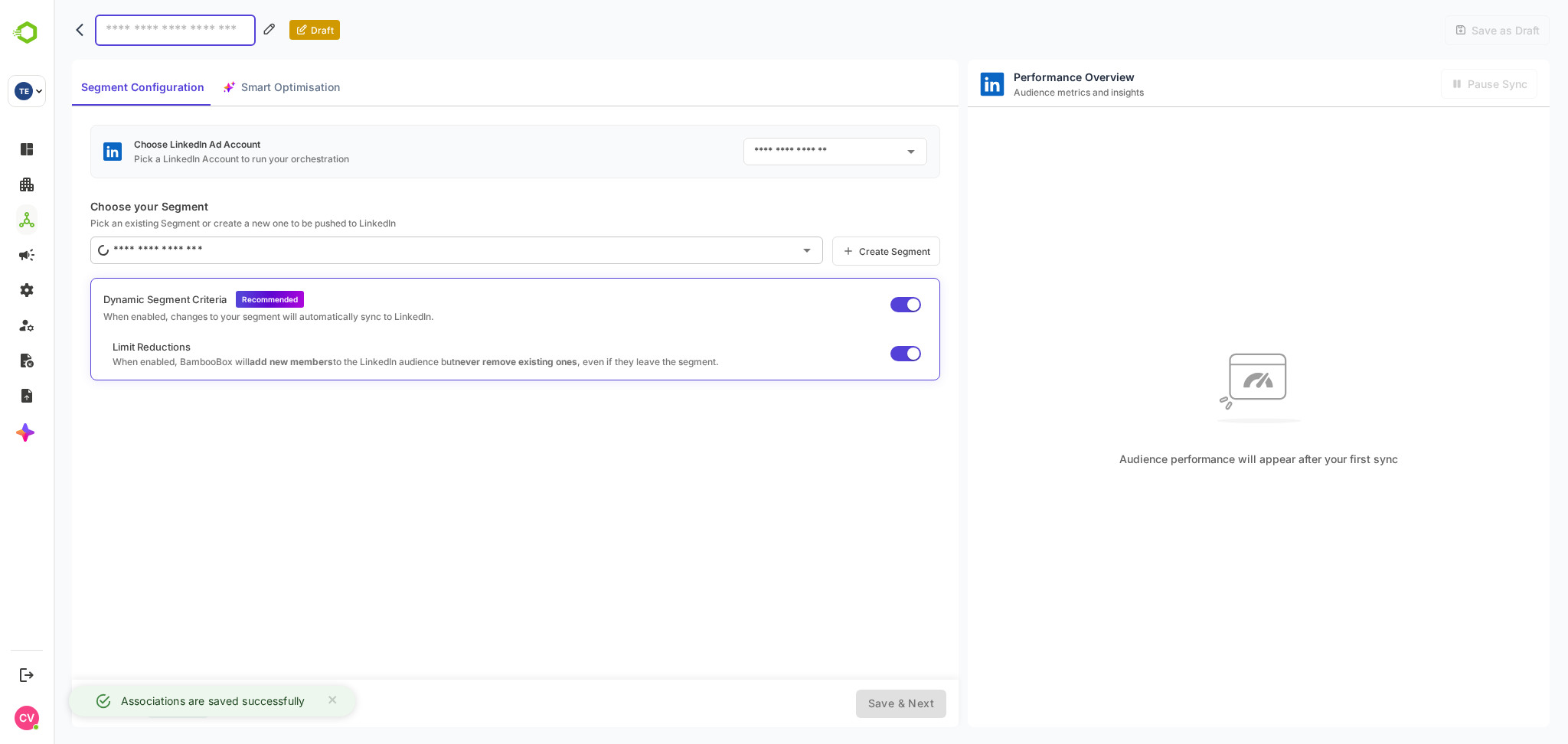
click at [821, 150] on input "text" at bounding box center [824, 151] width 147 height 25
click at [594, 200] on p "Choose your Segment" at bounding box center [515, 206] width 849 height 13
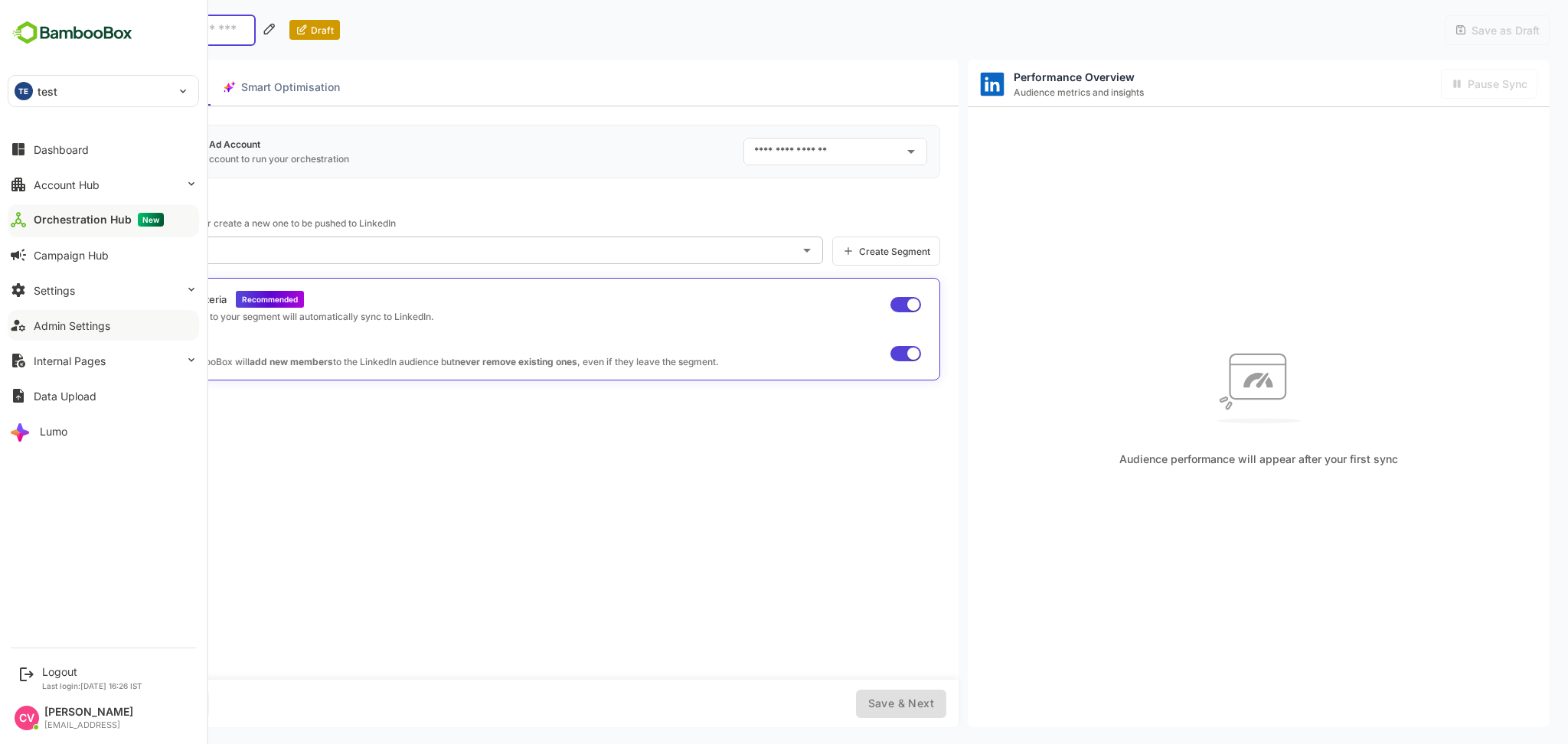
click at [73, 318] on button "Admin Settings" at bounding box center [104, 325] width 191 height 31
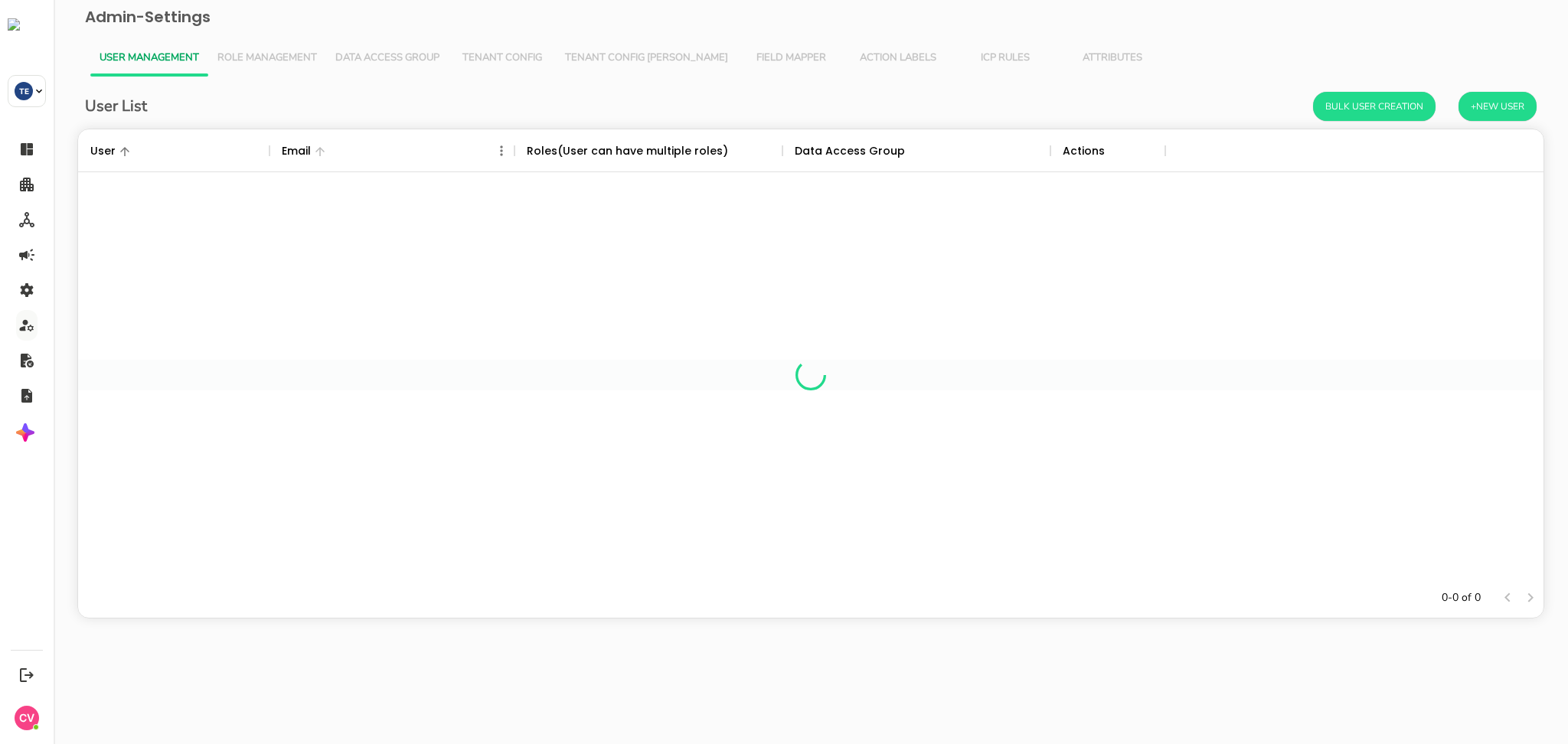
scroll to position [433, 1449]
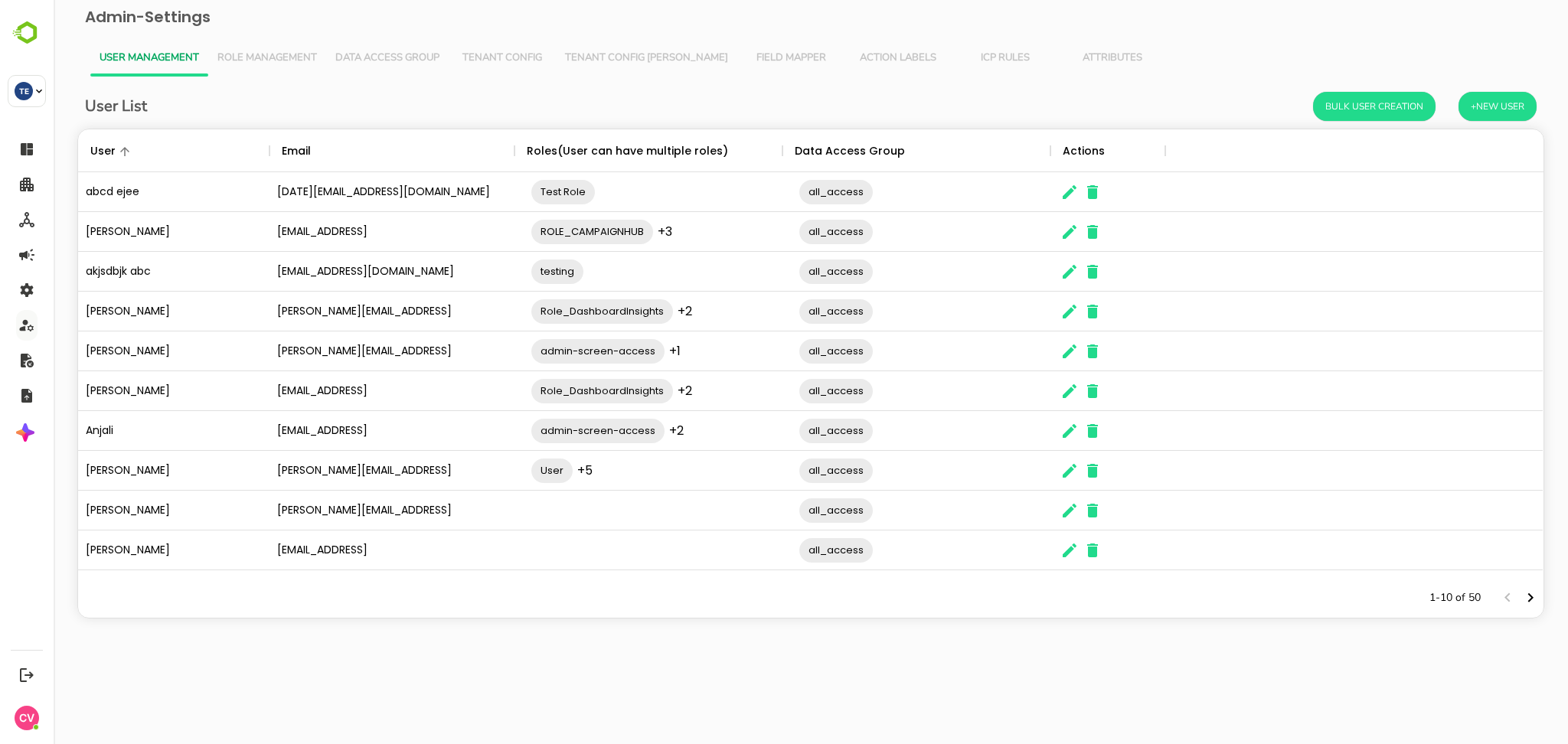
click at [291, 59] on span "Role Management" at bounding box center [267, 58] width 99 height 12
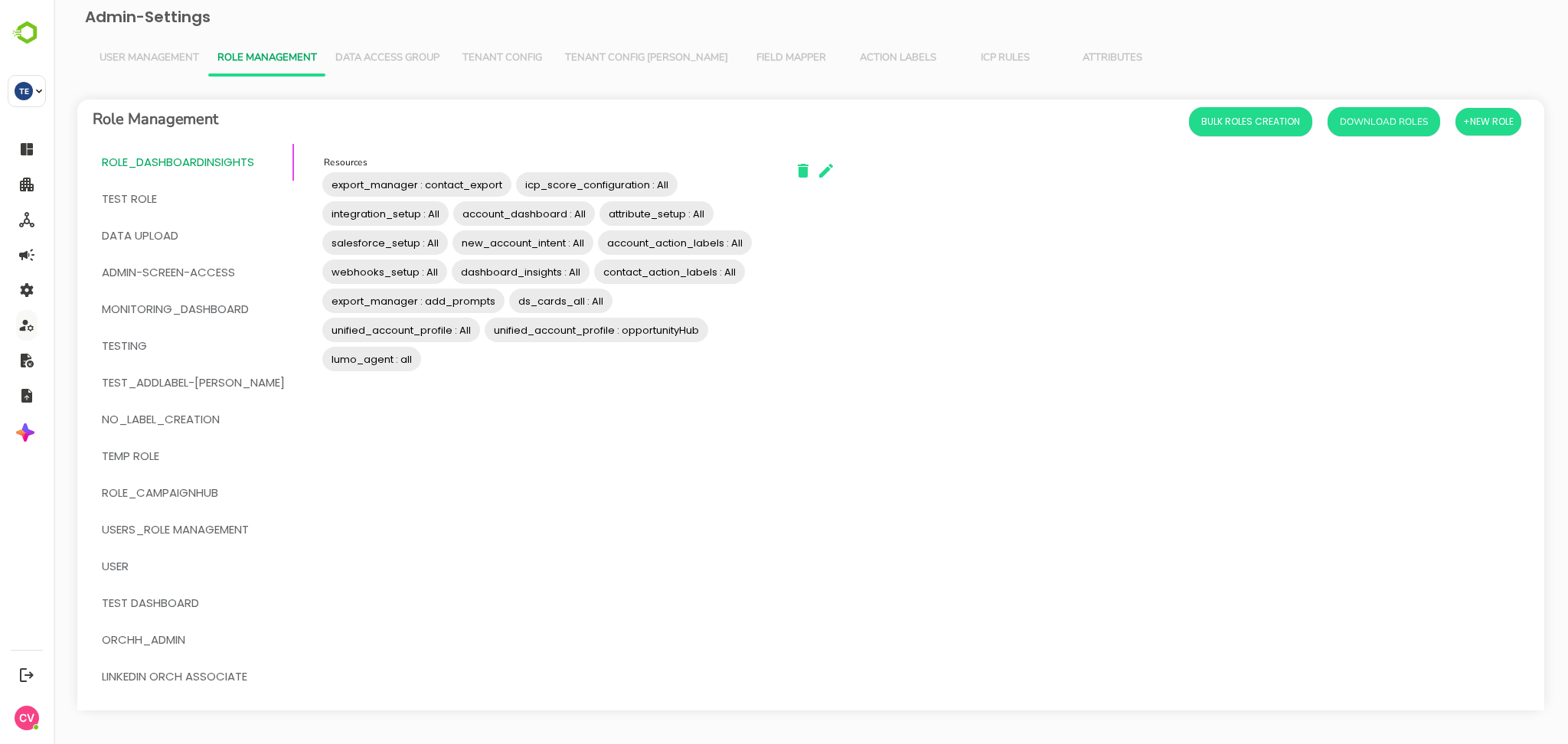
click at [148, 60] on span "User Management" at bounding box center [149, 58] width 99 height 12
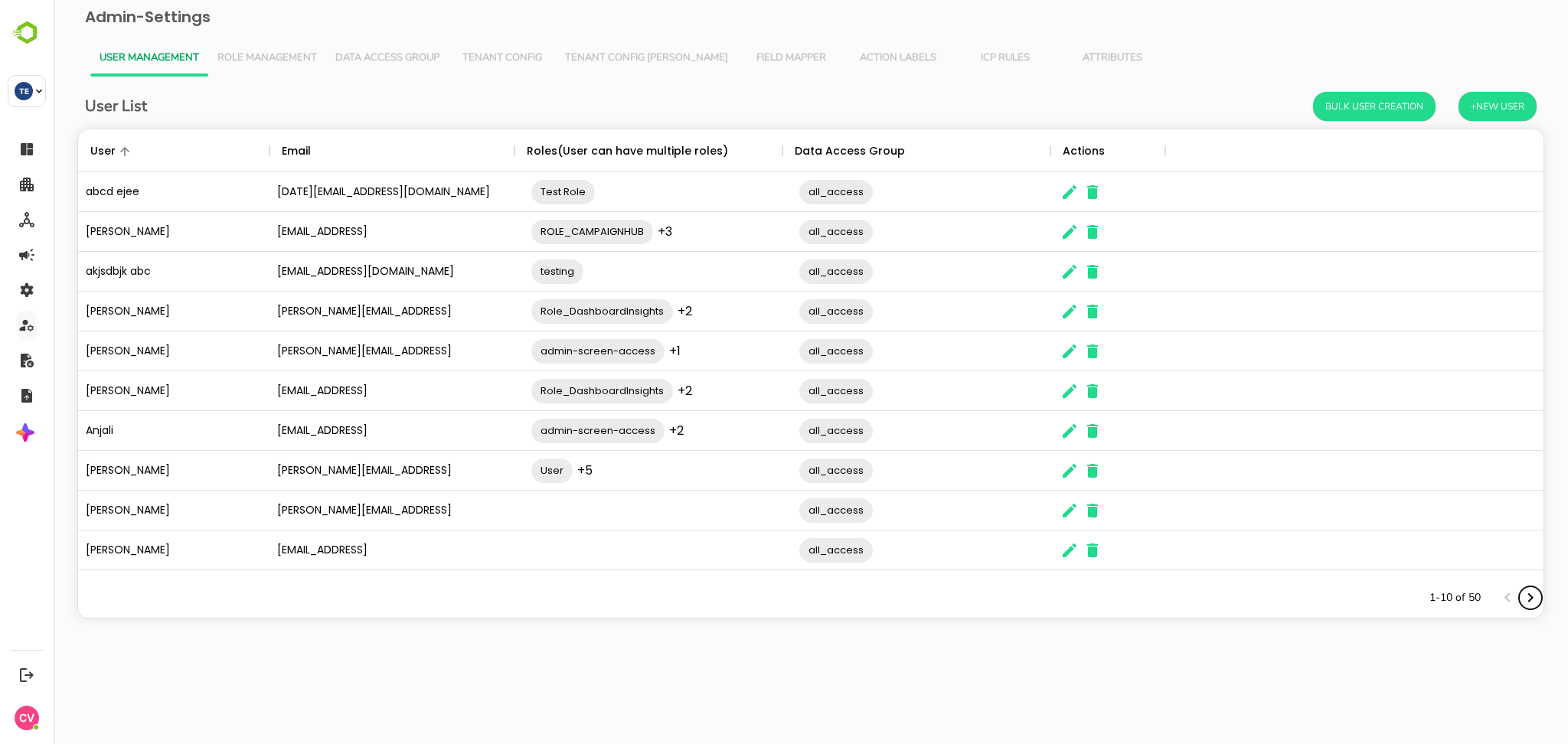
click at [1530, 595] on icon "Next page" at bounding box center [1531, 598] width 5 height 9
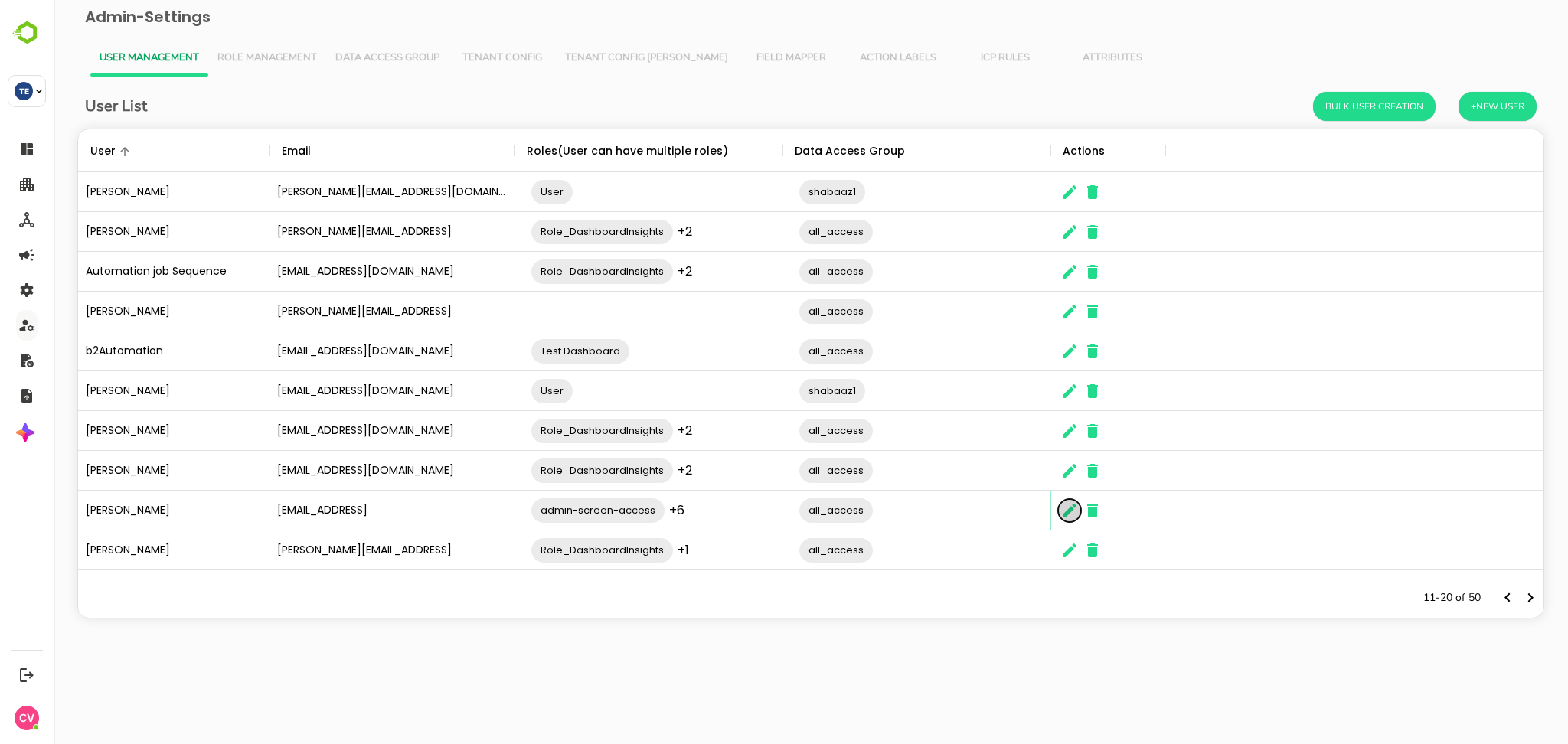
click at [1066, 512] on icon "The User Data" at bounding box center [1070, 510] width 14 height 14
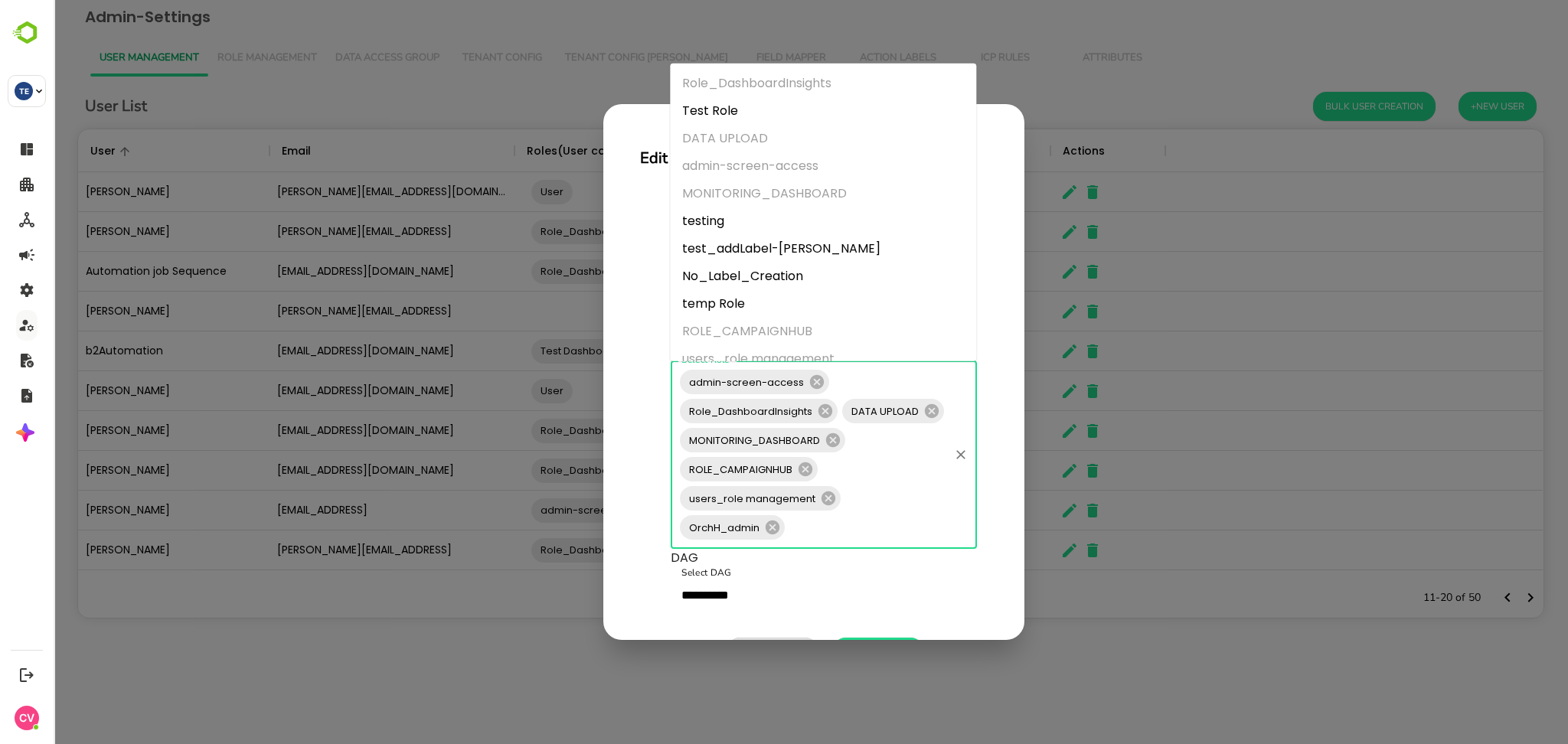
click at [826, 536] on input "Select Role" at bounding box center [866, 527] width 160 height 29
click at [778, 530] on icon at bounding box center [772, 527] width 14 height 14
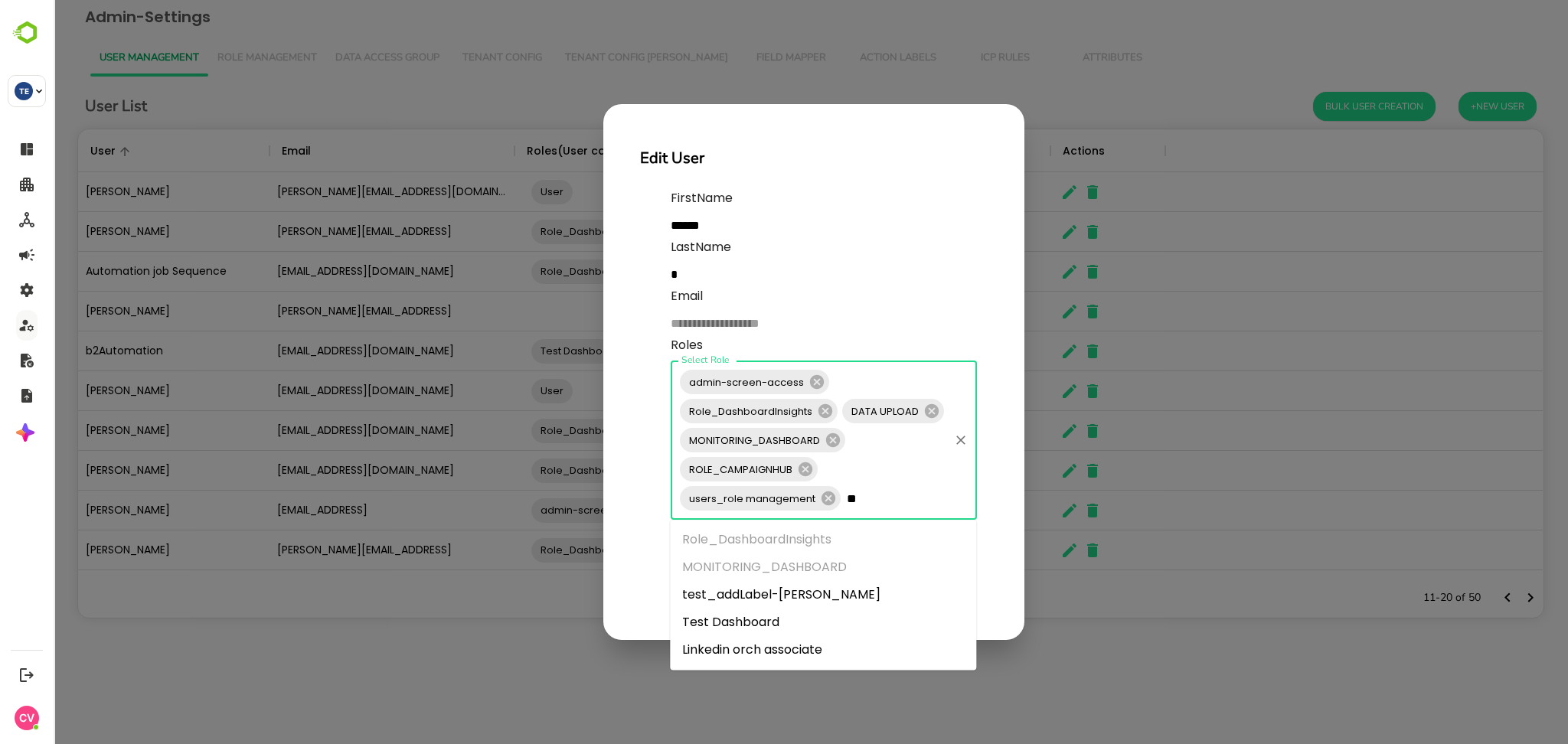
type input "***"
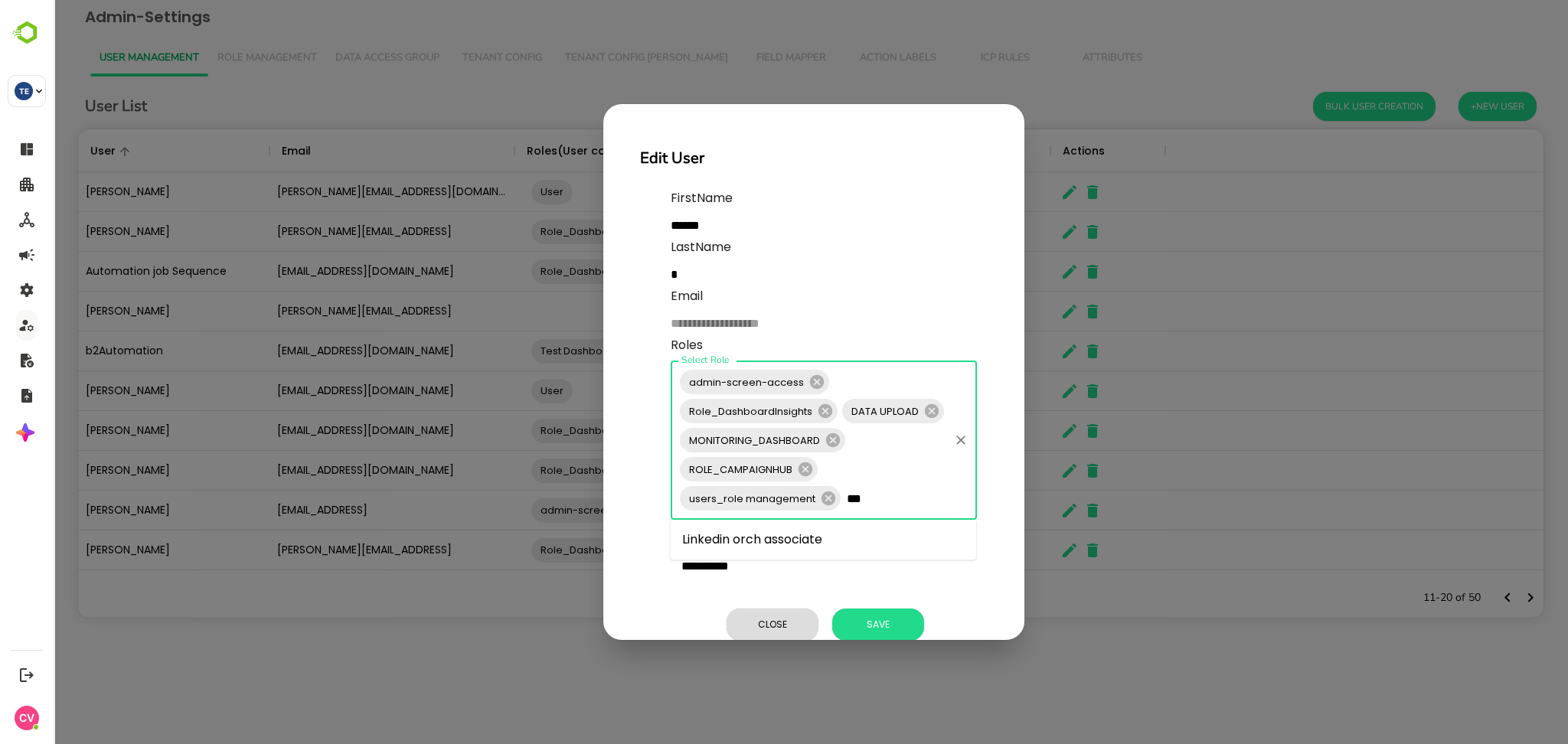
click at [851, 543] on li "Linkedin orch associate" at bounding box center [823, 539] width 306 height 27
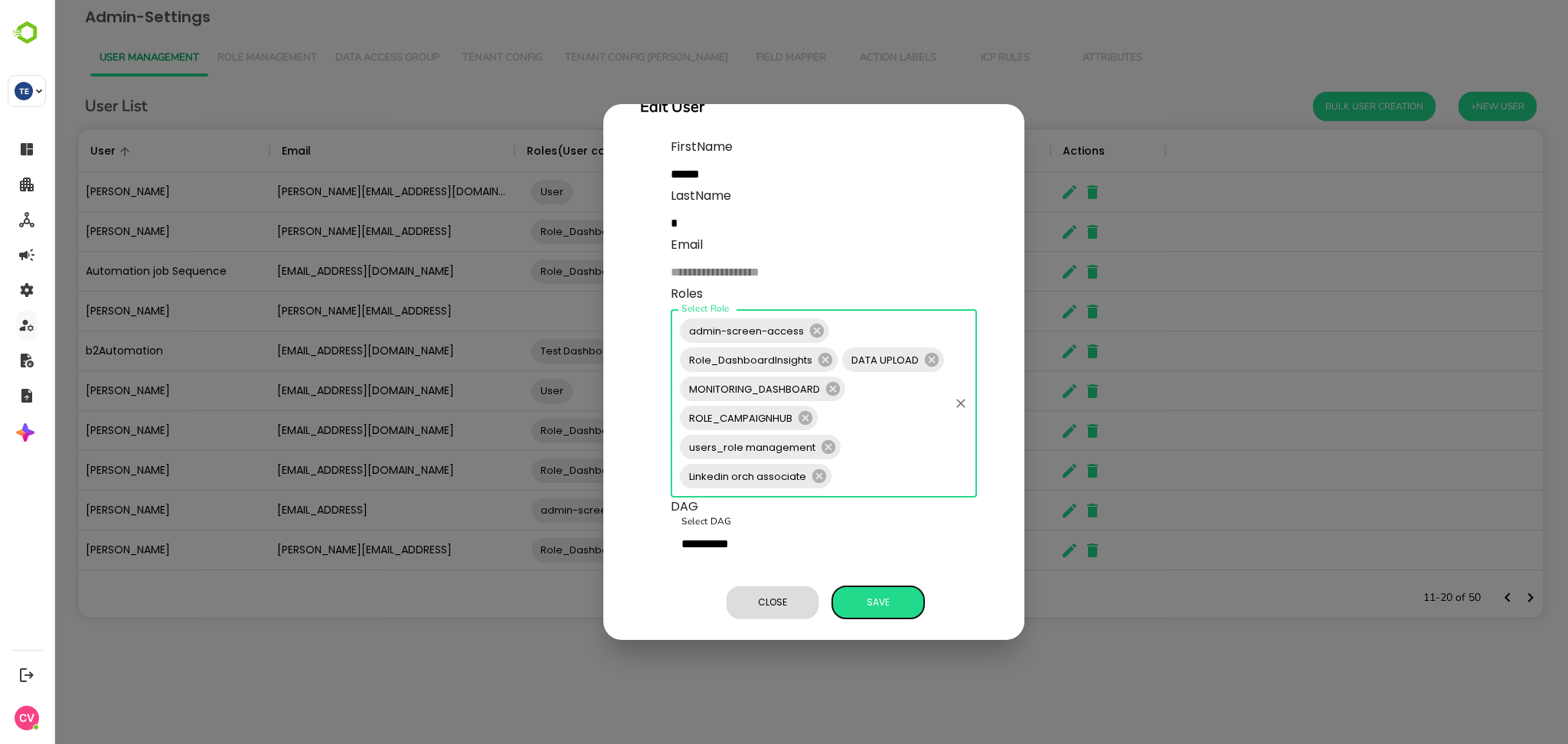
scroll to position [65, 4]
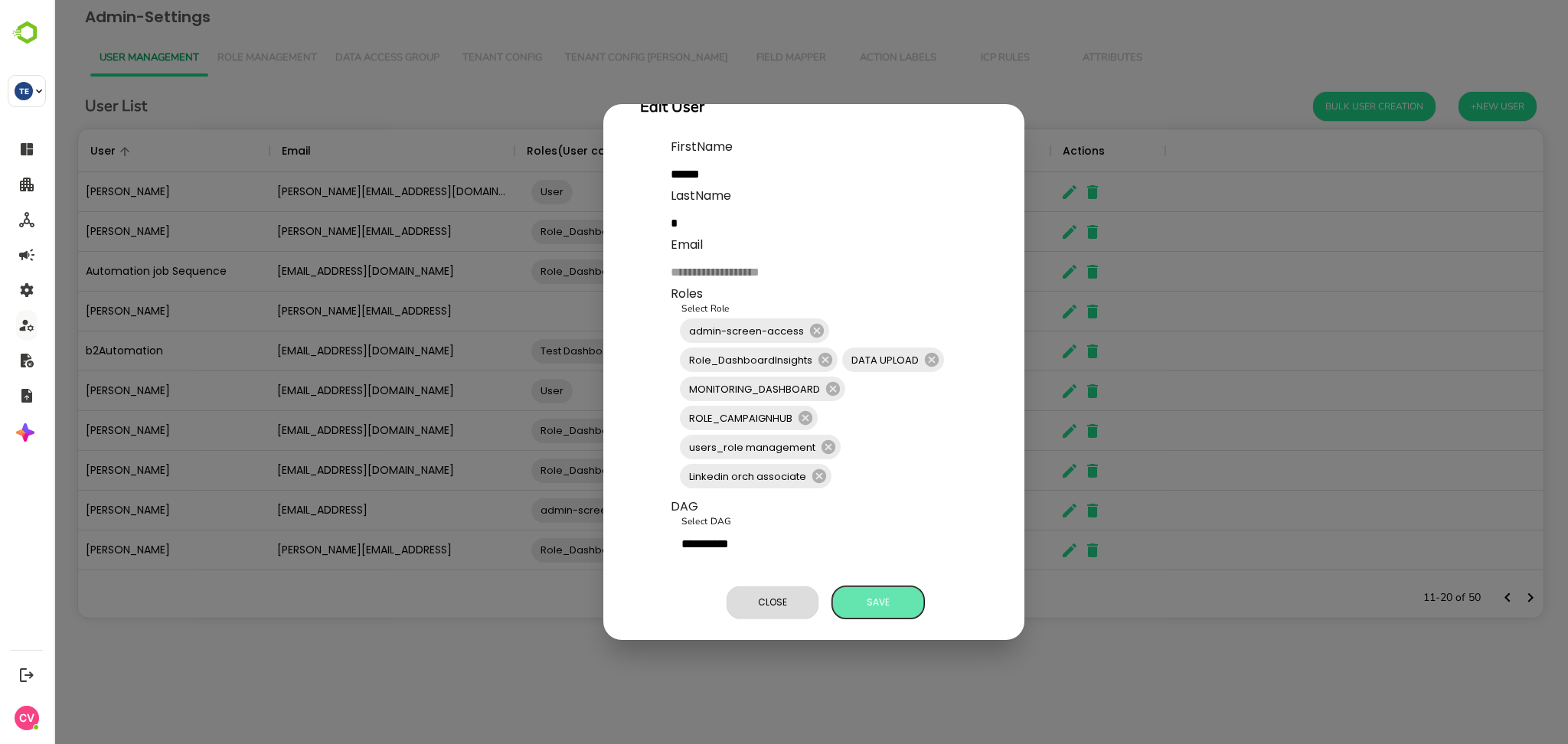
click at [872, 593] on span "Save" at bounding box center [878, 602] width 77 height 19
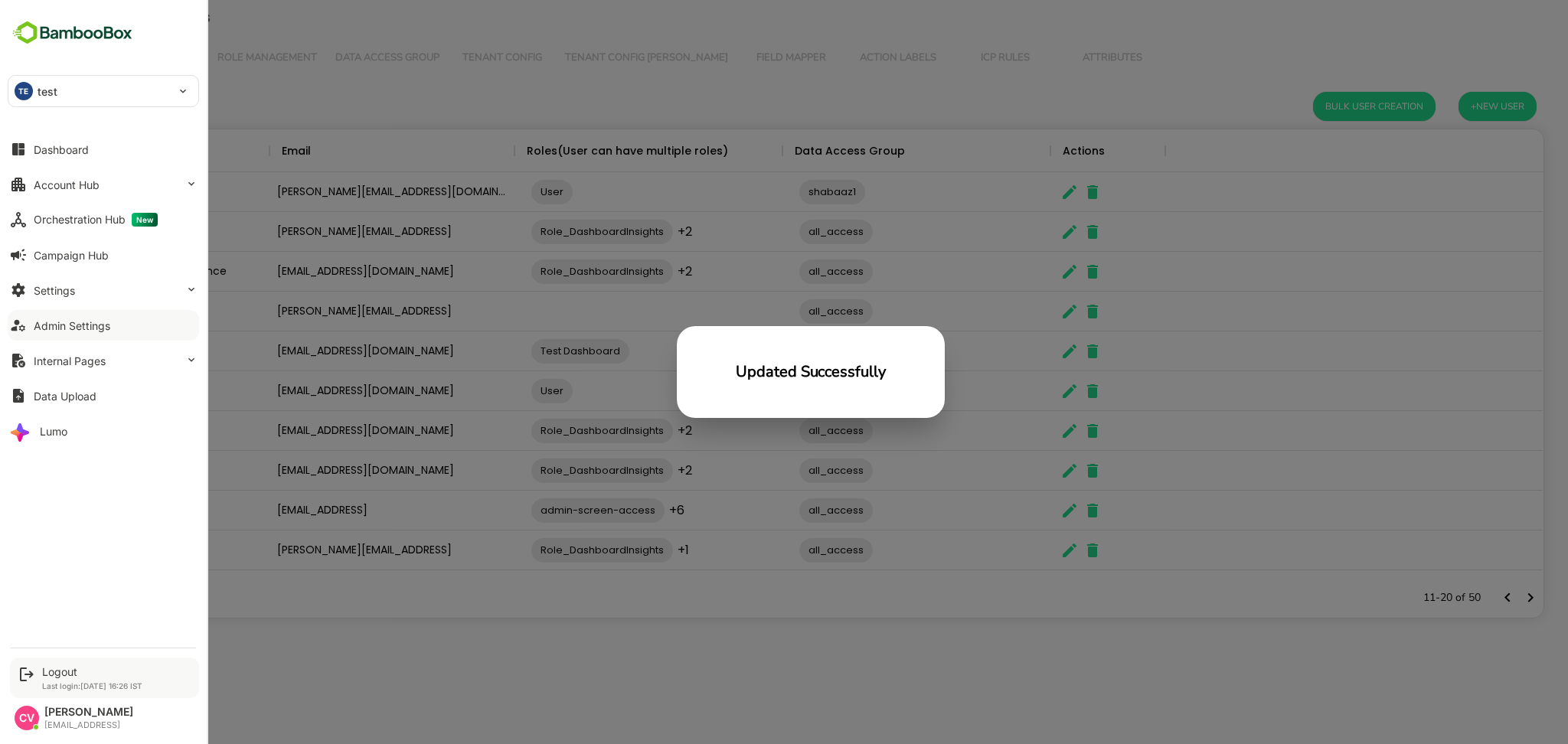
click at [68, 674] on div "Logout" at bounding box center [92, 671] width 100 height 13
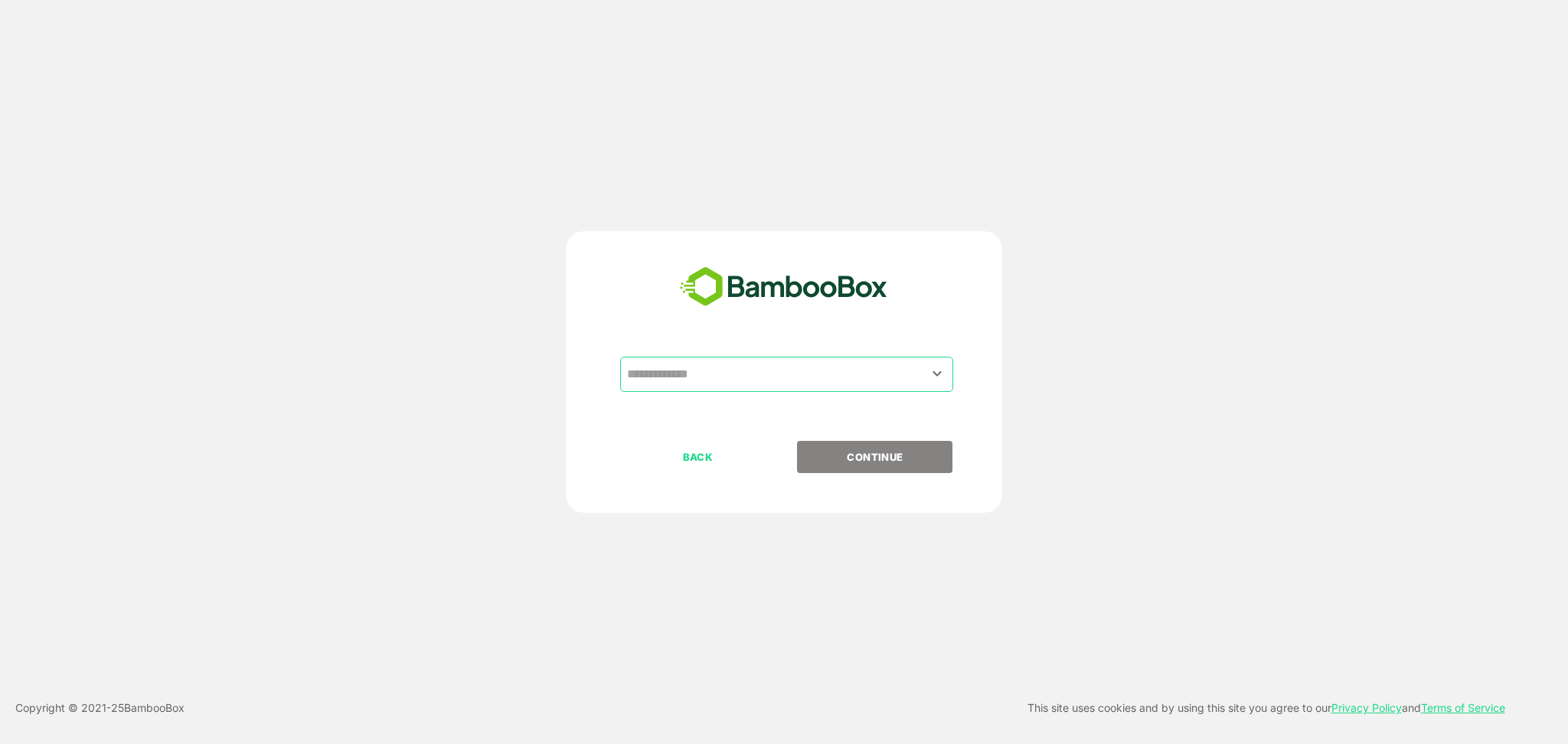
drag, startPoint x: 766, startPoint y: 358, endPoint x: 757, endPoint y: 375, distance: 19.2
click at [765, 359] on div "​" at bounding box center [787, 374] width 333 height 35
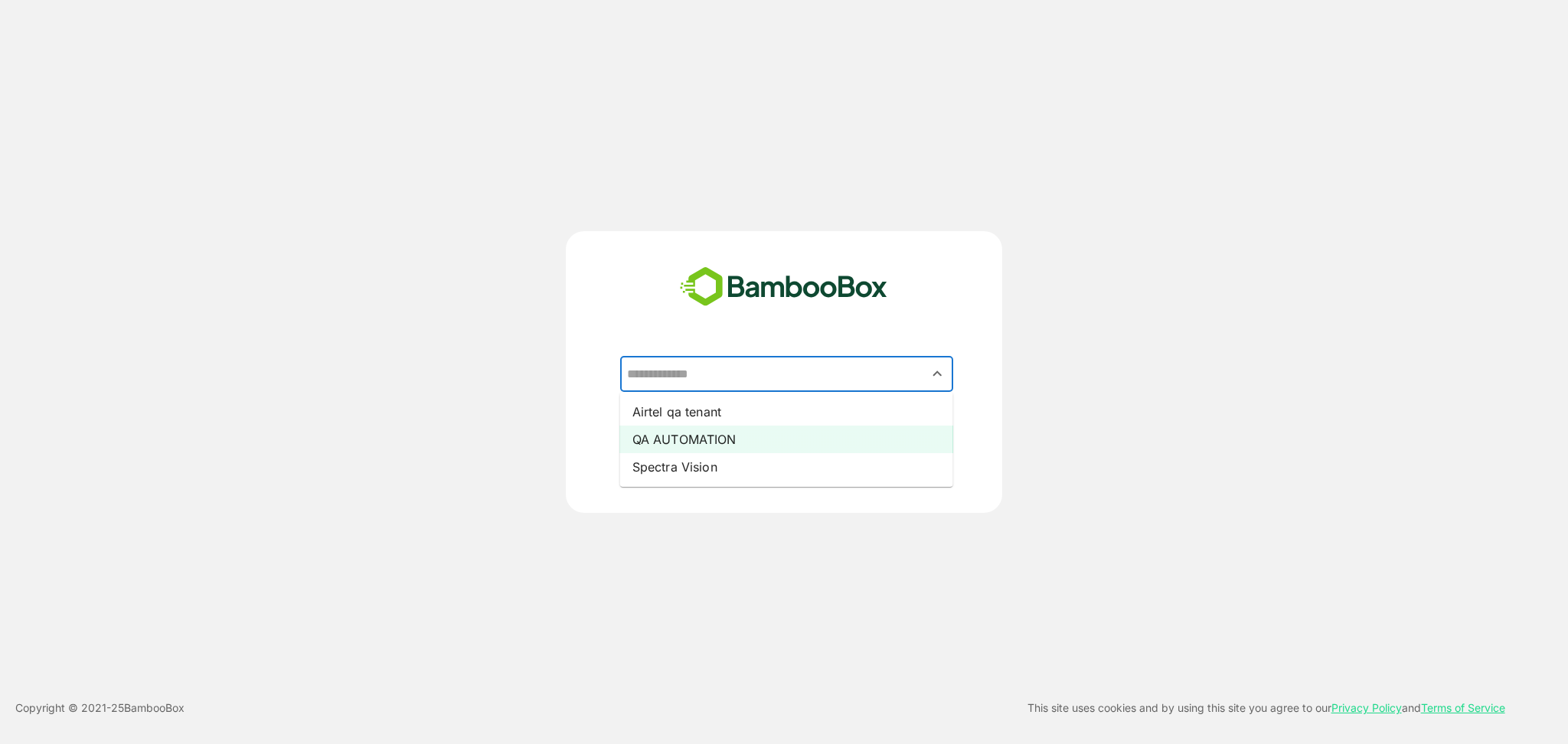
drag, startPoint x: 708, startPoint y: 439, endPoint x: 718, endPoint y: 429, distance: 14.1
click at [718, 429] on li "QA AUTOMATION" at bounding box center [787, 439] width 333 height 27
type input "**********"
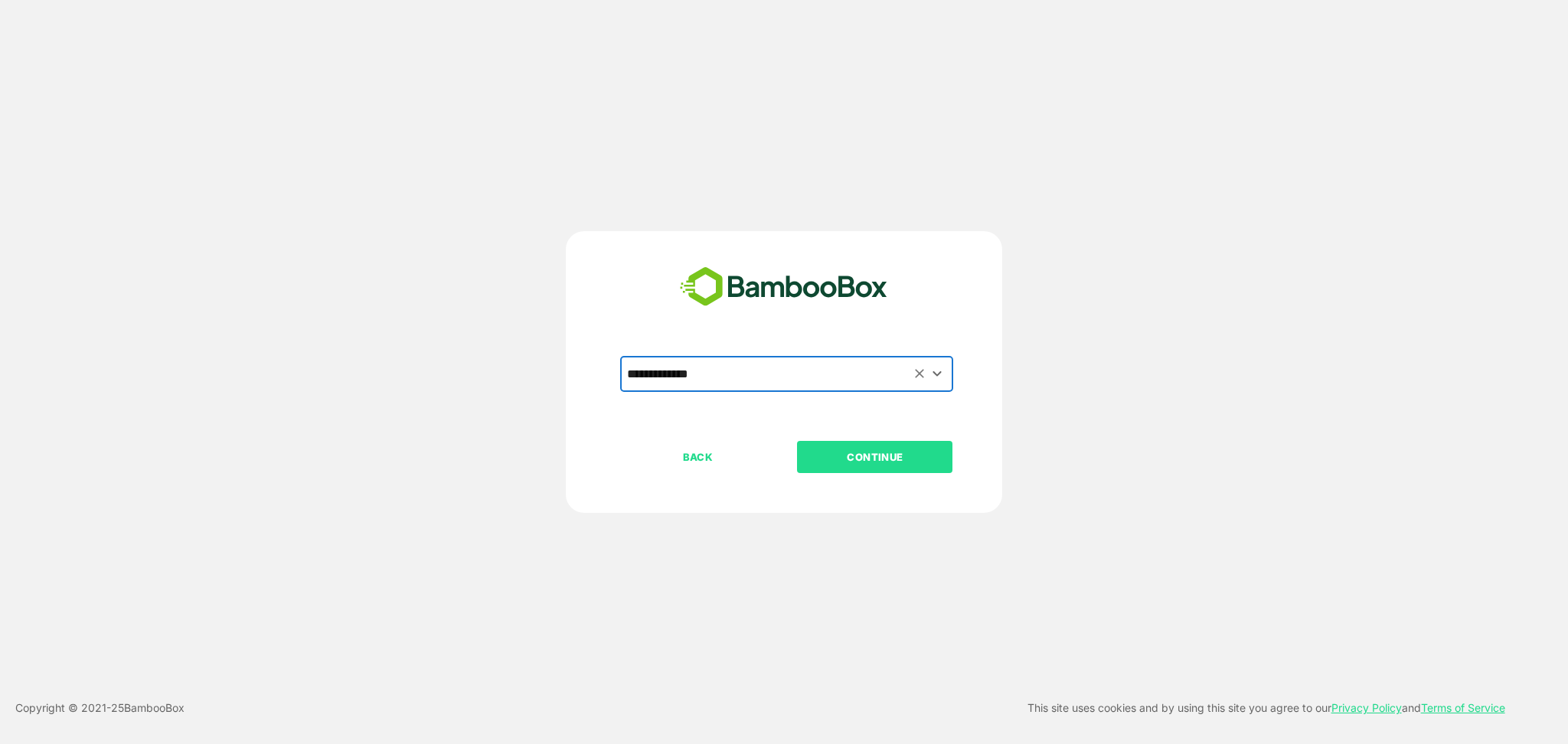
click at [872, 457] on p "CONTINUE" at bounding box center [874, 456] width 153 height 17
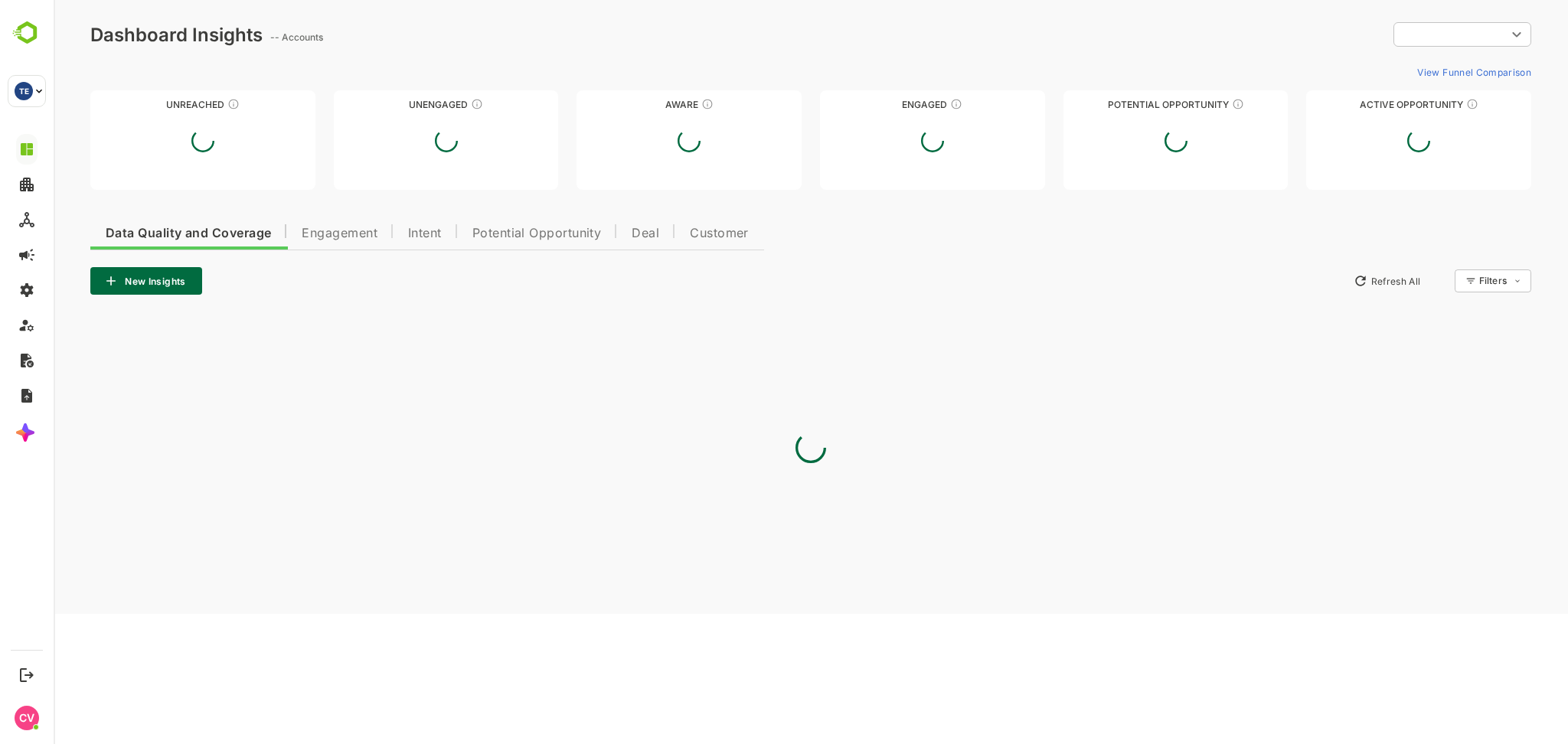
type input "**********"
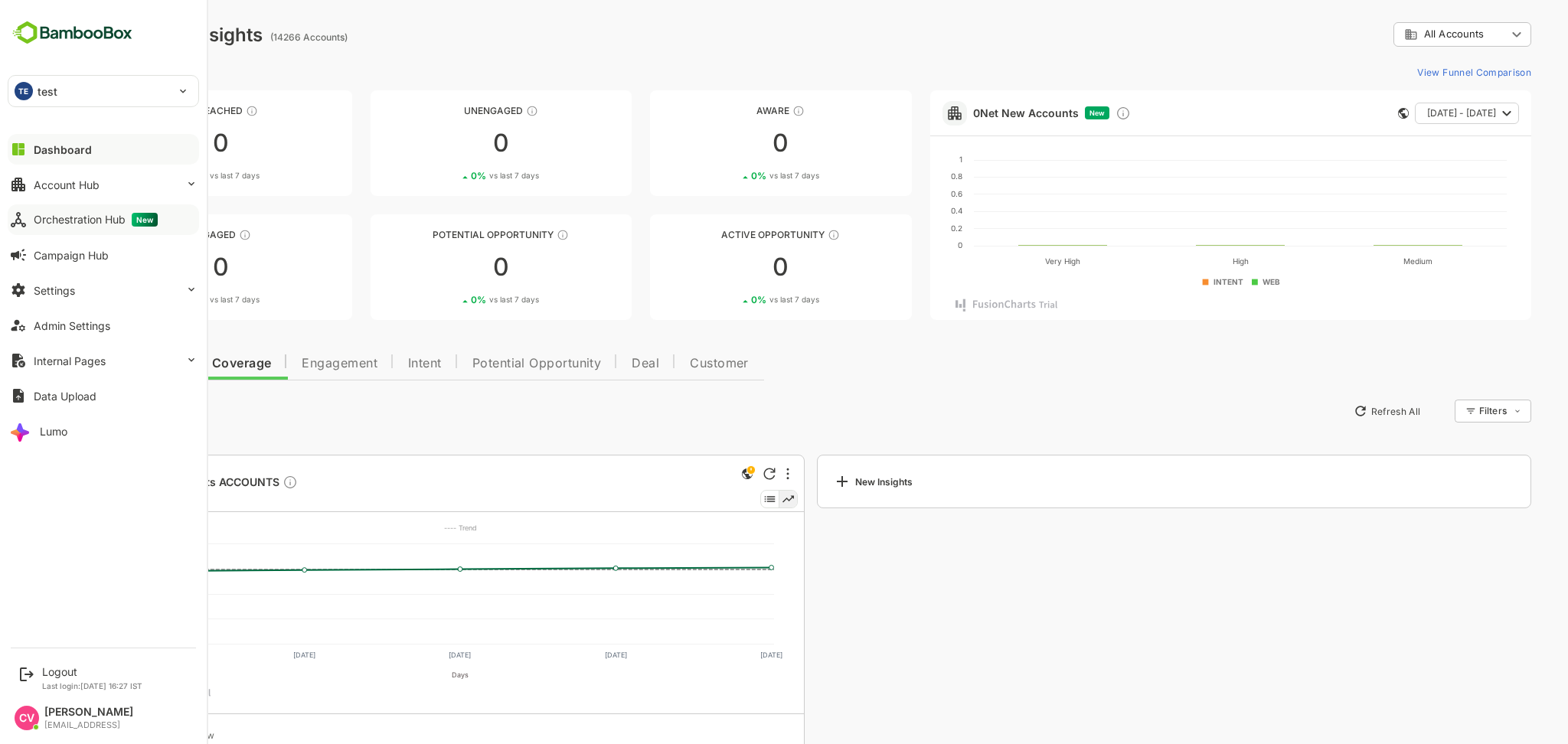
click at [70, 228] on button "Orchestration Hub New" at bounding box center [104, 219] width 191 height 31
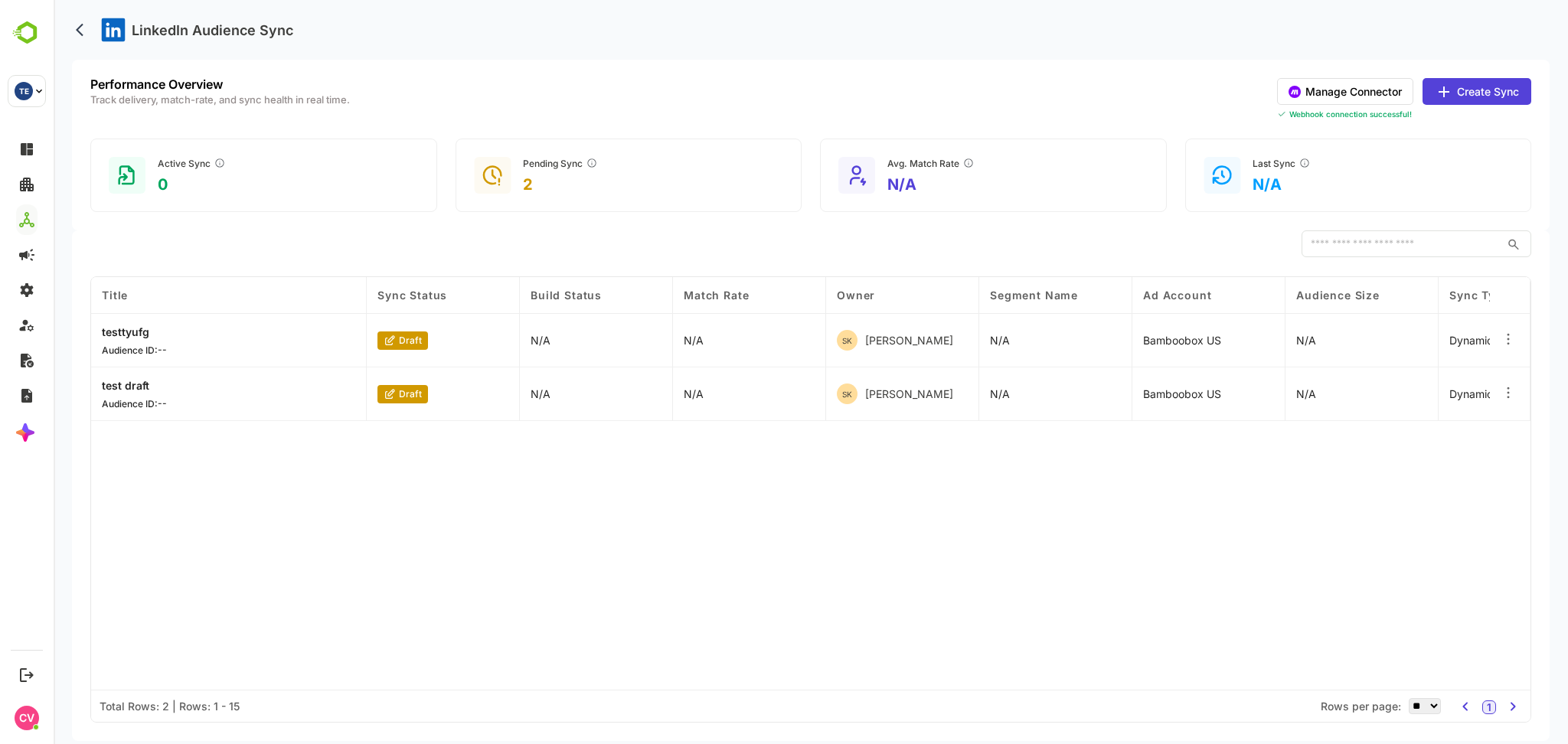
click at [1383, 83] on button "Manage Connector" at bounding box center [1345, 91] width 136 height 27
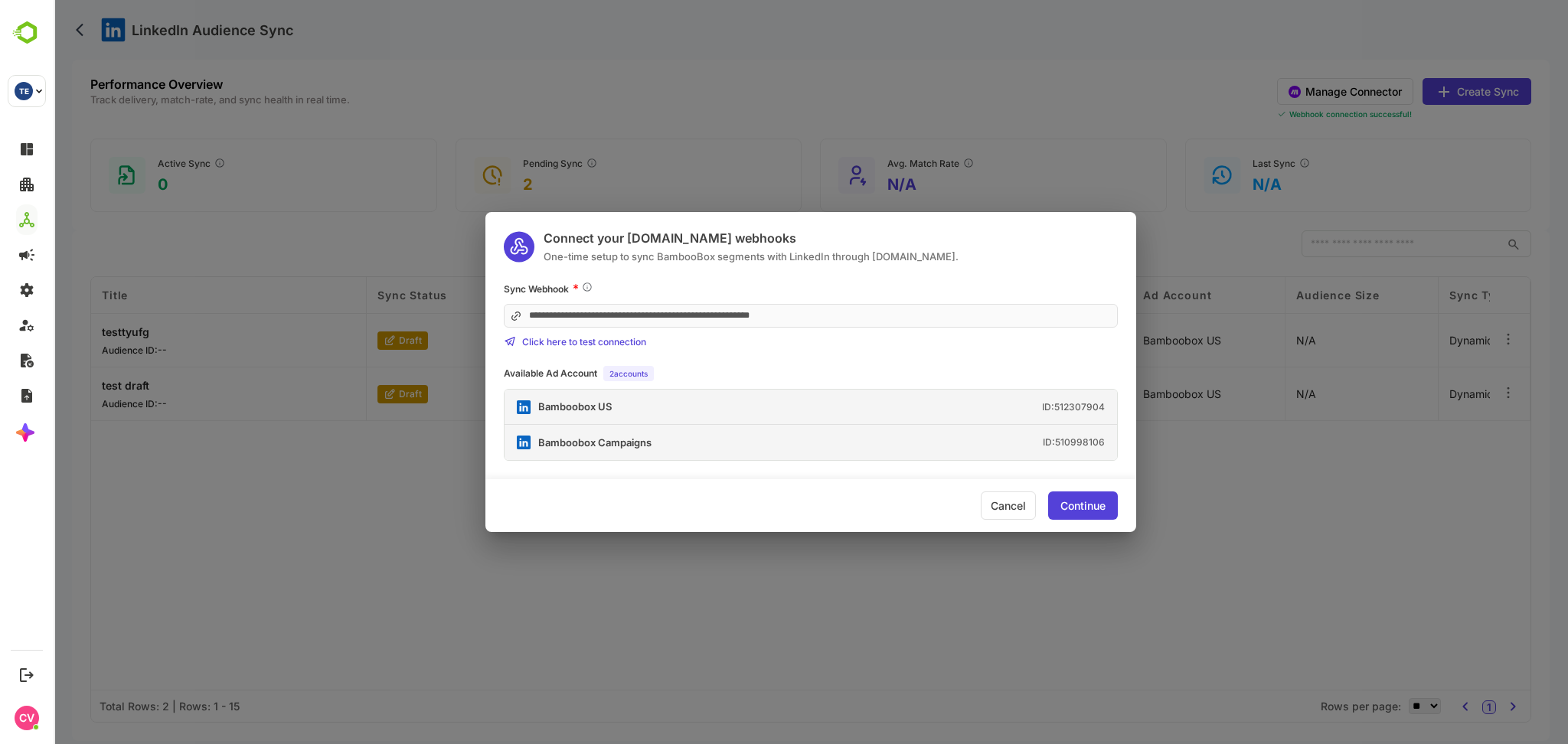
click at [1096, 501] on div "Continue" at bounding box center [1082, 506] width 45 height 11
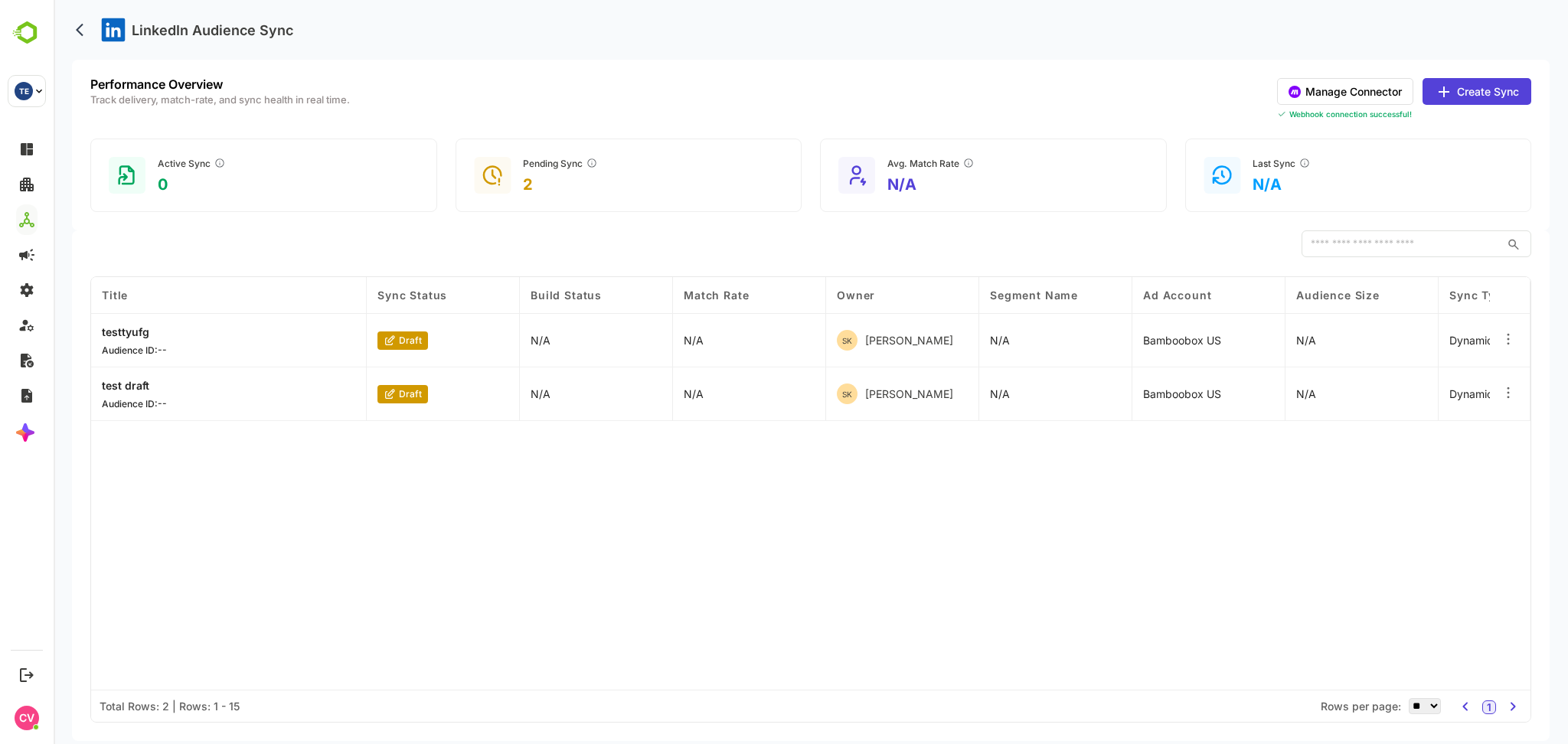
click at [1326, 74] on div "Performance Overview Track delivery, match-rate, and sync health in real time. …" at bounding box center [811, 144] width 1478 height 171
click at [1461, 99] on button "Create Sync" at bounding box center [1477, 91] width 109 height 27
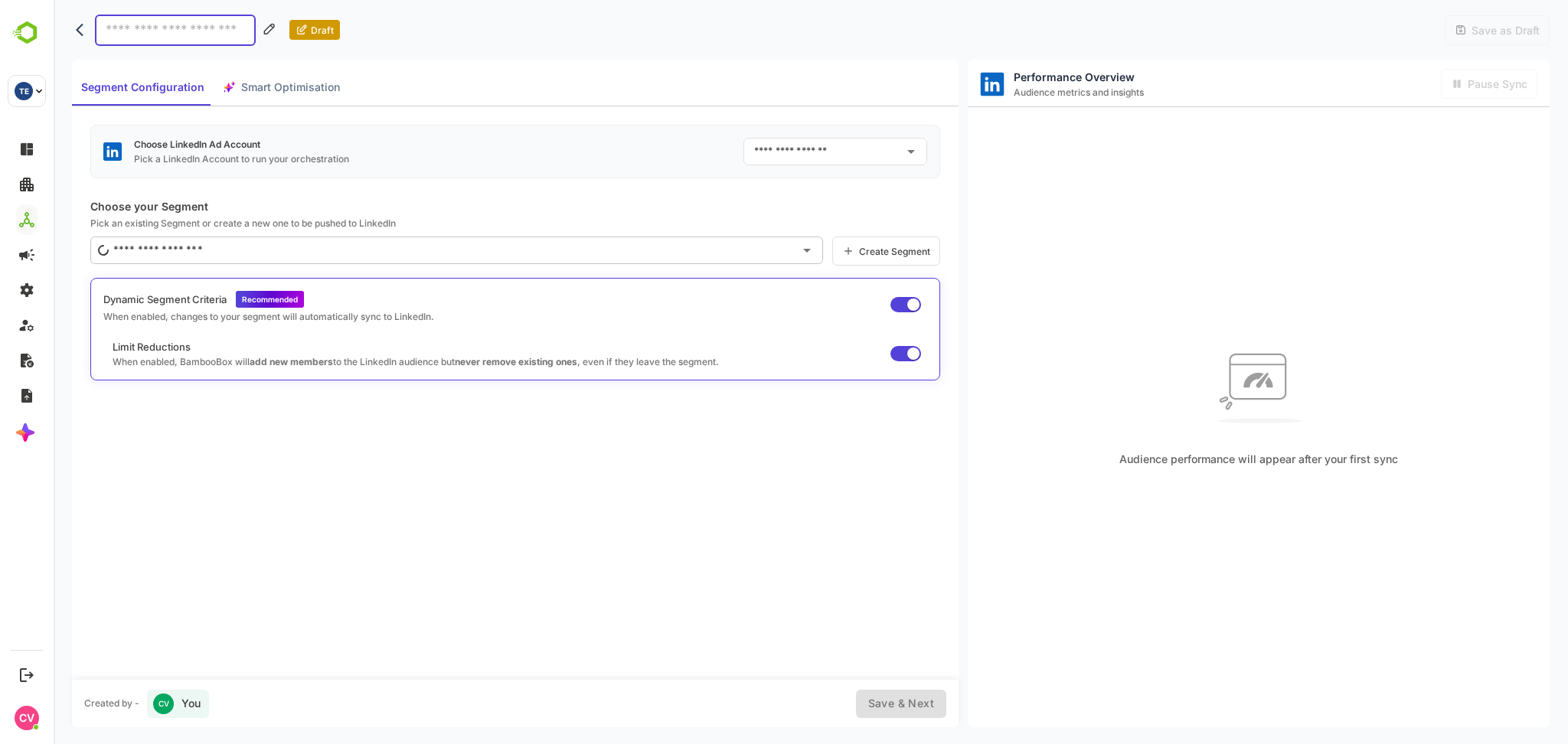
click at [891, 151] on input "text" at bounding box center [824, 151] width 147 height 25
click at [623, 162] on div "Choose LinkedIn Ad Account Pick a LinkedIn Account to run your orchestration ​" at bounding box center [515, 151] width 849 height 54
click at [81, 38] on button "back" at bounding box center [83, 30] width 23 height 23
click at [82, 29] on icon "back" at bounding box center [83, 29] width 15 height 15
